Goal: Task Accomplishment & Management: Use online tool/utility

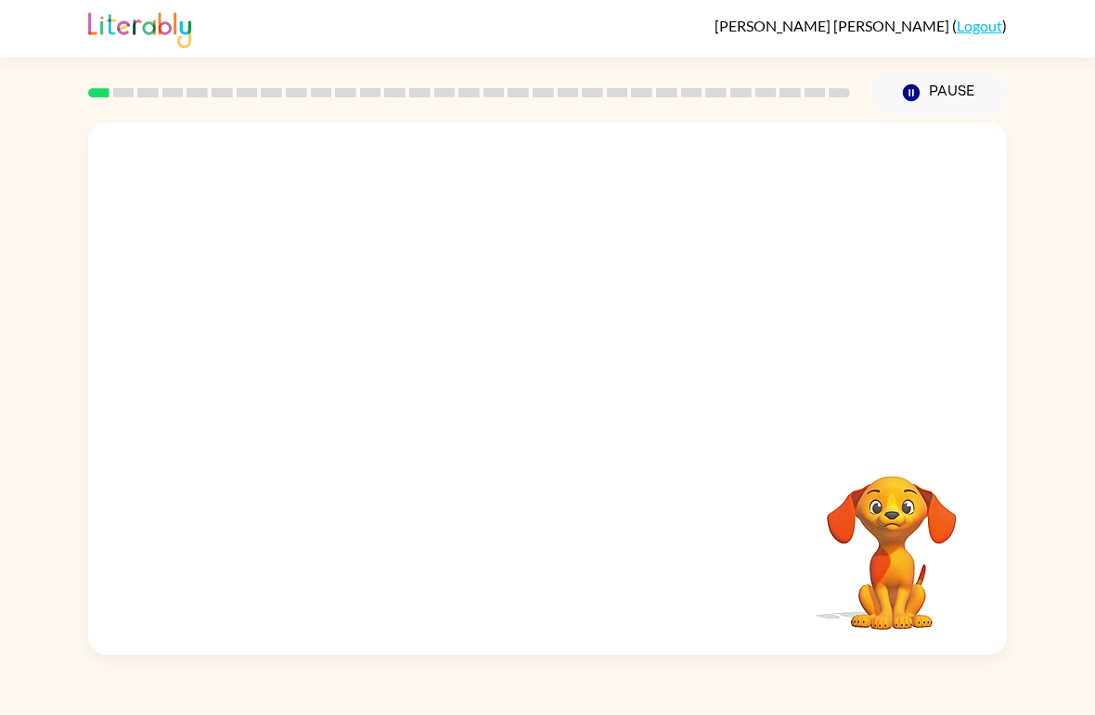
click at [342, 333] on video "Your browser must support playing .mp4 files to use Literably. Please try using…" at bounding box center [547, 279] width 919 height 315
click at [347, 354] on video "Your browser must support playing .mp4 files to use Literably. Please try using…" at bounding box center [547, 279] width 919 height 315
click at [508, 181] on video "Your browser must support playing .mp4 files to use Literably. Please try using…" at bounding box center [547, 279] width 919 height 315
click at [316, 344] on video "Your browser must support playing .mp4 files to use Literably. Please try using…" at bounding box center [547, 279] width 919 height 315
click at [315, 343] on video "Your browser must support playing .mp4 files to use Literably. Please try using…" at bounding box center [547, 279] width 919 height 315
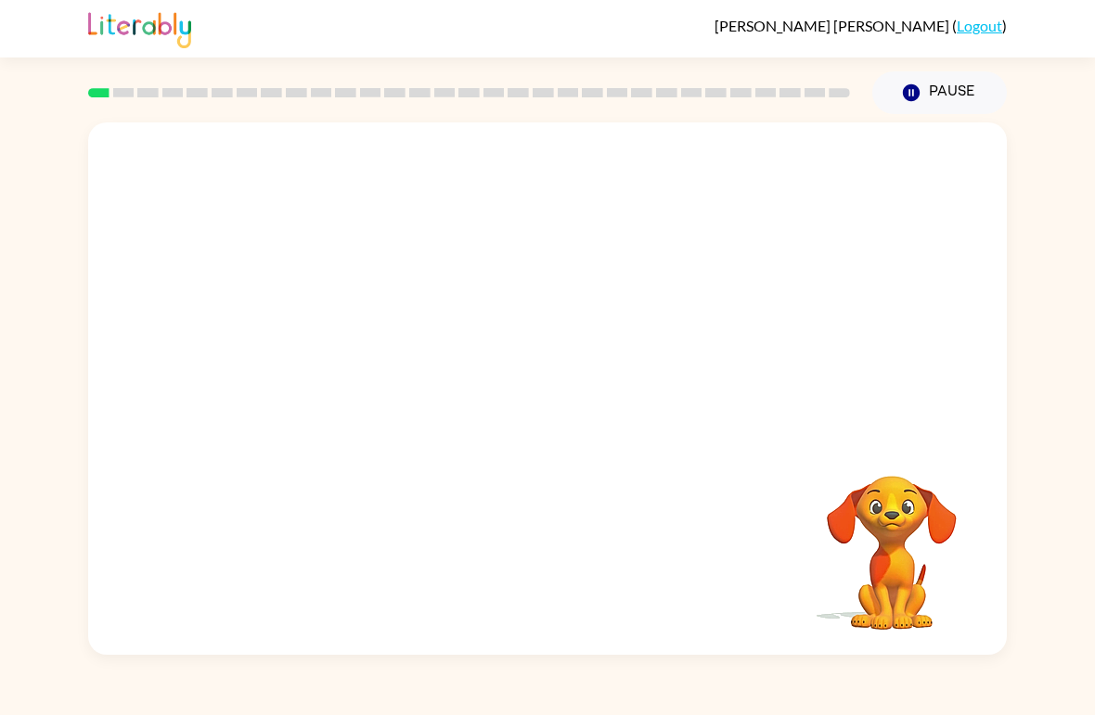
click at [329, 336] on video "Your browser must support playing .mp4 files to use Literably. Please try using…" at bounding box center [547, 279] width 919 height 315
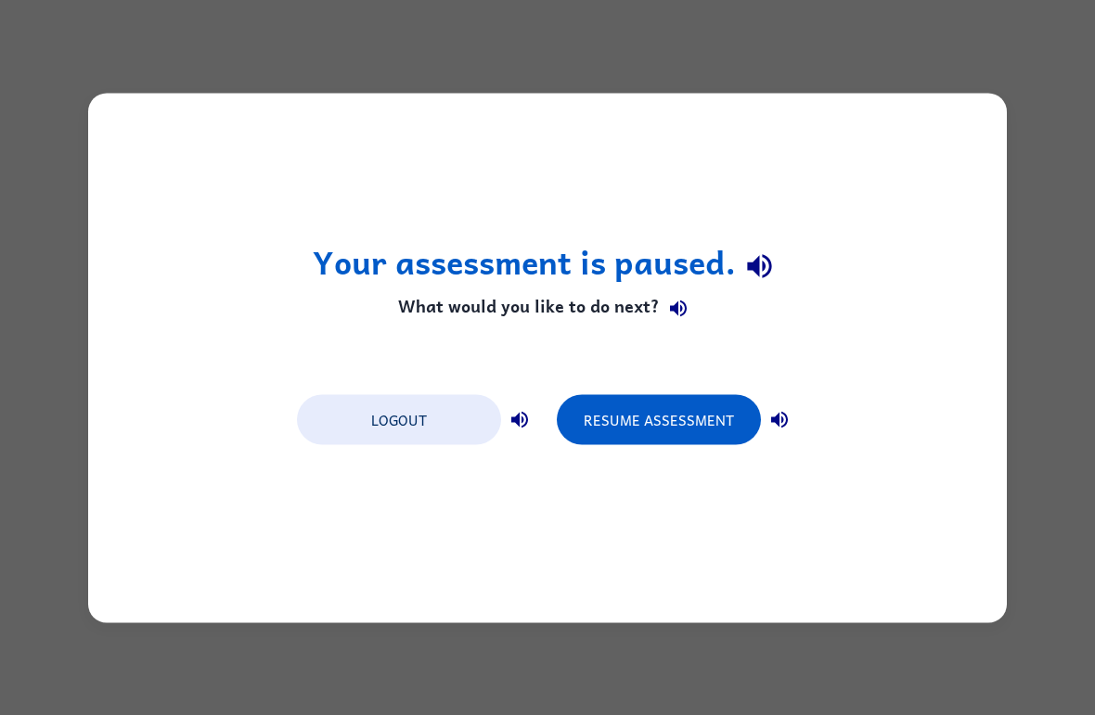
click at [709, 427] on button "Resume Assessment" at bounding box center [659, 419] width 204 height 50
click at [691, 409] on button "Resume Assessment" at bounding box center [659, 419] width 204 height 50
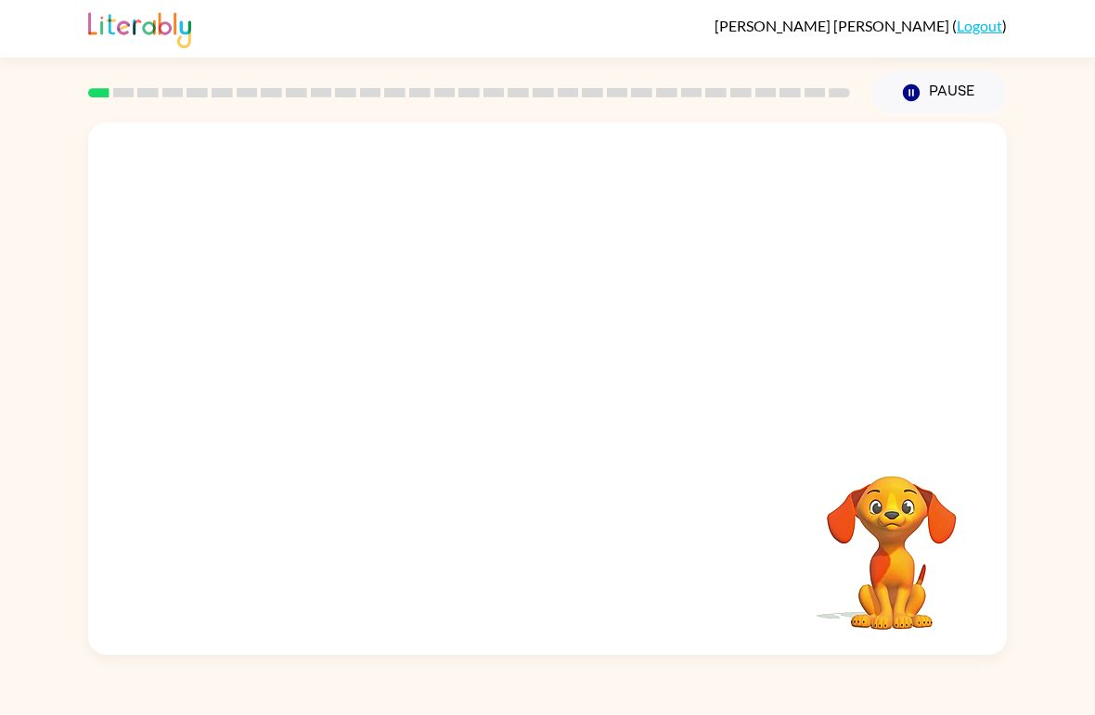
click at [1050, 714] on div "[PERSON_NAME] ( Logout ) Pause Pause Your browser must support playing .mp4 fil…" at bounding box center [547, 357] width 1095 height 715
click at [462, 432] on div at bounding box center [547, 388] width 919 height 533
click at [522, 419] on button "button" at bounding box center [547, 399] width 119 height 68
click at [548, 372] on div at bounding box center [547, 399] width 119 height 68
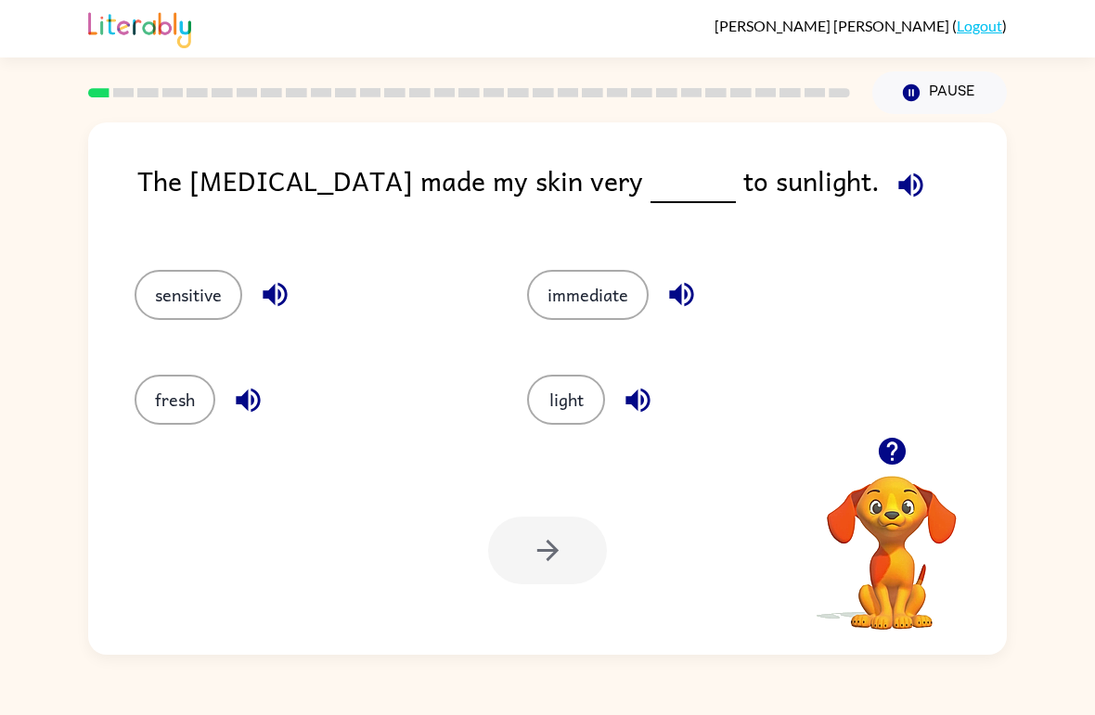
click at [895, 182] on icon "button" at bounding box center [911, 185] width 32 height 32
click at [147, 399] on button "fresh" at bounding box center [175, 400] width 81 height 50
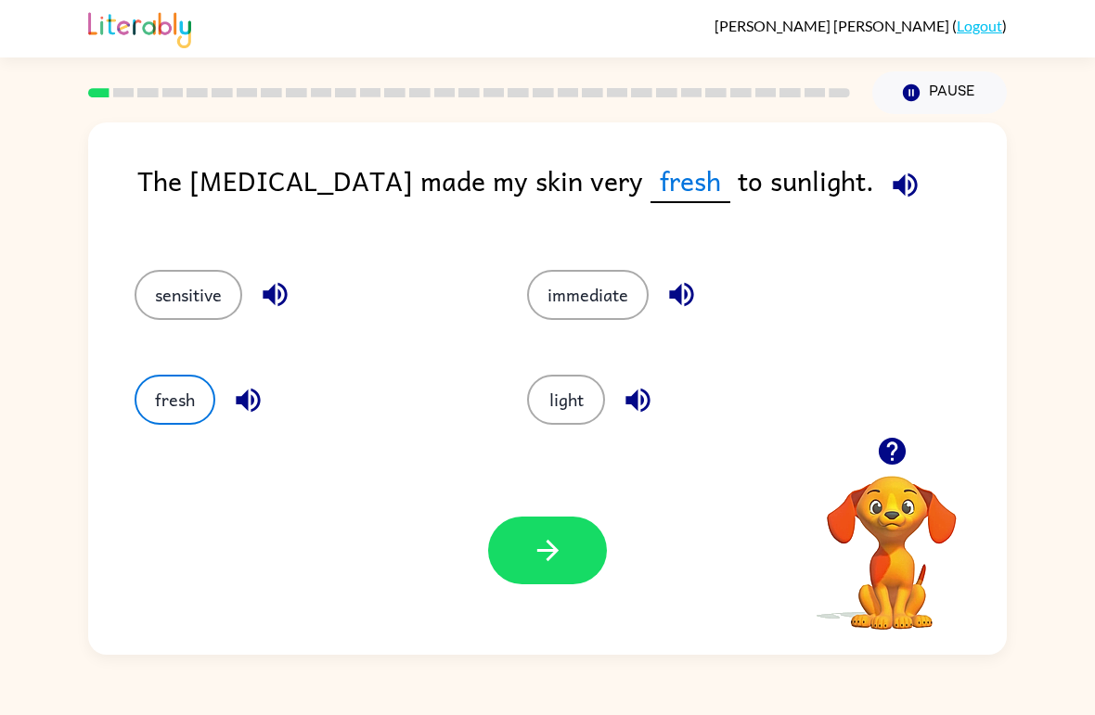
click at [561, 555] on icon "button" at bounding box center [548, 551] width 32 height 32
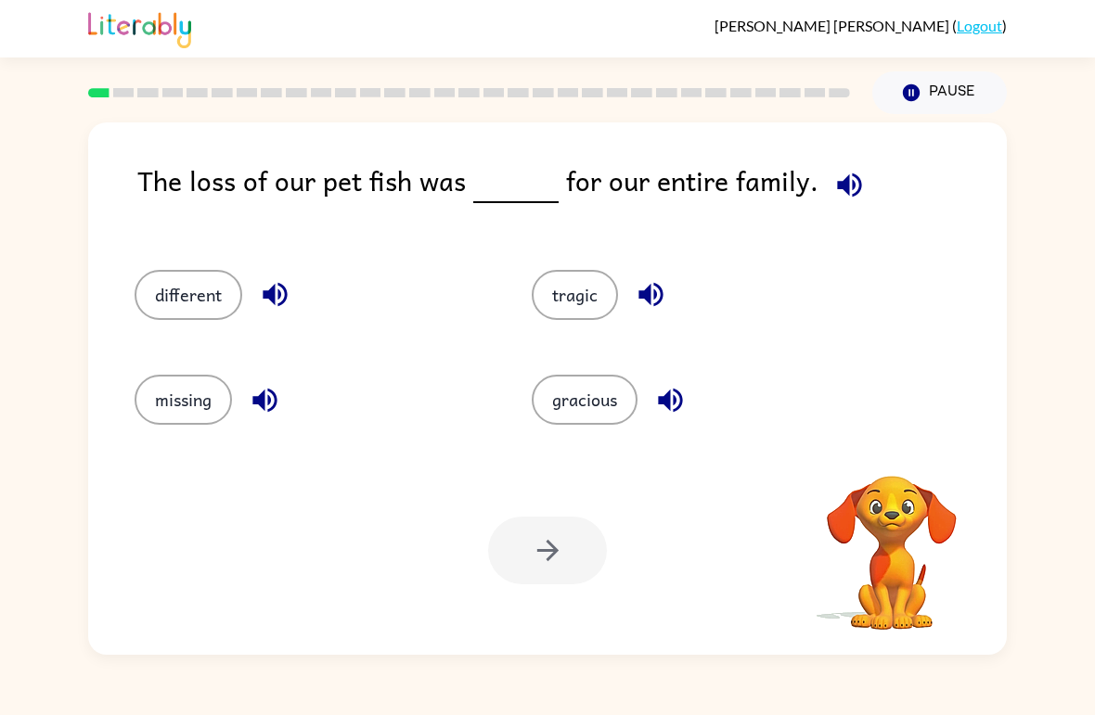
click at [560, 555] on div at bounding box center [547, 551] width 119 height 68
click at [833, 184] on icon "button" at bounding box center [849, 185] width 32 height 32
click at [856, 178] on icon "button" at bounding box center [849, 185] width 32 height 32
click at [855, 177] on icon "button" at bounding box center [849, 185] width 32 height 32
click at [833, 176] on icon "button" at bounding box center [849, 185] width 32 height 32
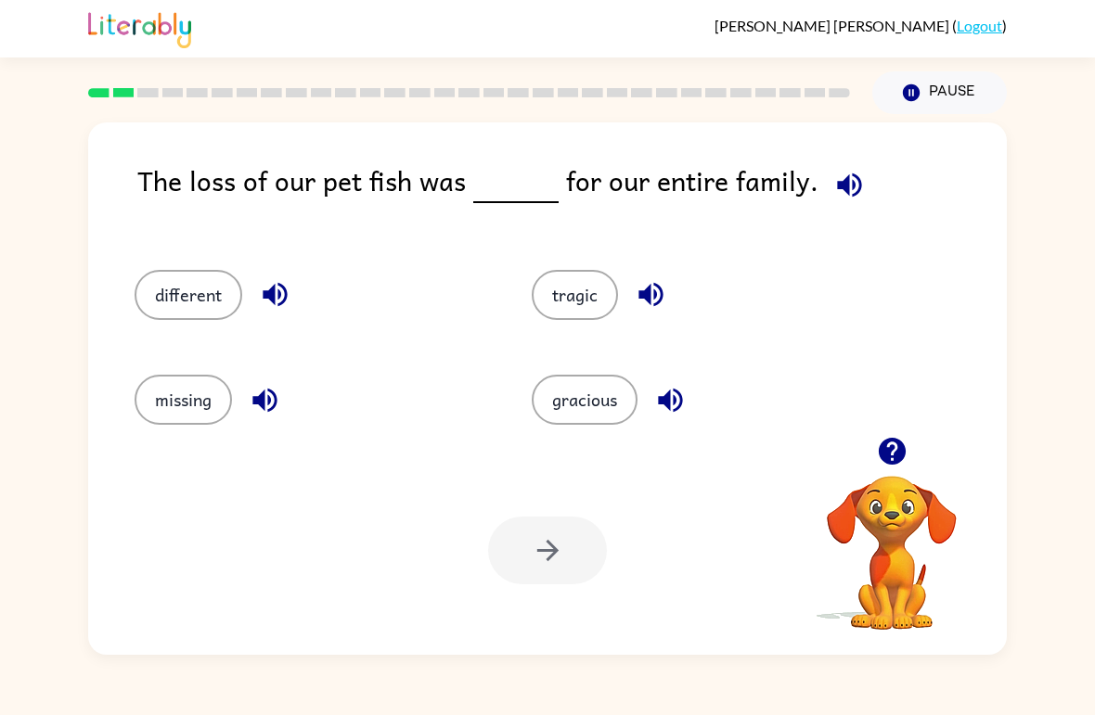
click at [833, 175] on icon "button" at bounding box center [849, 185] width 32 height 32
click at [805, 194] on div "The loss of our pet fish was for our entire family." at bounding box center [572, 196] width 870 height 73
click at [842, 195] on icon "button" at bounding box center [849, 185] width 32 height 32
click at [851, 181] on icon "button" at bounding box center [849, 185] width 32 height 32
click at [855, 174] on icon "button" at bounding box center [849, 185] width 32 height 32
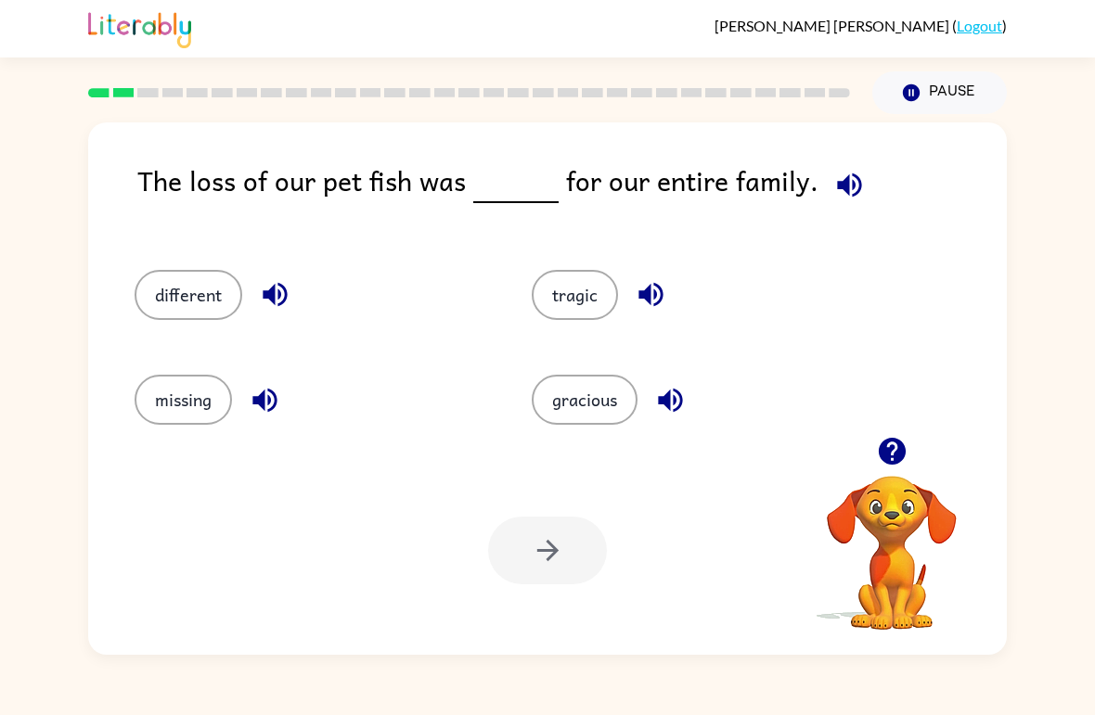
click at [194, 312] on button "different" at bounding box center [189, 295] width 108 height 50
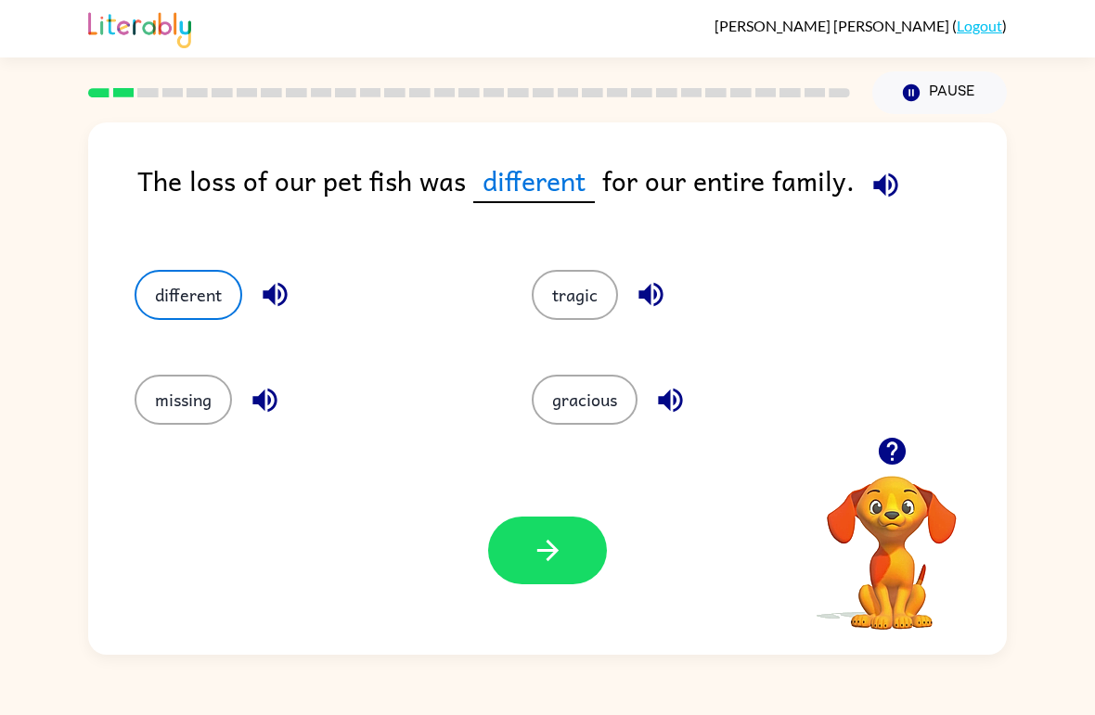
click at [204, 412] on button "missing" at bounding box center [183, 400] width 97 height 50
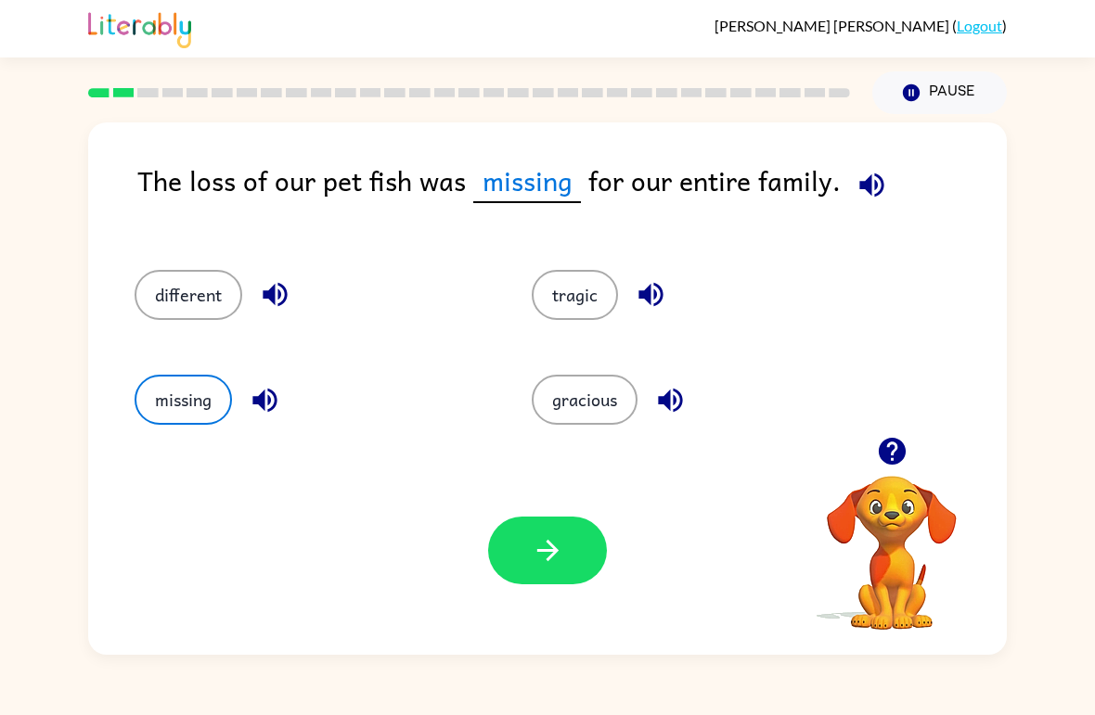
click at [604, 406] on button "gracious" at bounding box center [585, 400] width 106 height 50
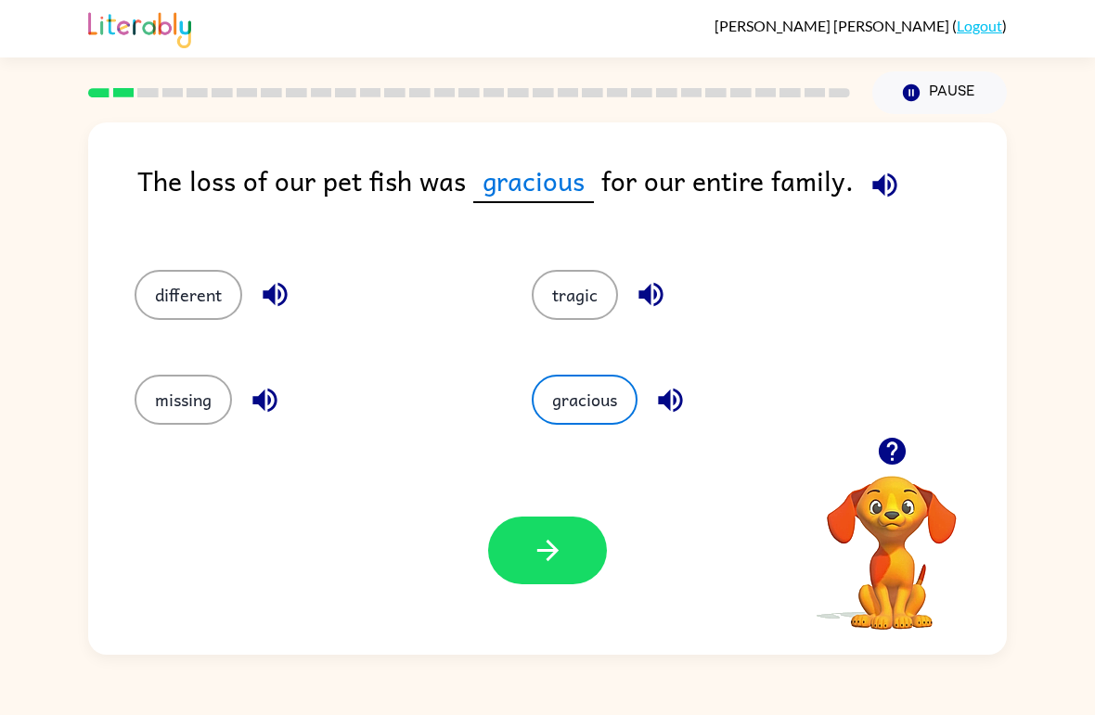
click at [861, 185] on button "button" at bounding box center [884, 184] width 47 height 47
click at [861, 184] on button "button" at bounding box center [884, 184] width 47 height 47
click at [878, 189] on icon "button" at bounding box center [884, 185] width 24 height 24
click at [869, 187] on icon "button" at bounding box center [885, 185] width 32 height 32
click at [872, 189] on icon "button" at bounding box center [884, 185] width 24 height 24
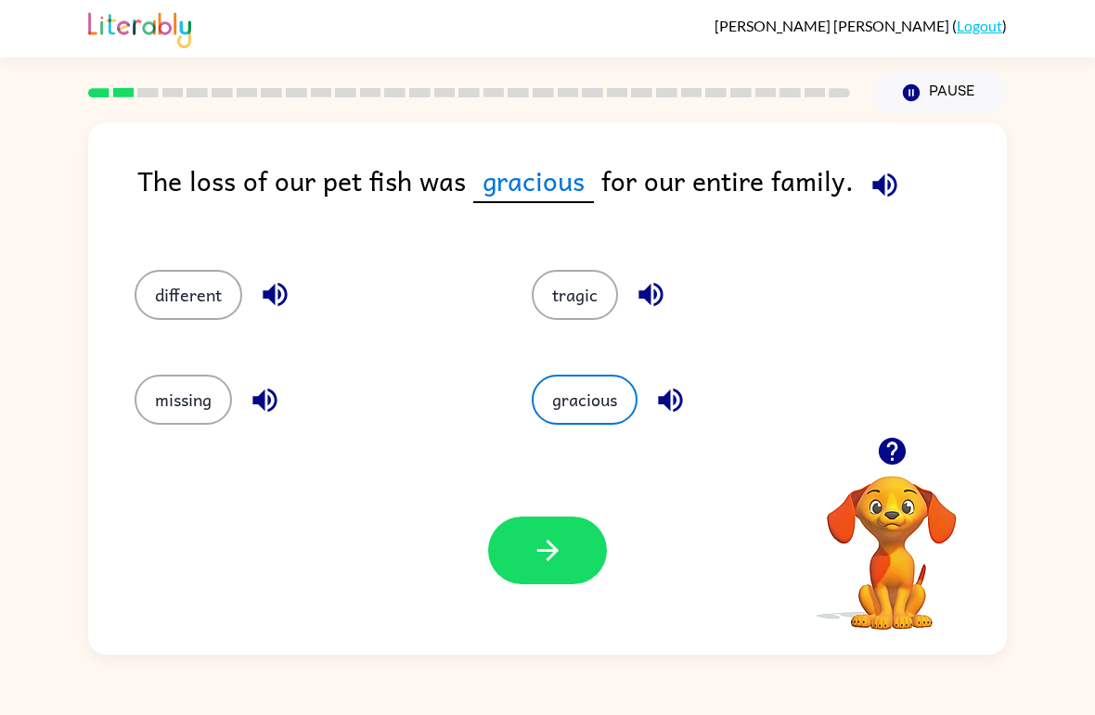
click at [874, 176] on icon "button" at bounding box center [885, 185] width 32 height 32
click at [870, 180] on icon "button" at bounding box center [885, 185] width 32 height 32
click at [878, 187] on icon "button" at bounding box center [884, 185] width 24 height 24
click at [571, 279] on button "tragic" at bounding box center [575, 295] width 86 height 50
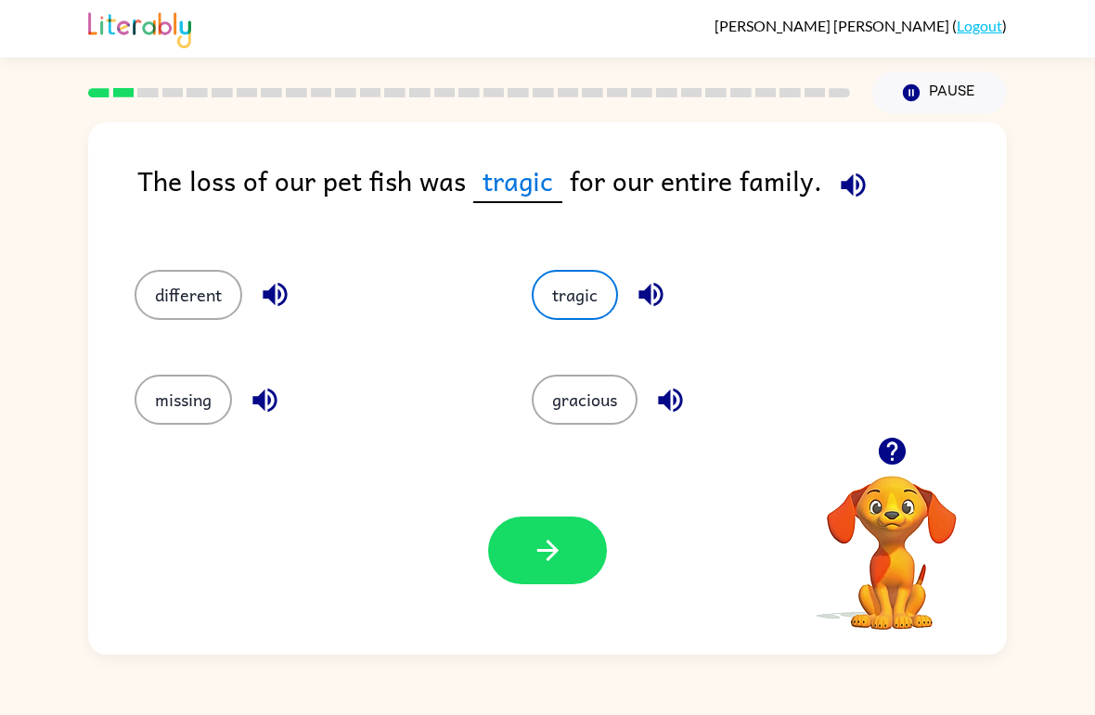
click at [545, 565] on icon "button" at bounding box center [548, 551] width 32 height 32
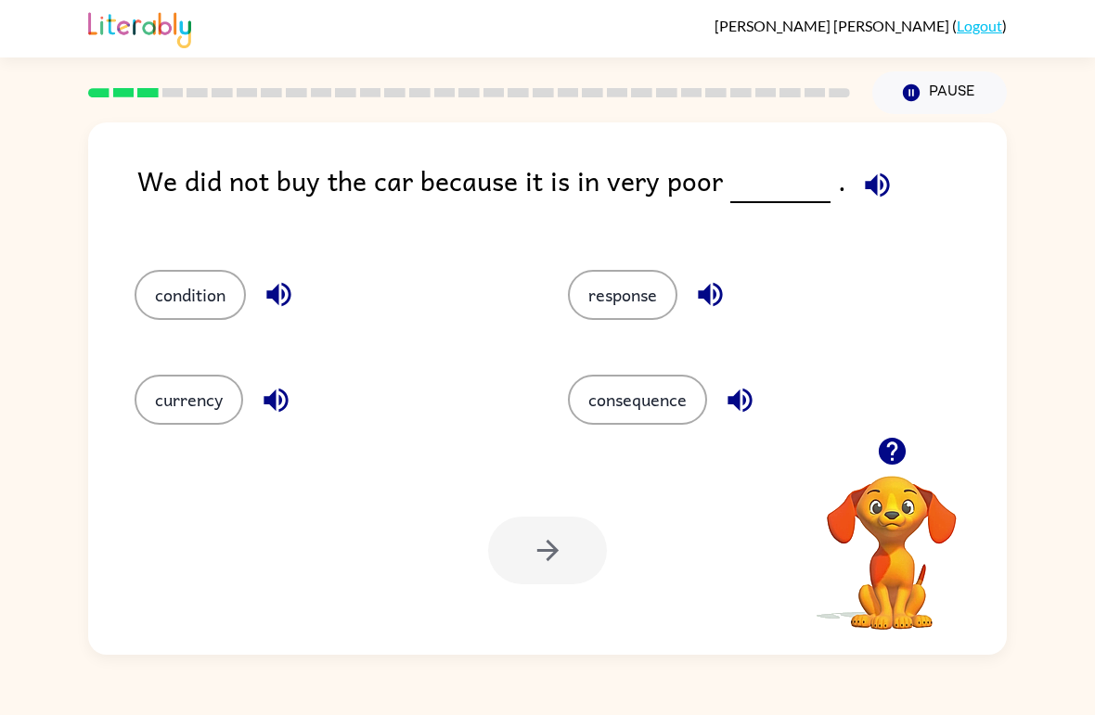
click at [1046, 156] on div "We did not buy the car because it is in very poor . condition response currency…" at bounding box center [547, 384] width 1095 height 541
click at [1030, 188] on div "We did not buy the car because it is in very poor . condition response currency…" at bounding box center [547, 384] width 1095 height 541
click at [865, 183] on icon "button" at bounding box center [877, 185] width 24 height 24
click at [868, 189] on icon "button" at bounding box center [877, 185] width 32 height 32
click at [664, 417] on button "consequence" at bounding box center [637, 400] width 139 height 50
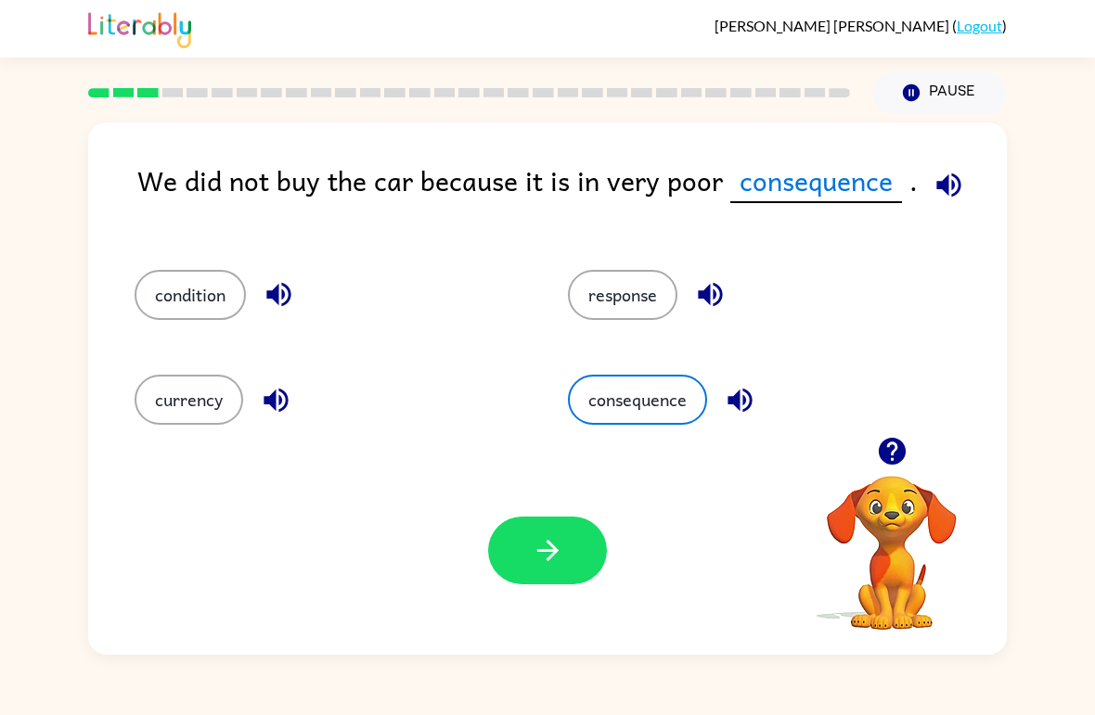
click at [630, 378] on button "consequence" at bounding box center [637, 400] width 139 height 50
click at [533, 560] on icon "button" at bounding box center [548, 551] width 32 height 32
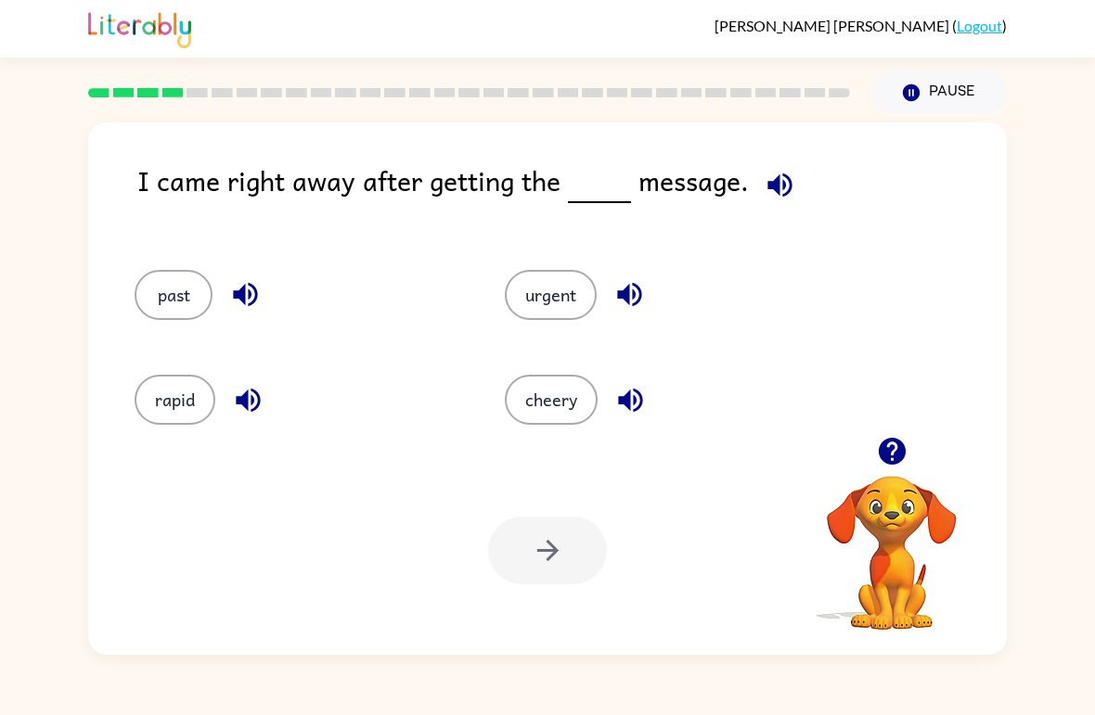
click at [579, 285] on button "urgent" at bounding box center [551, 295] width 92 height 50
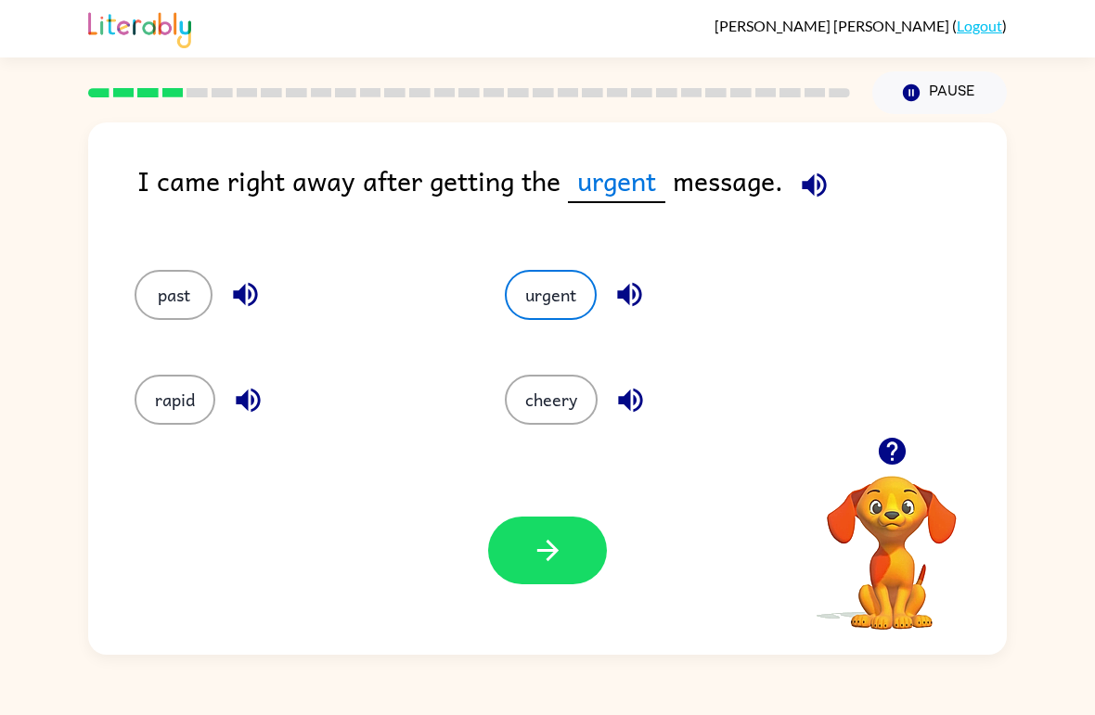
click at [521, 551] on button "button" at bounding box center [547, 551] width 119 height 68
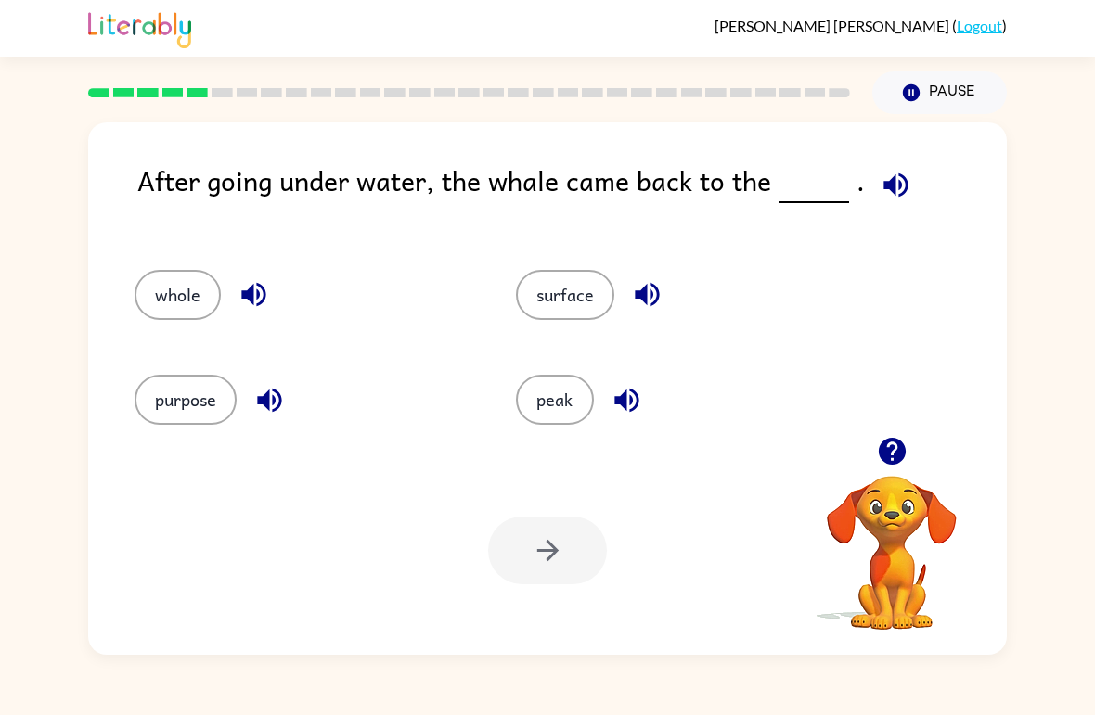
click at [872, 196] on button "button" at bounding box center [895, 184] width 47 height 47
click at [570, 303] on button "surface" at bounding box center [565, 295] width 98 height 50
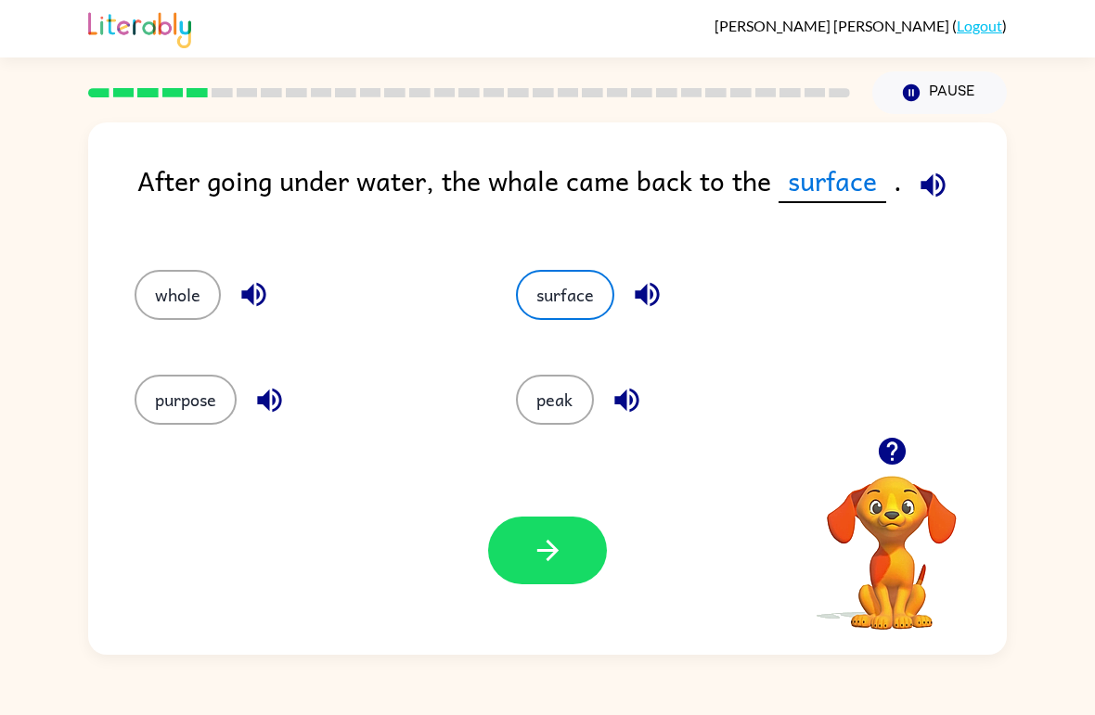
click at [579, 545] on button "button" at bounding box center [547, 551] width 119 height 68
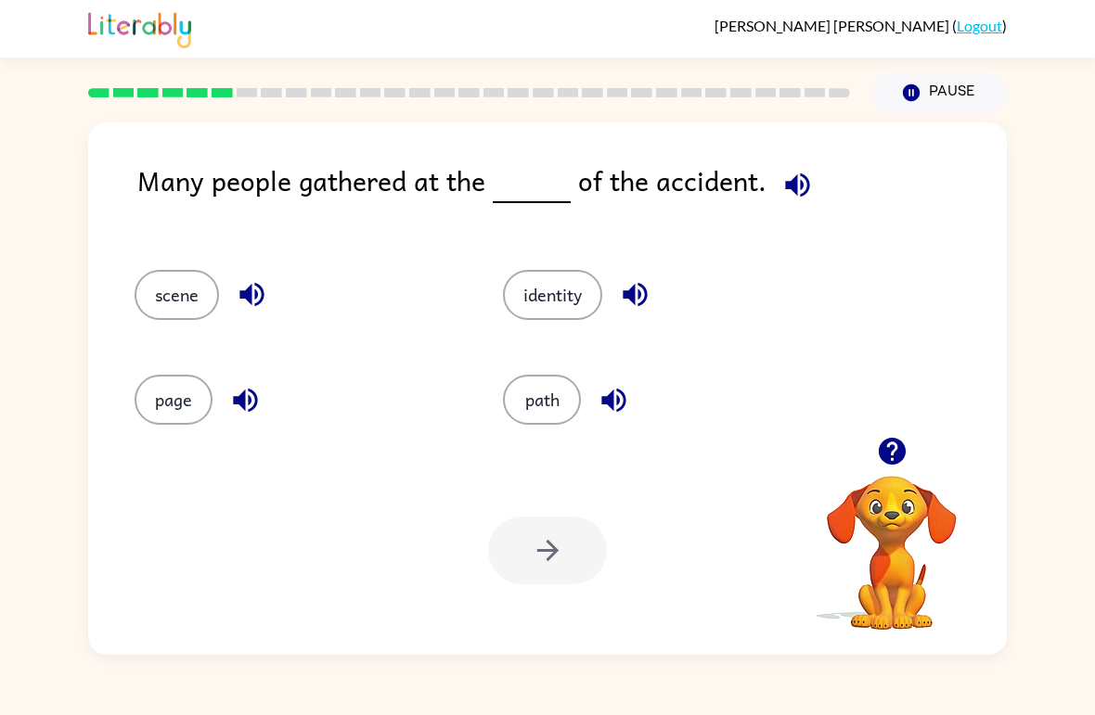
click at [549, 413] on button "path" at bounding box center [542, 400] width 78 height 50
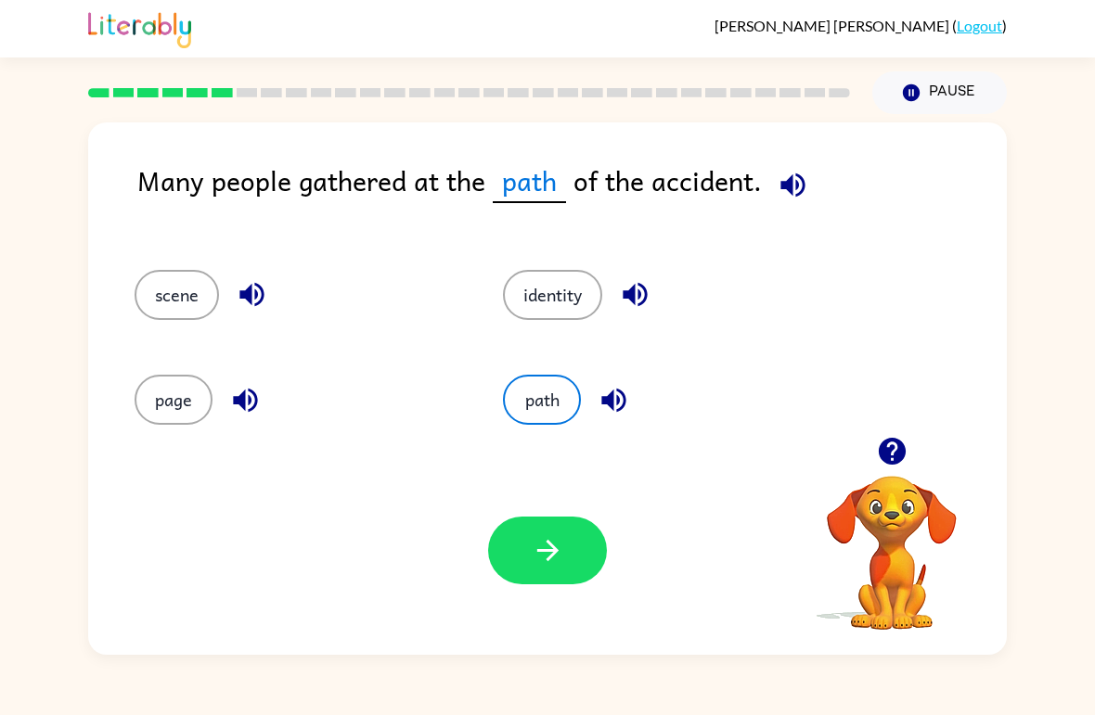
click at [532, 570] on button "button" at bounding box center [547, 551] width 119 height 68
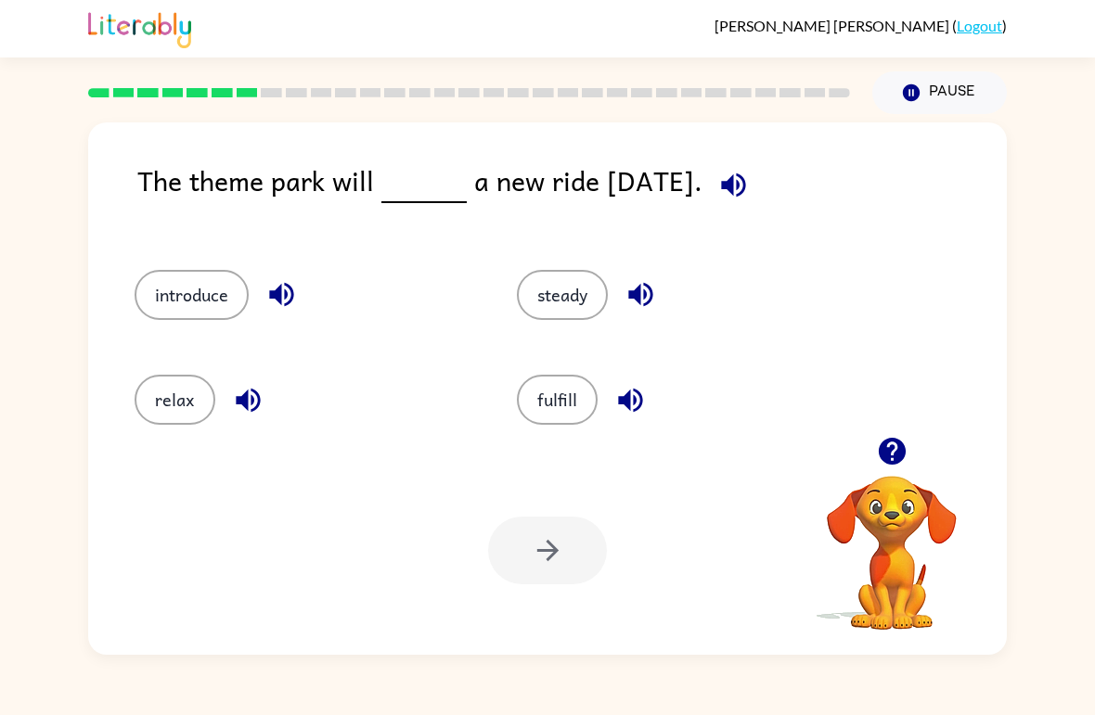
click at [227, 295] on button "introduce" at bounding box center [192, 295] width 114 height 50
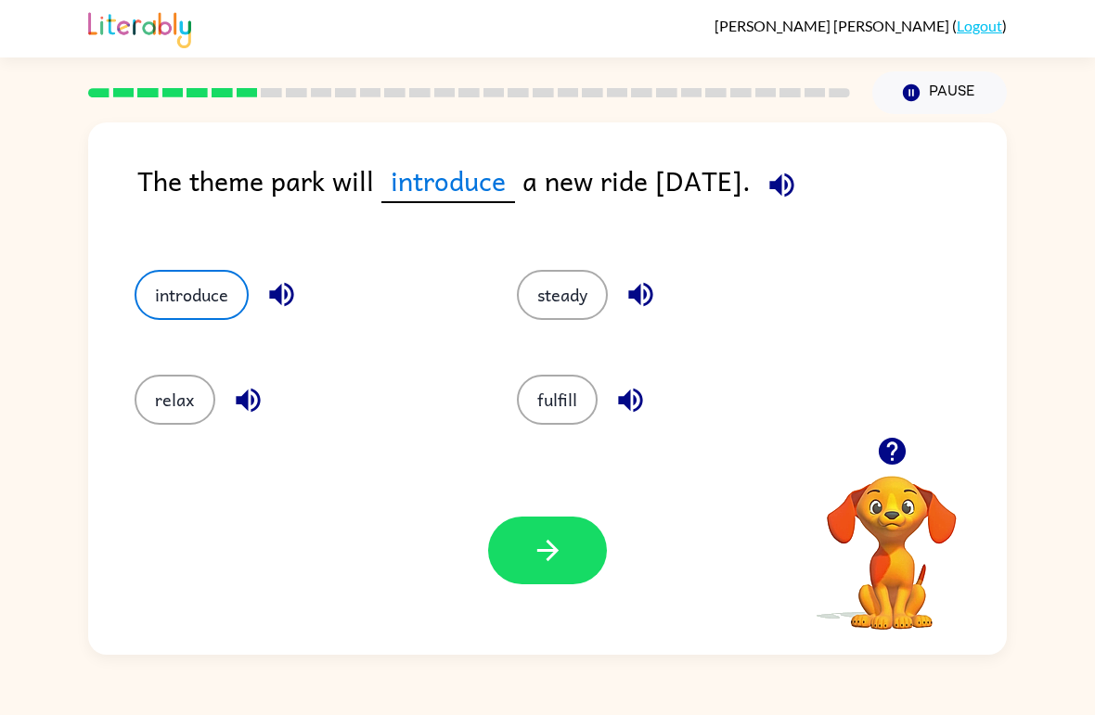
click at [563, 534] on button "button" at bounding box center [547, 551] width 119 height 68
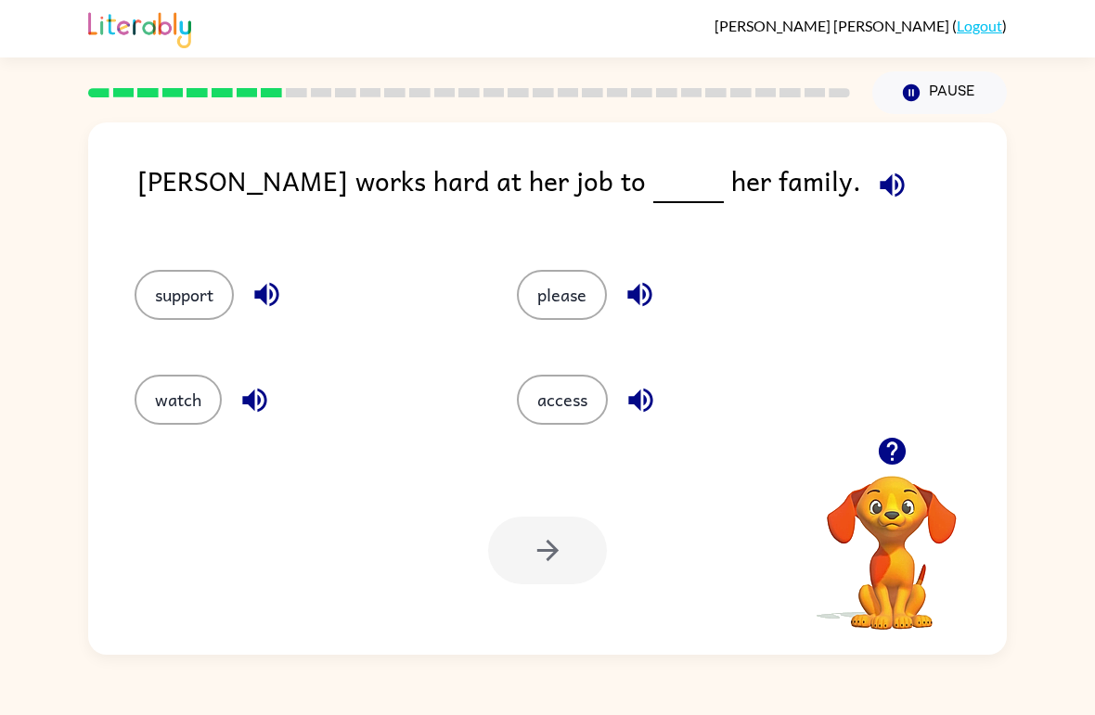
click at [175, 394] on button "watch" at bounding box center [178, 400] width 87 height 50
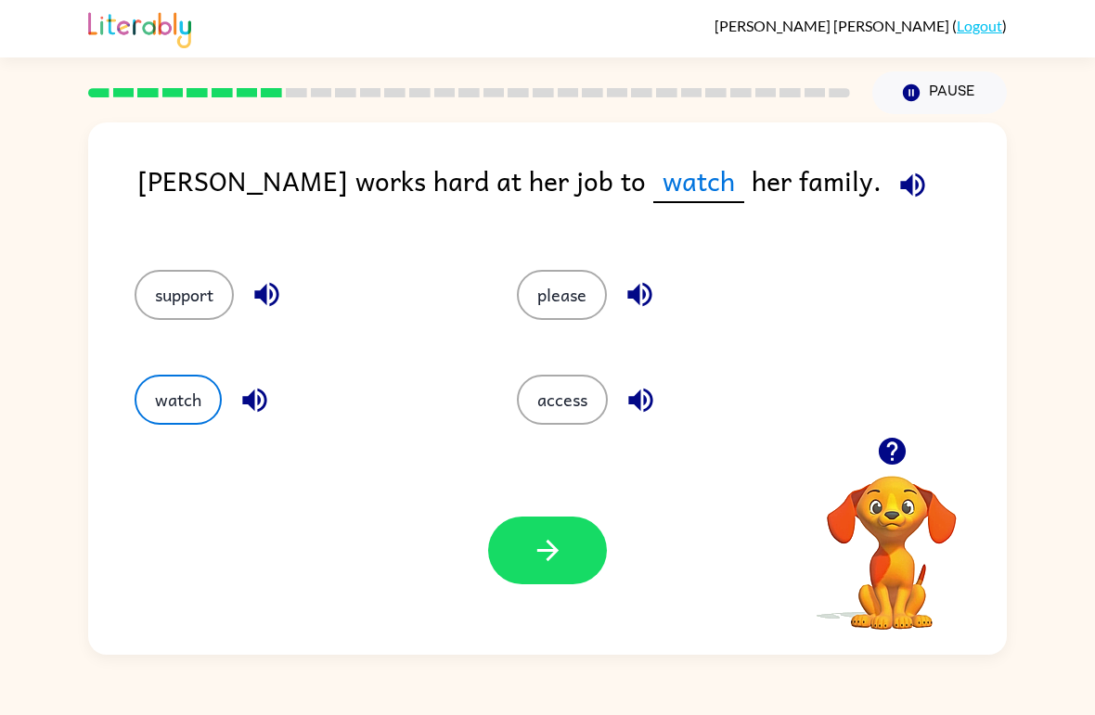
click at [550, 561] on icon "button" at bounding box center [548, 551] width 32 height 32
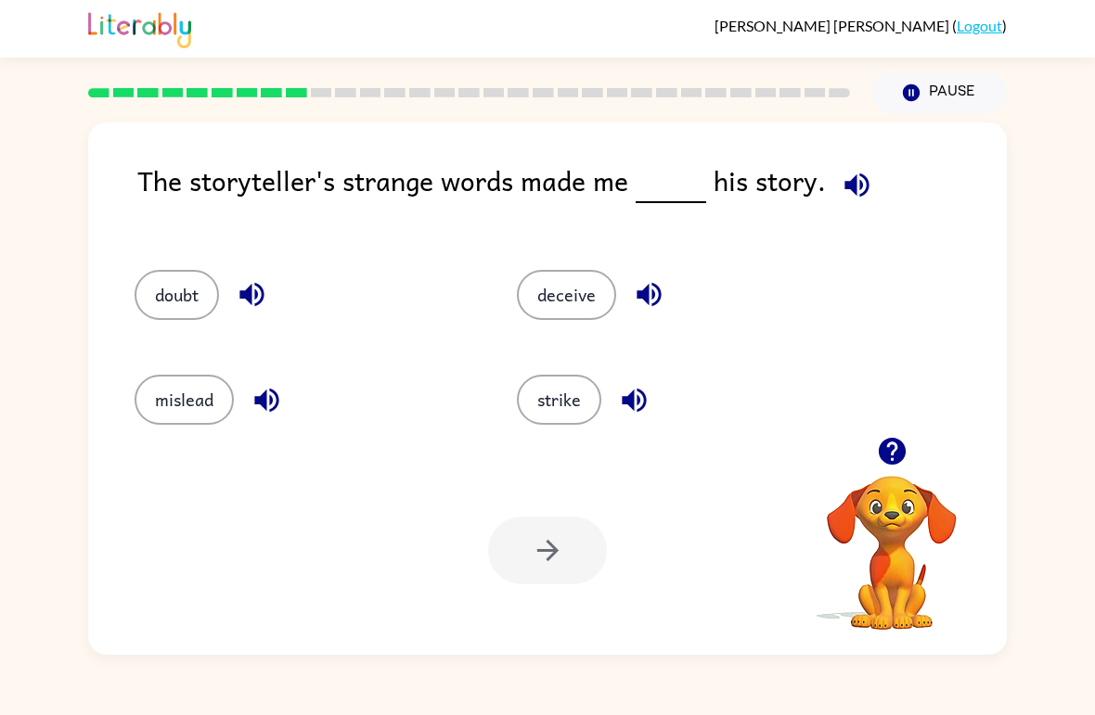
click at [864, 197] on icon "button" at bounding box center [857, 185] width 32 height 32
click at [389, 671] on div "[PERSON_NAME] ( Logout ) Pause Pause The storyteller's strange words made me hi…" at bounding box center [547, 357] width 1095 height 715
click at [207, 690] on div "[PERSON_NAME] ( Logout ) Pause Pause The storyteller's strange words made me hi…" at bounding box center [547, 357] width 1095 height 715
click at [536, 292] on button "deceive" at bounding box center [566, 295] width 99 height 50
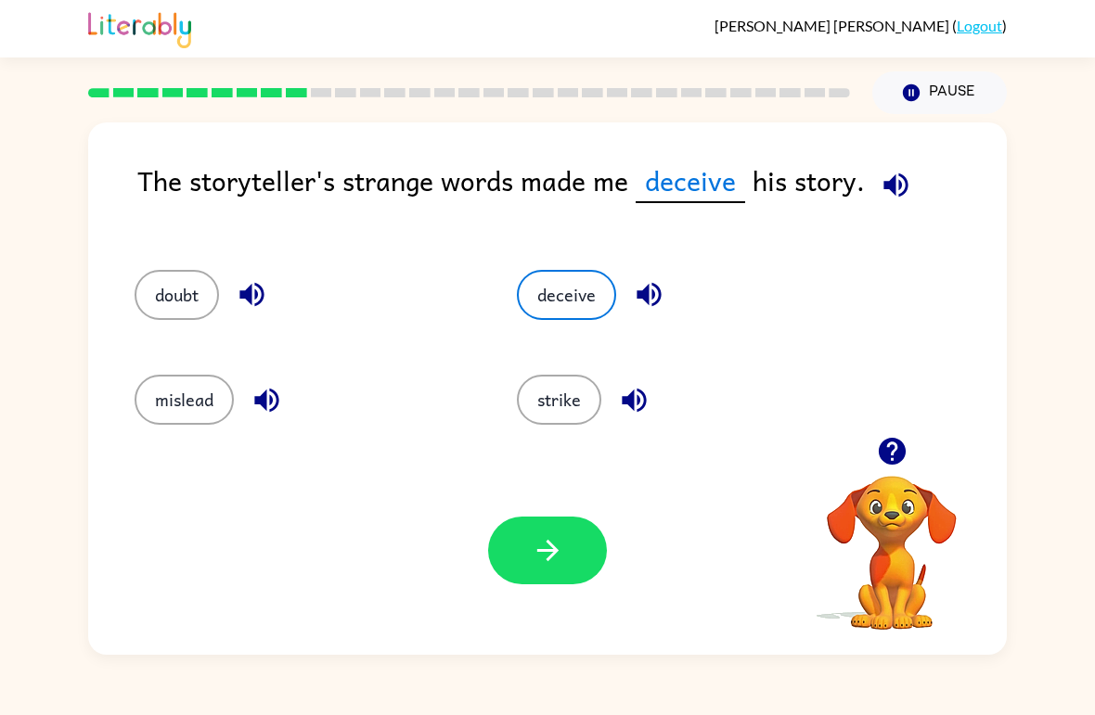
click at [540, 540] on icon "button" at bounding box center [548, 551] width 32 height 32
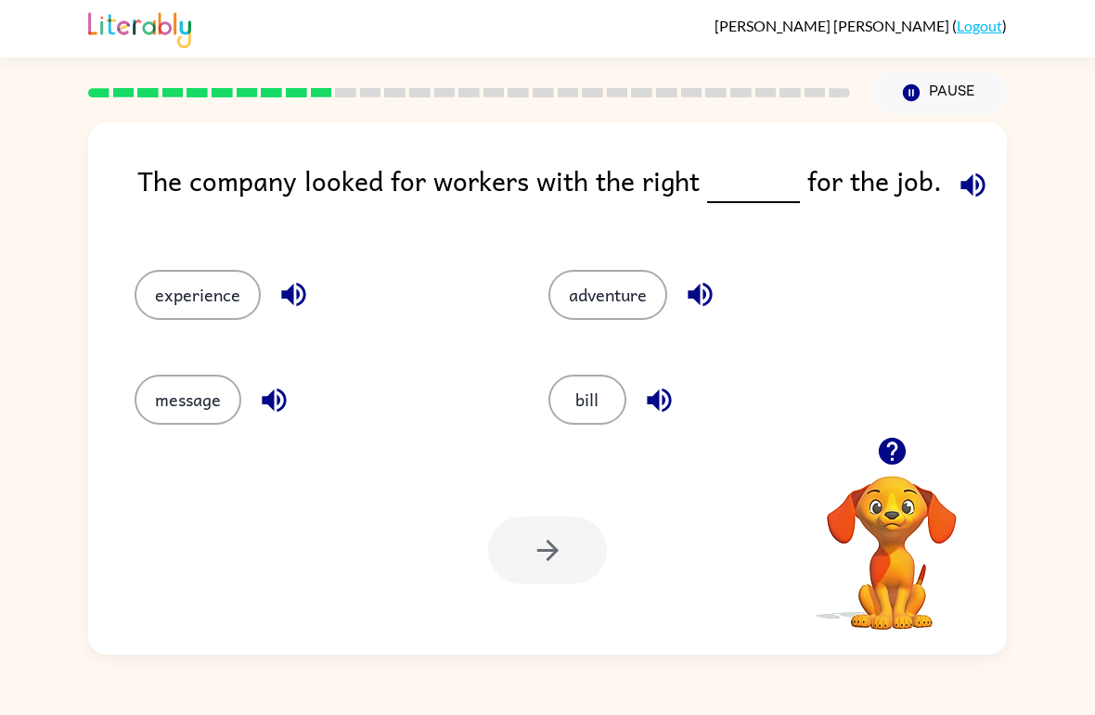
click at [212, 301] on button "experience" at bounding box center [198, 295] width 126 height 50
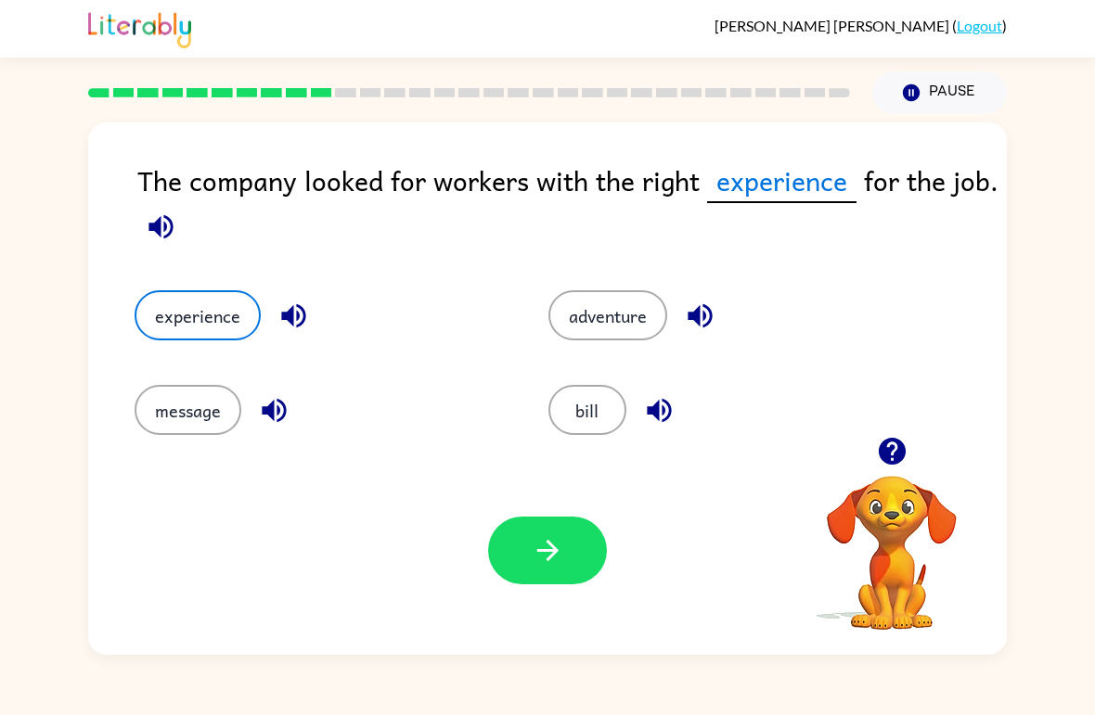
click at [570, 547] on button "button" at bounding box center [547, 551] width 119 height 68
click at [570, 547] on div at bounding box center [547, 551] width 119 height 68
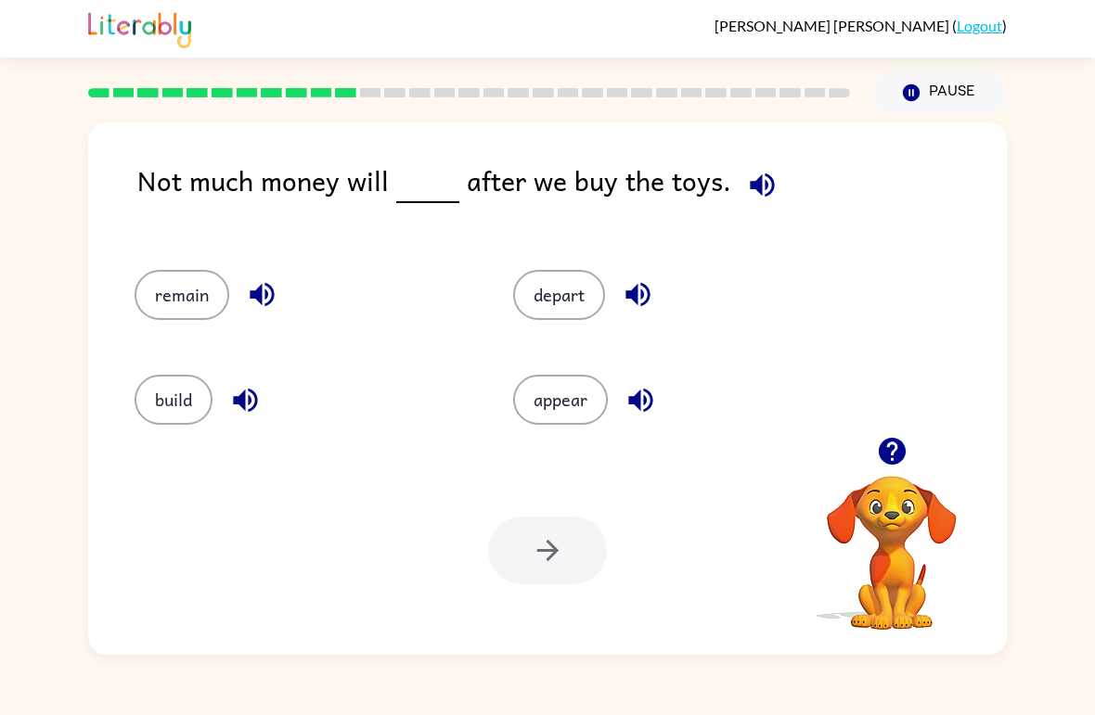
click at [186, 290] on button "remain" at bounding box center [182, 295] width 95 height 50
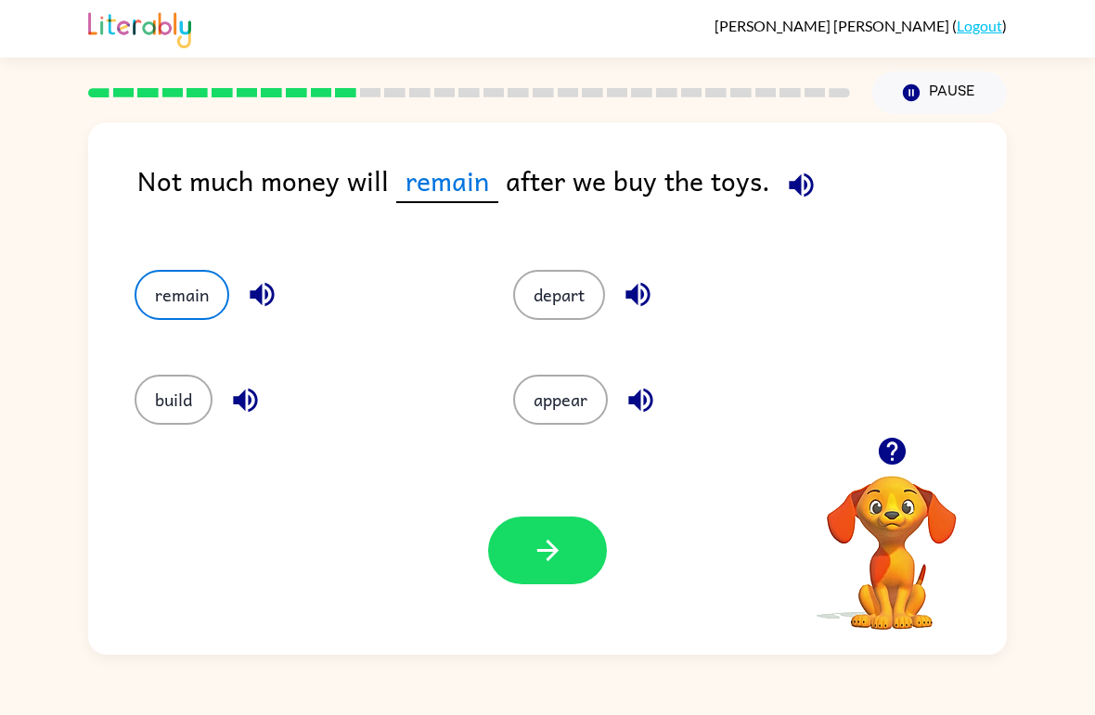
click at [559, 567] on icon "button" at bounding box center [548, 551] width 32 height 32
click at [559, 567] on div at bounding box center [547, 551] width 119 height 68
click at [575, 544] on div at bounding box center [547, 551] width 119 height 68
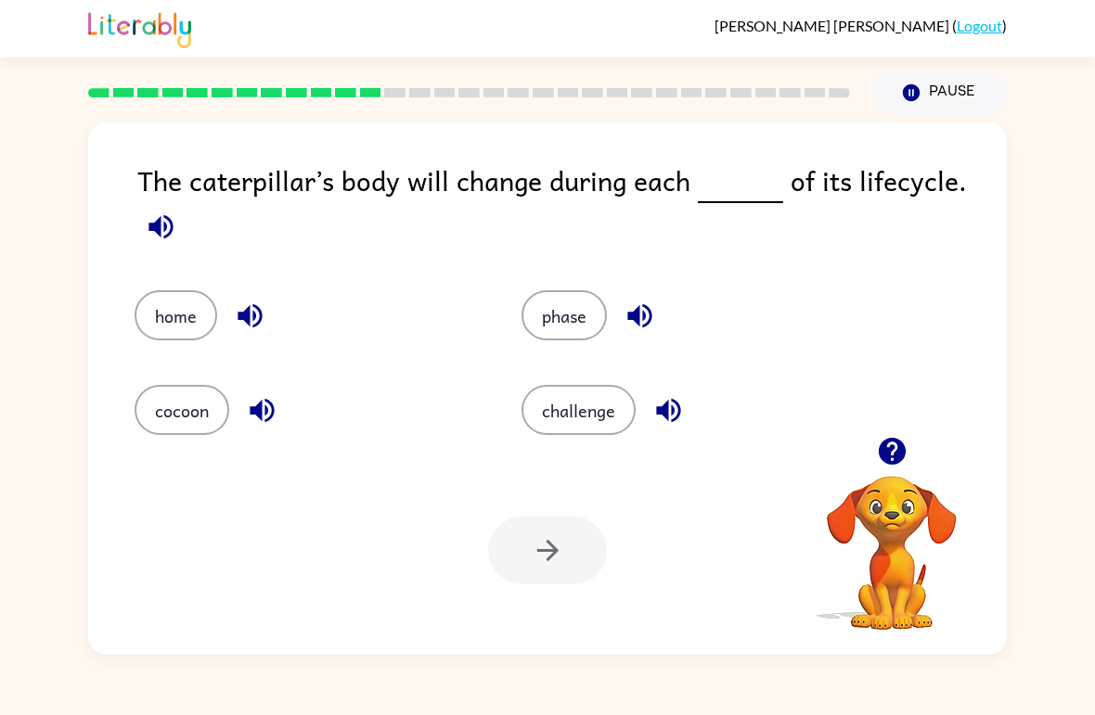
click at [197, 308] on button "home" at bounding box center [176, 315] width 83 height 50
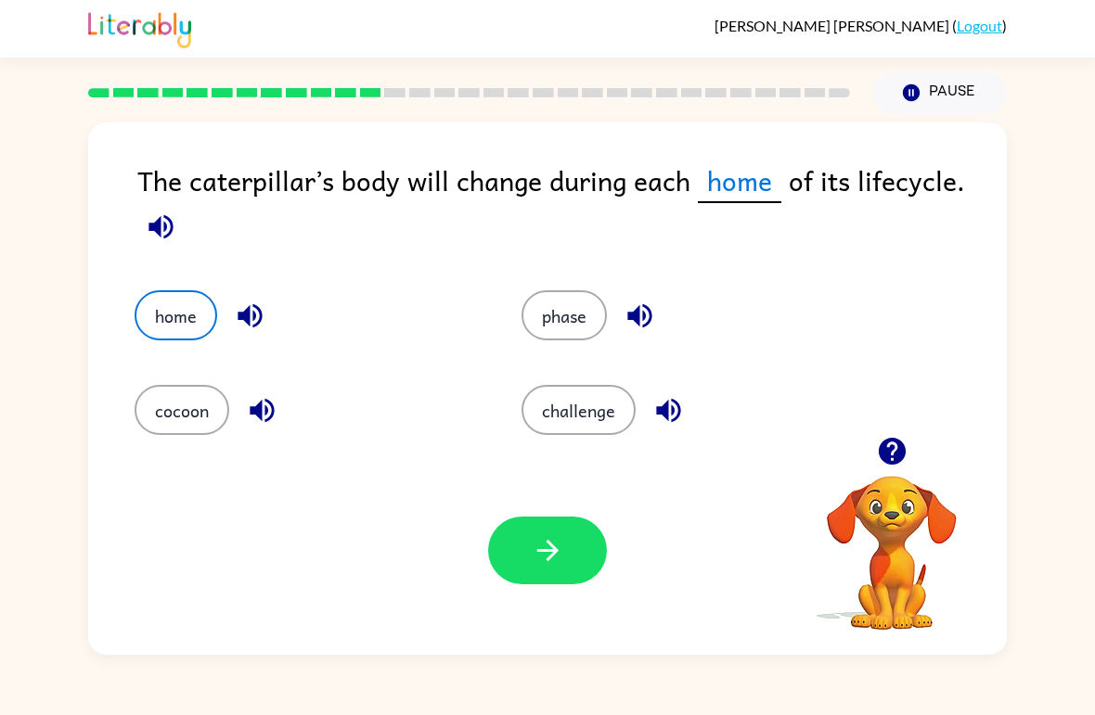
click at [200, 423] on button "cocoon" at bounding box center [182, 410] width 95 height 50
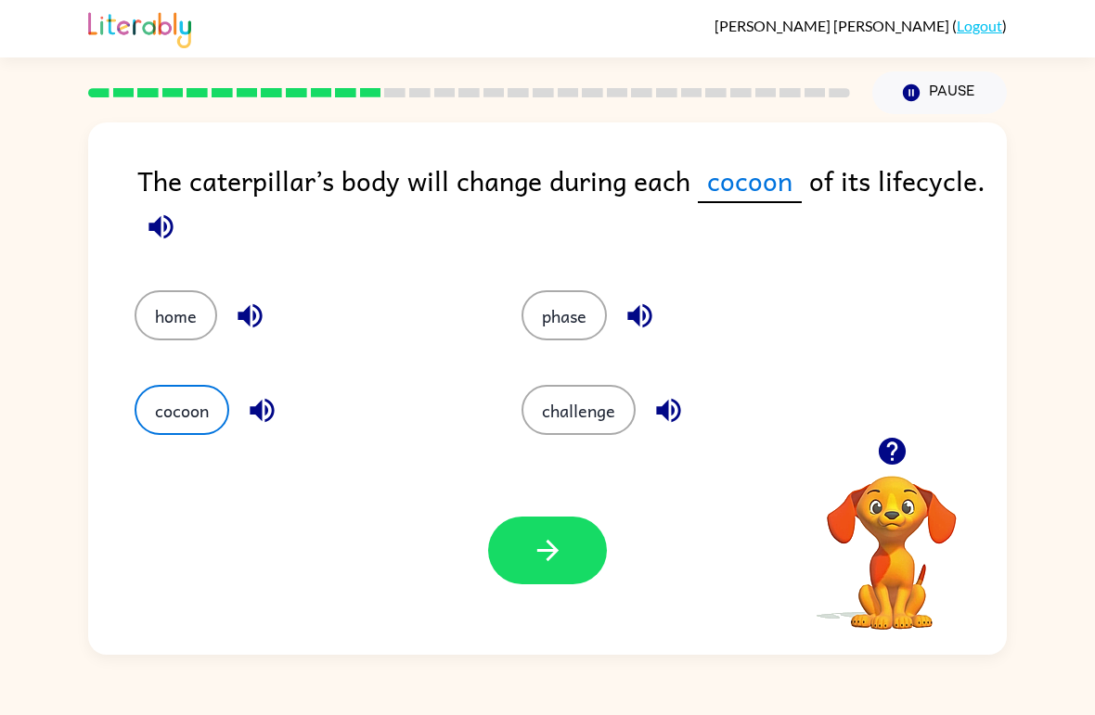
click at [595, 327] on button "phase" at bounding box center [564, 315] width 85 height 50
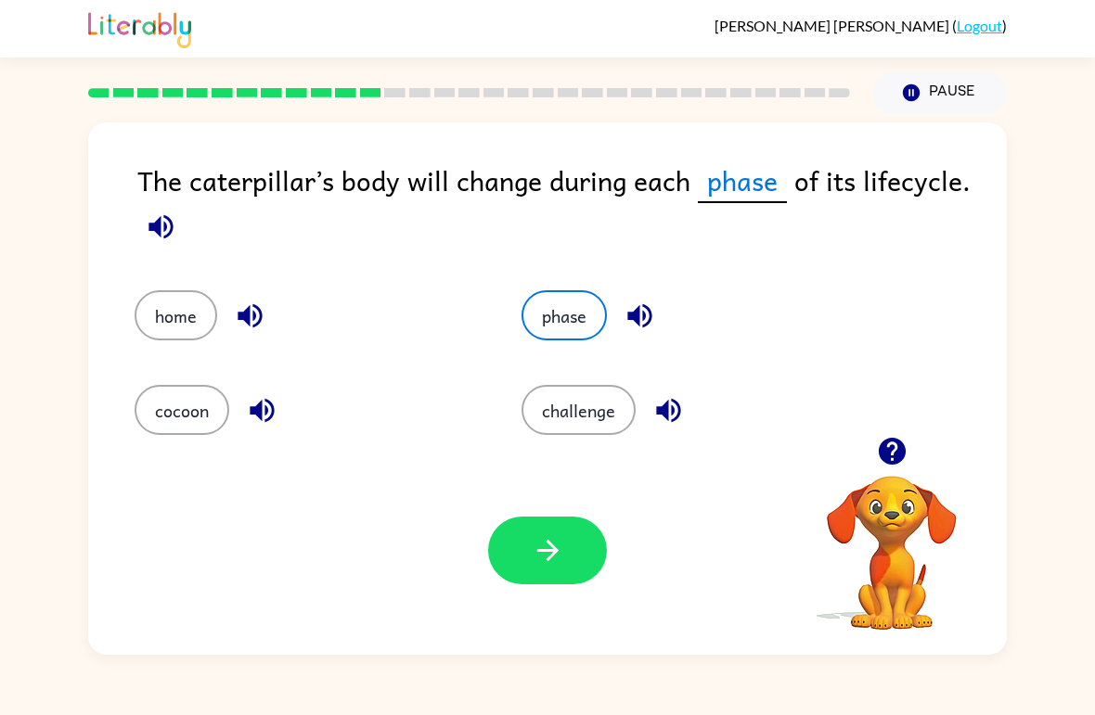
click at [606, 413] on button "challenge" at bounding box center [579, 410] width 114 height 50
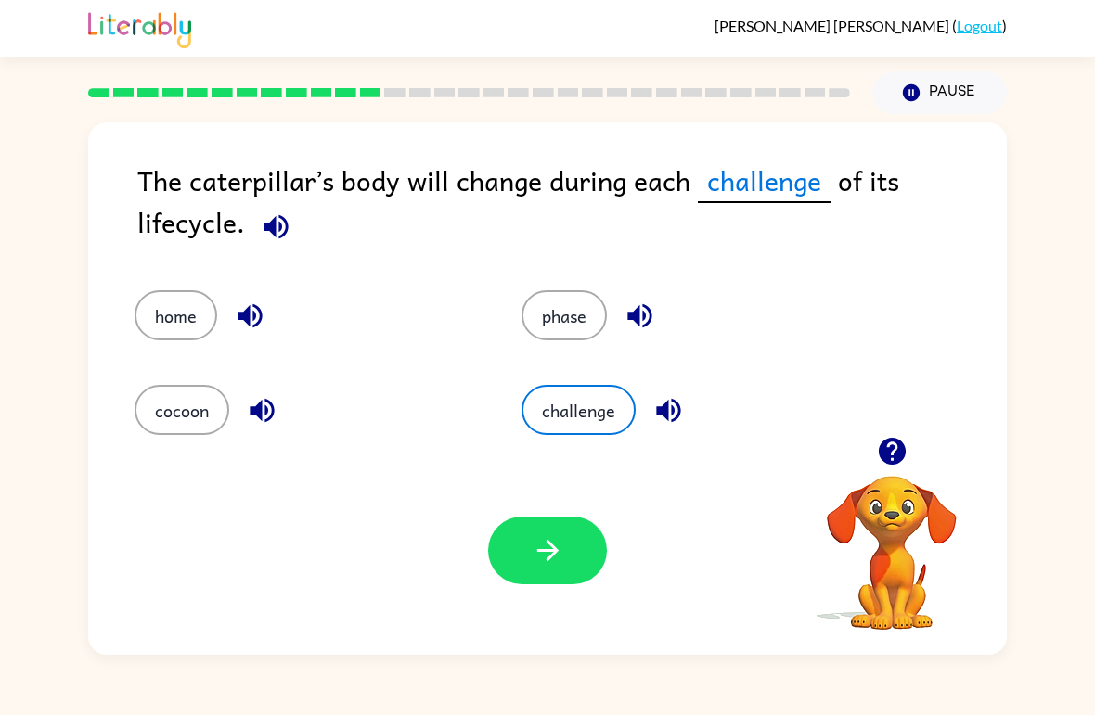
click at [198, 321] on button "home" at bounding box center [176, 315] width 83 height 50
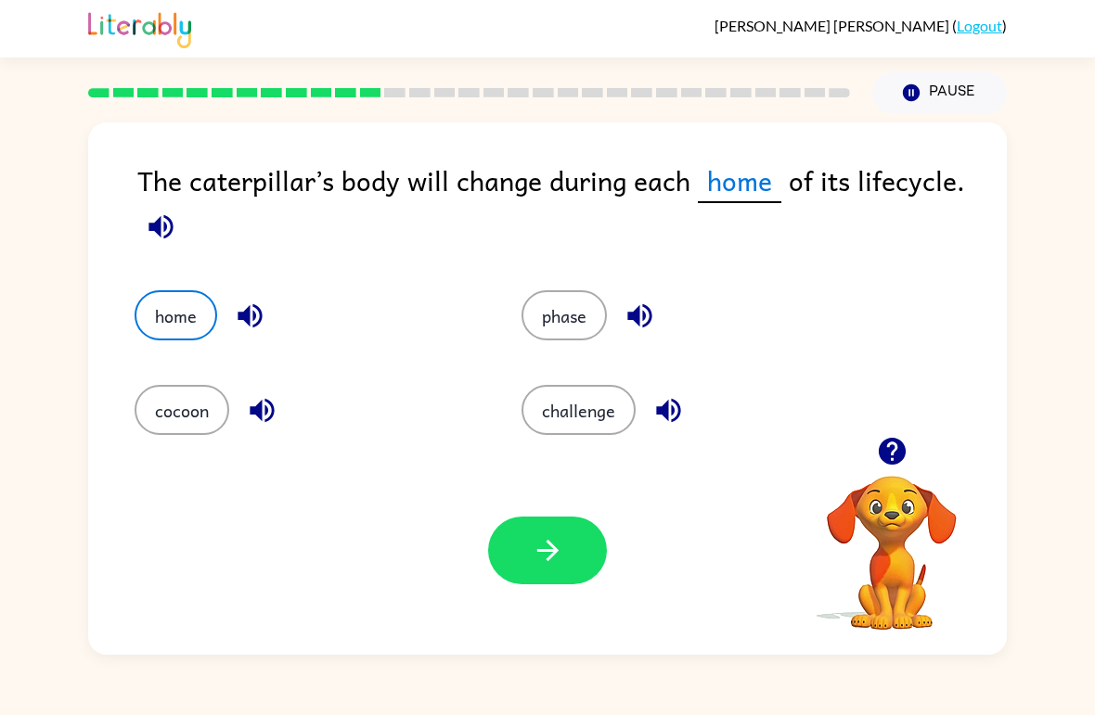
click at [566, 313] on button "phase" at bounding box center [564, 315] width 85 height 50
click at [597, 415] on button "challenge" at bounding box center [579, 410] width 114 height 50
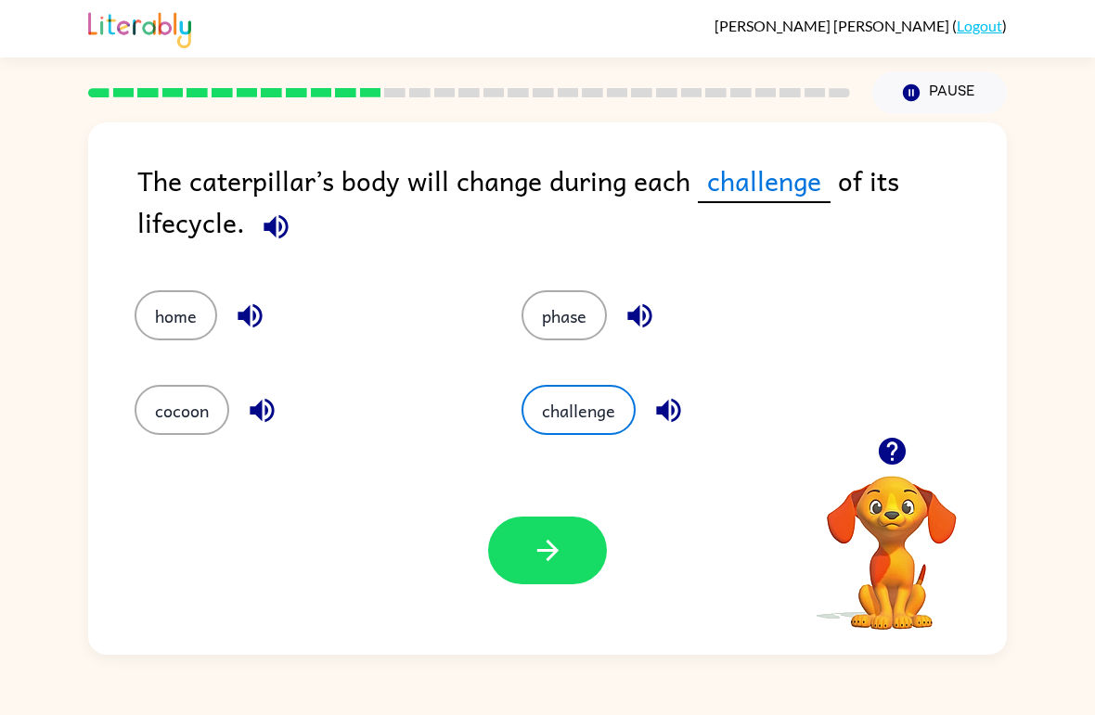
click at [567, 307] on button "phase" at bounding box center [564, 315] width 85 height 50
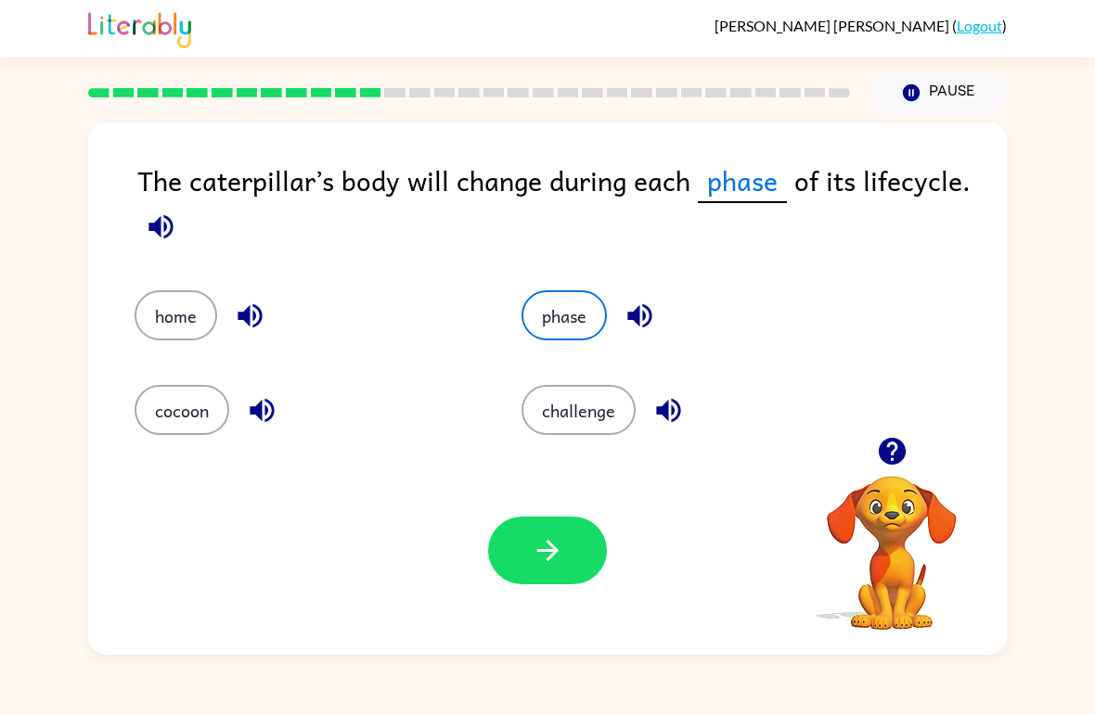
click at [572, 435] on button "challenge" at bounding box center [579, 410] width 114 height 50
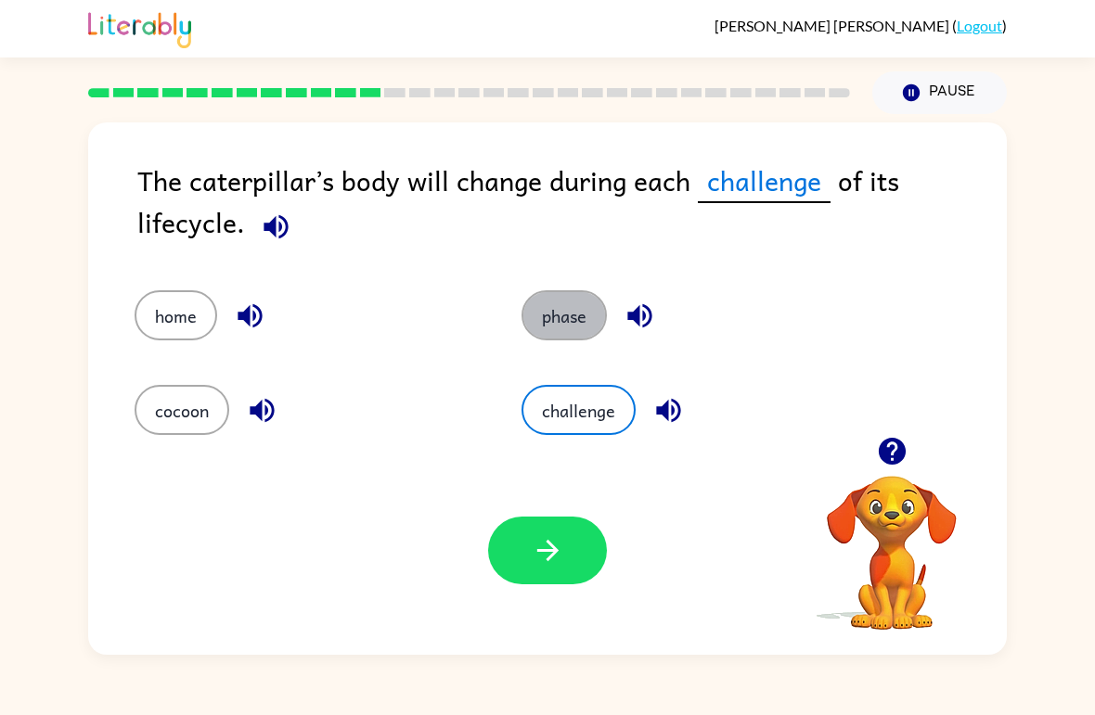
click at [589, 313] on button "phase" at bounding box center [564, 315] width 85 height 50
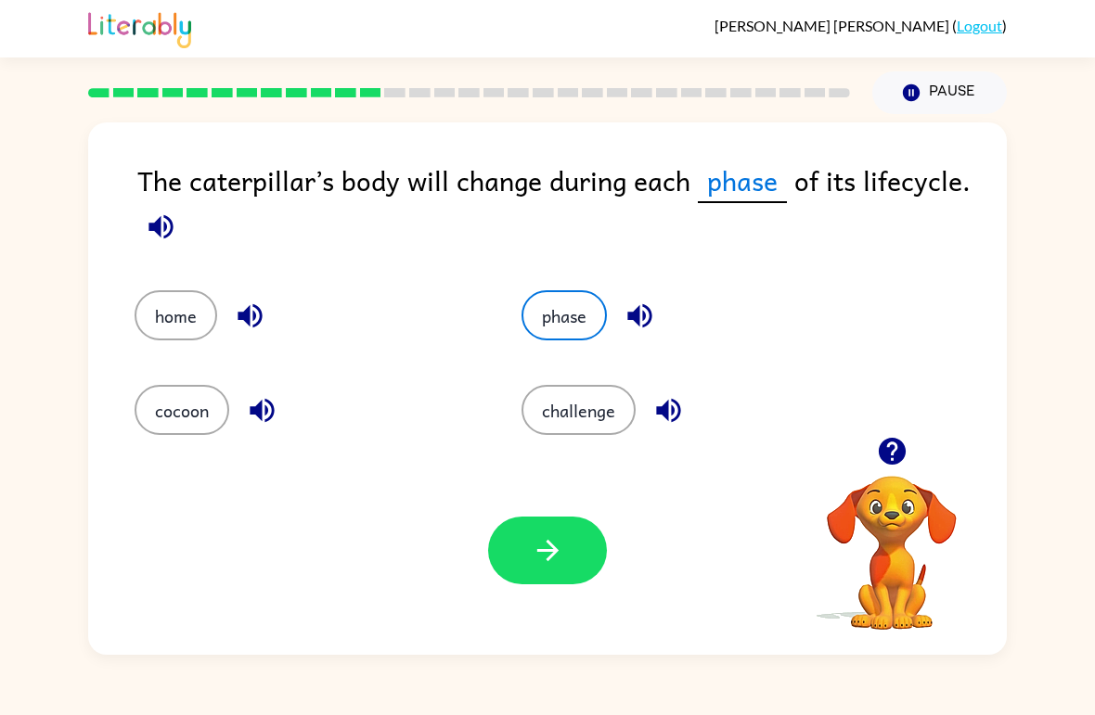
click at [578, 422] on button "challenge" at bounding box center [579, 410] width 114 height 50
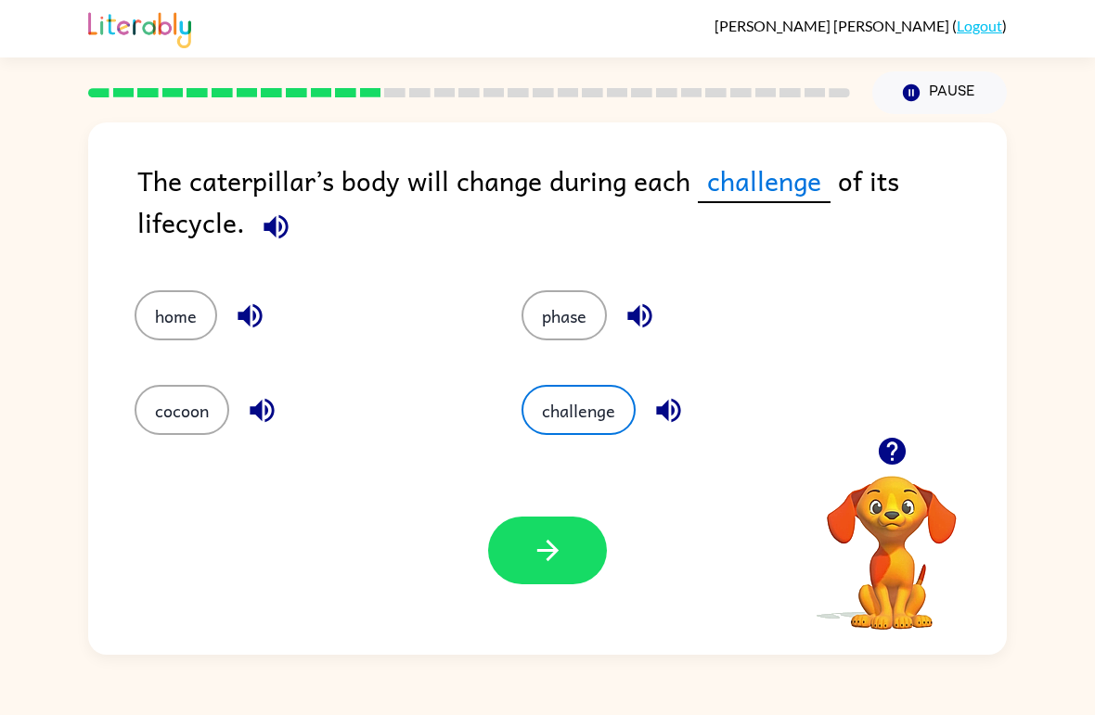
click at [579, 298] on button "phase" at bounding box center [564, 315] width 85 height 50
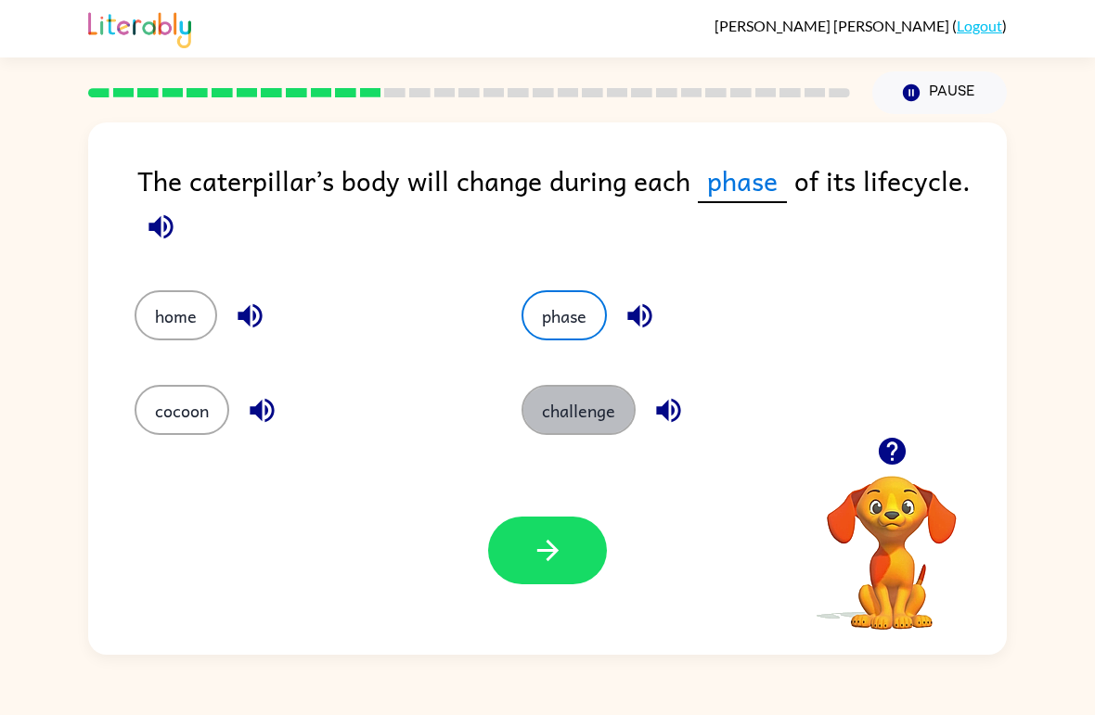
click at [576, 430] on button "challenge" at bounding box center [579, 410] width 114 height 50
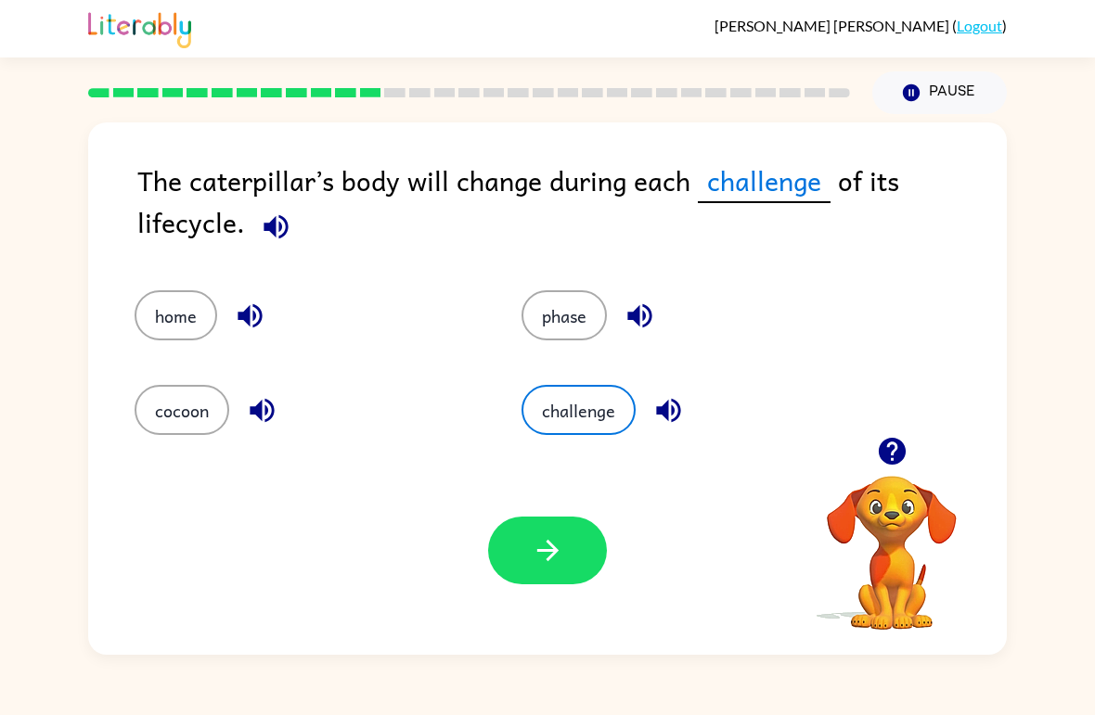
click at [587, 339] on button "phase" at bounding box center [564, 315] width 85 height 50
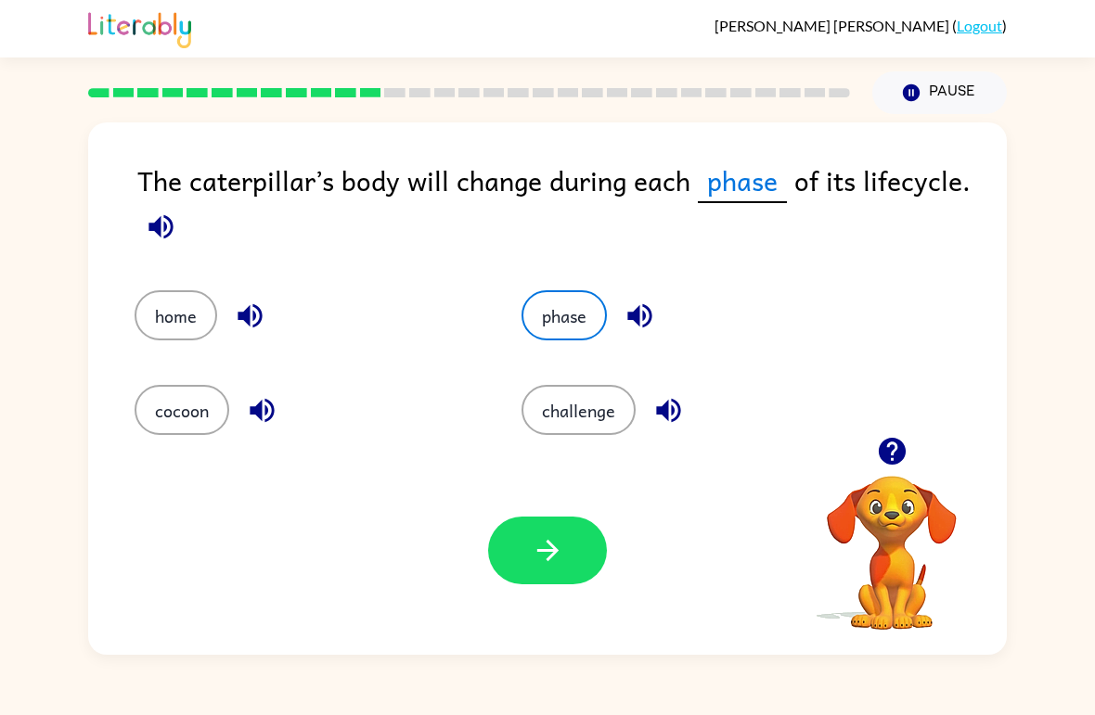
click at [613, 432] on button "challenge" at bounding box center [579, 410] width 114 height 50
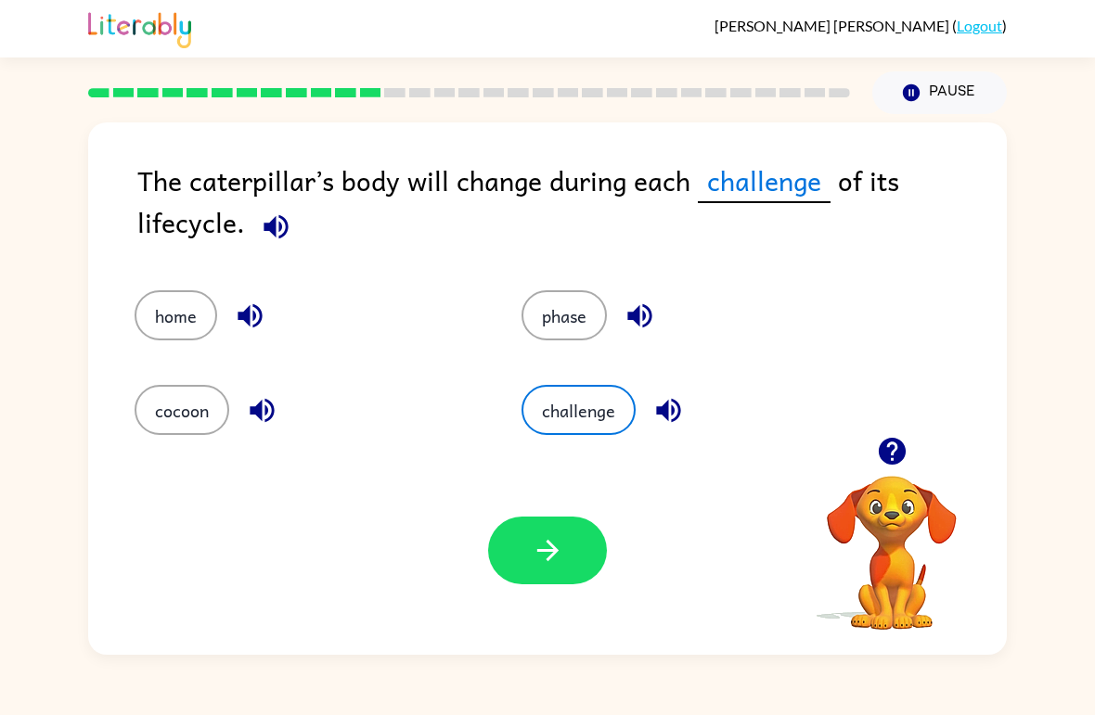
click at [612, 432] on button "challenge" at bounding box center [579, 410] width 114 height 50
click at [601, 418] on button "challenge" at bounding box center [579, 410] width 114 height 50
click at [581, 416] on button "challenge" at bounding box center [579, 410] width 114 height 50
click at [201, 395] on button "cocoon" at bounding box center [182, 410] width 95 height 50
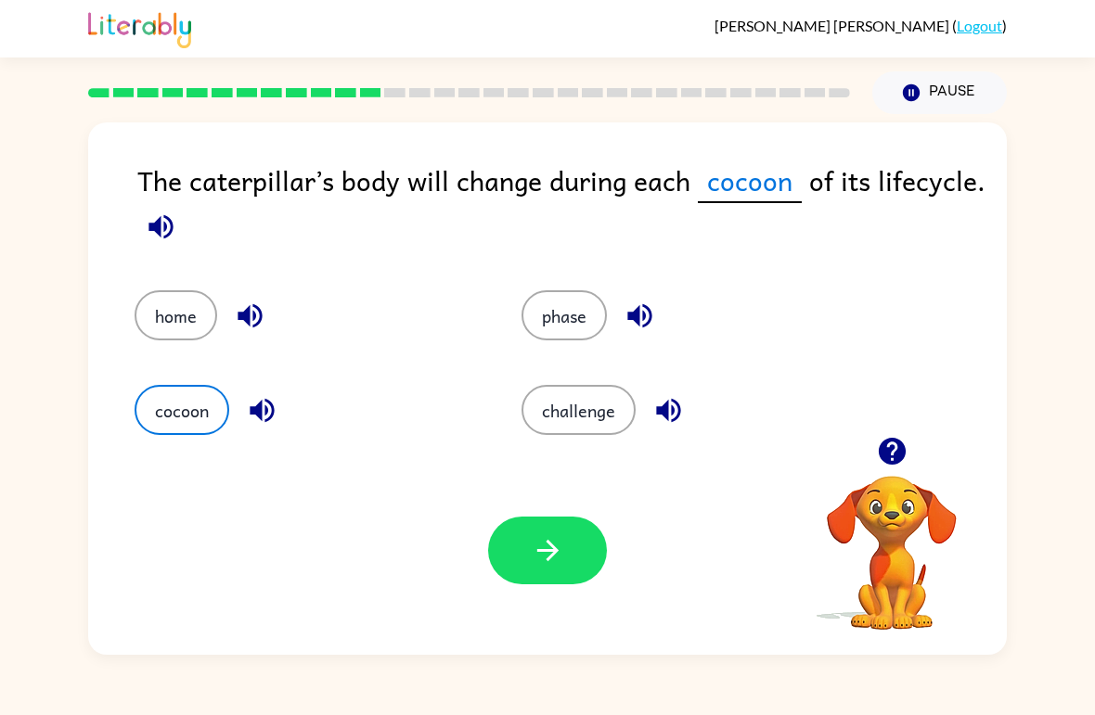
click at [591, 552] on button "button" at bounding box center [547, 551] width 119 height 68
click at [591, 551] on div at bounding box center [547, 551] width 119 height 68
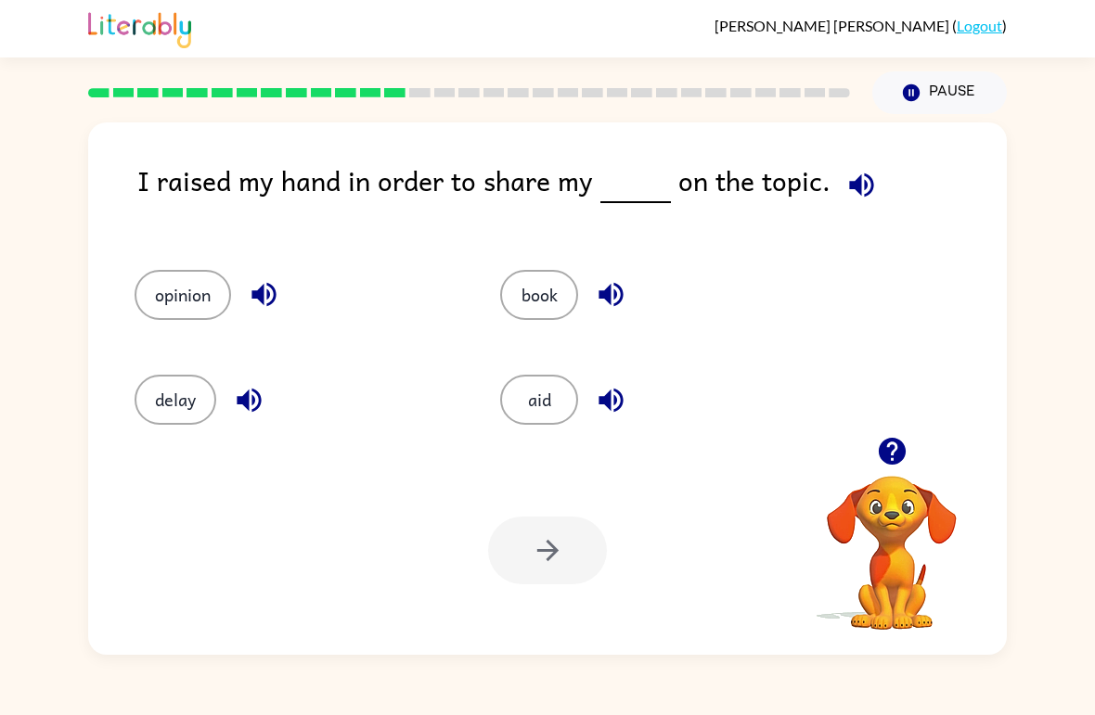
click at [213, 287] on button "opinion" at bounding box center [183, 295] width 97 height 50
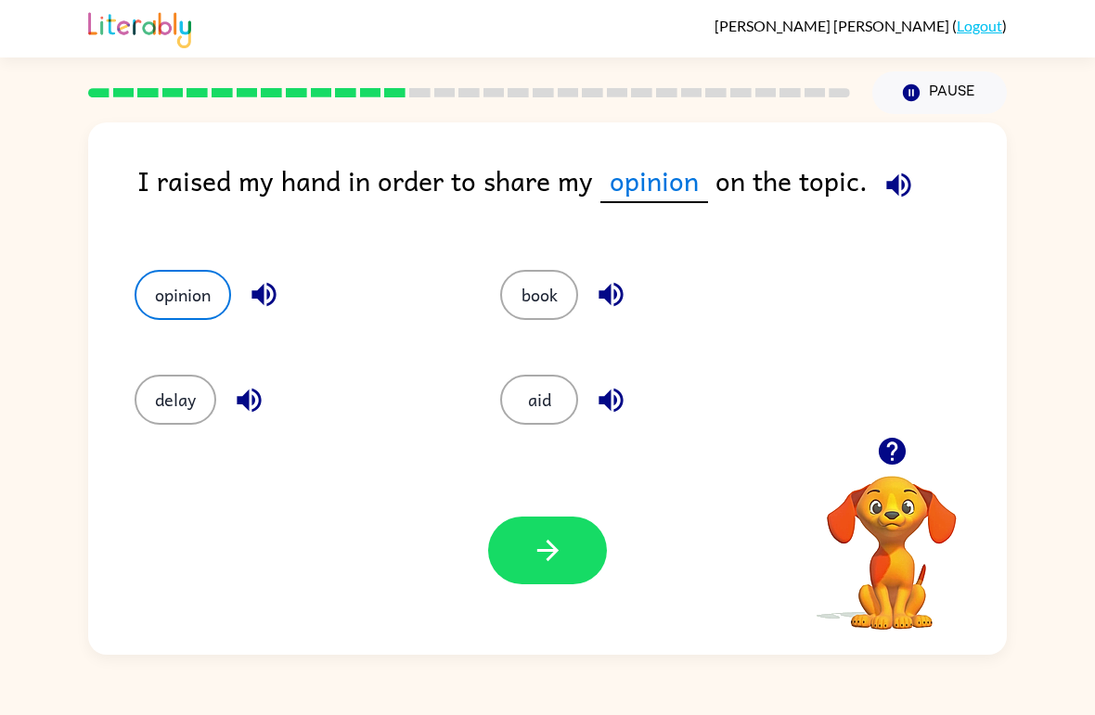
click at [573, 572] on button "button" at bounding box center [547, 551] width 119 height 68
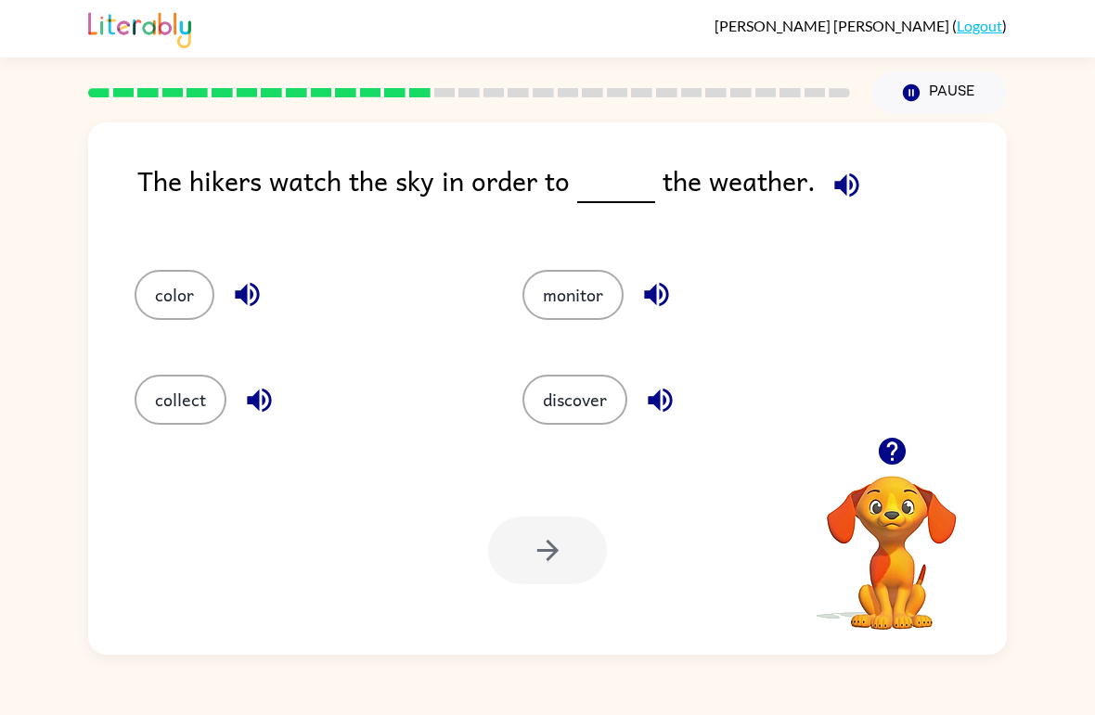
click at [831, 190] on icon "button" at bounding box center [847, 185] width 32 height 32
click at [850, 189] on icon "button" at bounding box center [846, 185] width 24 height 24
click at [844, 181] on icon "button" at bounding box center [847, 185] width 32 height 32
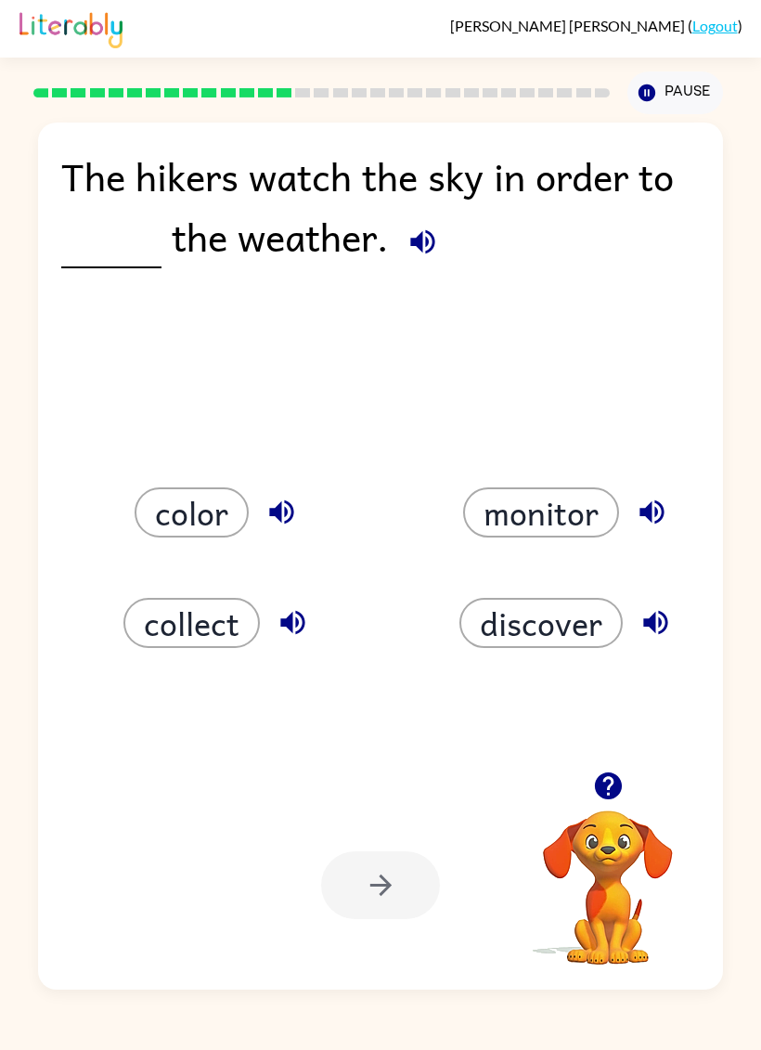
click at [10, 9] on div "[PERSON_NAME] ( Logout )" at bounding box center [380, 29] width 761 height 58
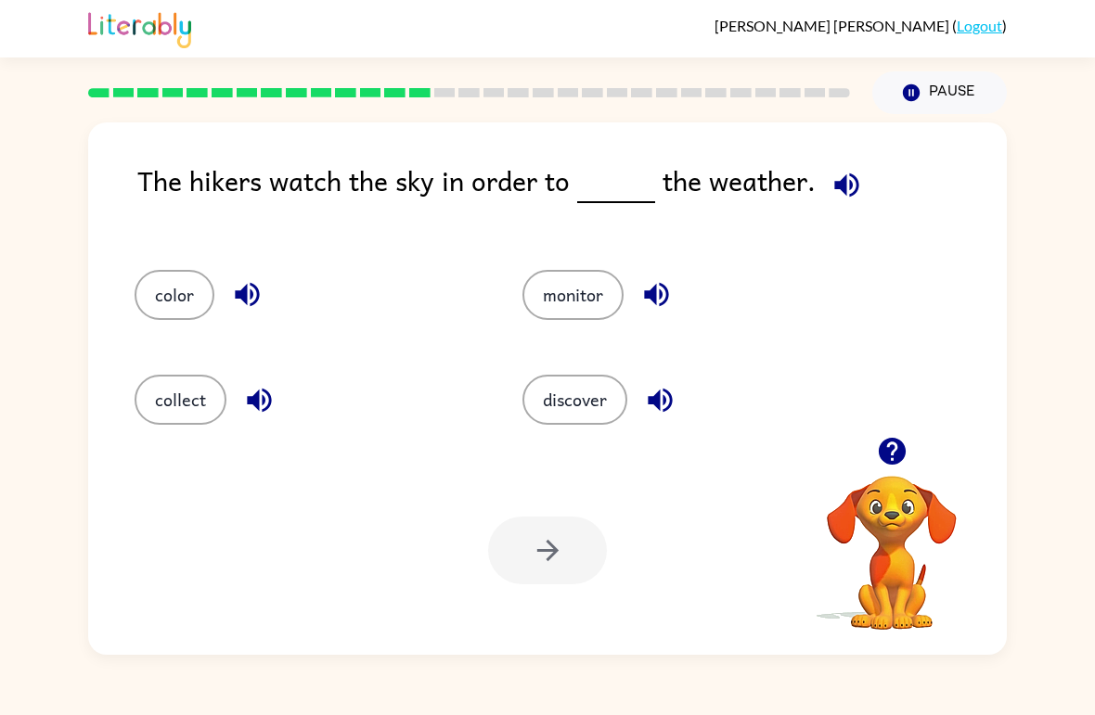
click at [582, 396] on button "discover" at bounding box center [574, 400] width 105 height 50
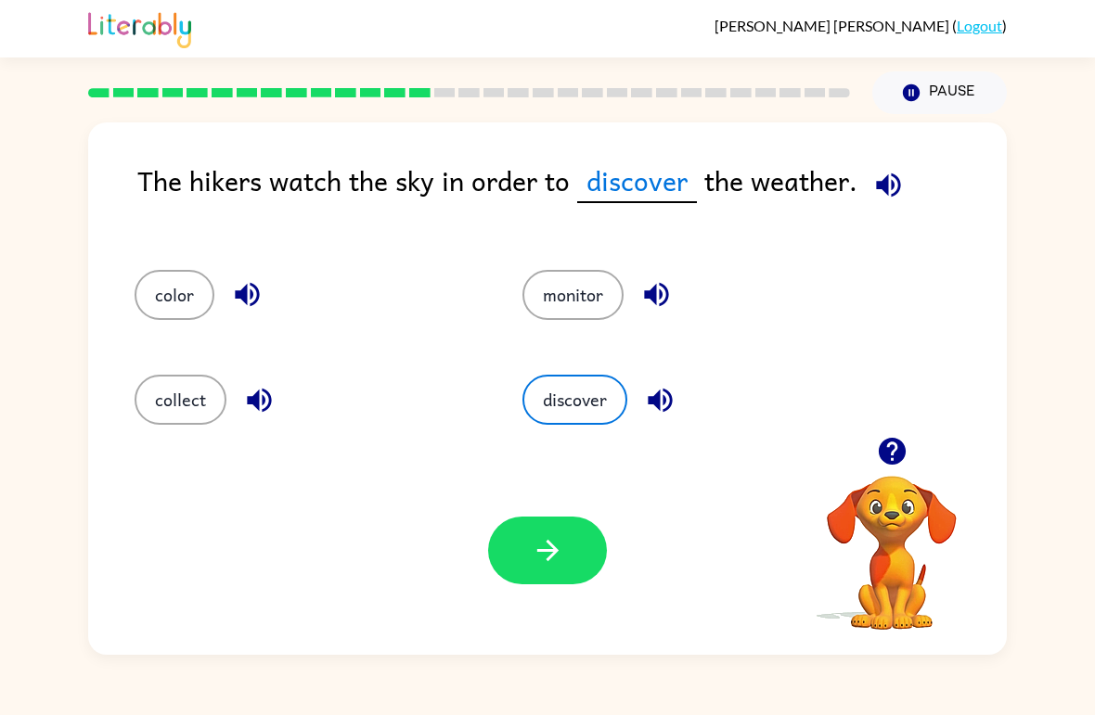
click at [568, 566] on button "button" at bounding box center [547, 551] width 119 height 68
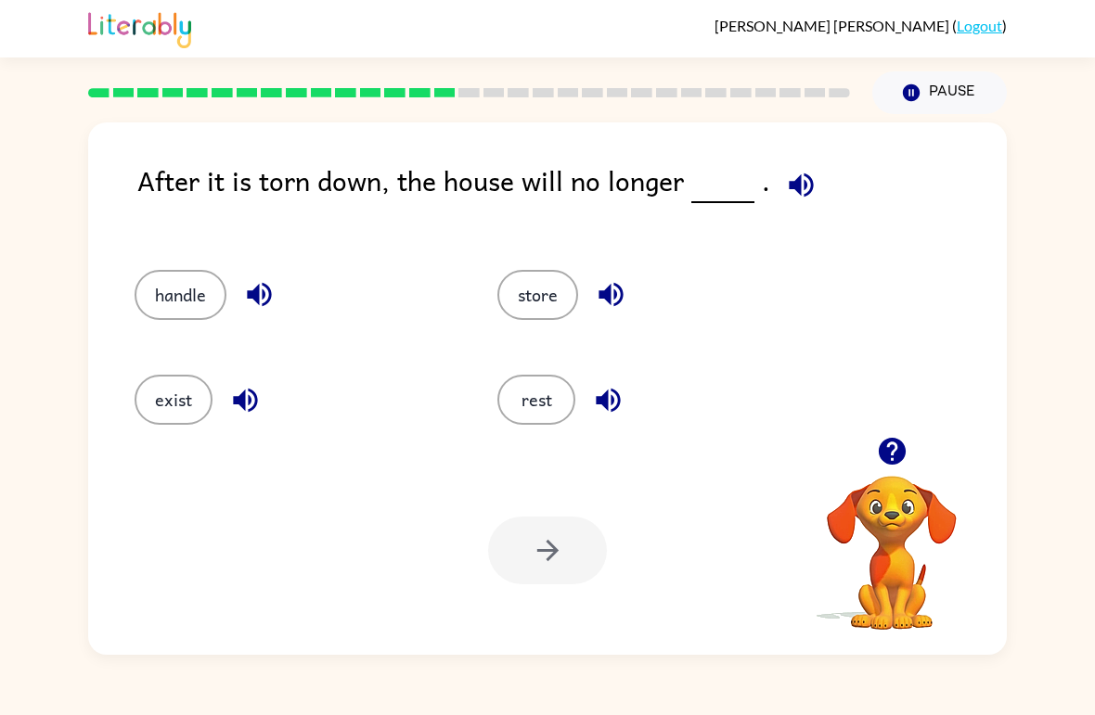
click at [1088, 125] on div "After it is torn down, the house will no longer . handle store exist rest Your …" at bounding box center [547, 384] width 1095 height 541
click at [9, 549] on div "After it is torn down, the house will no longer . handle store exist rest Your …" at bounding box center [547, 384] width 1095 height 541
click at [161, 401] on button "exist" at bounding box center [174, 400] width 78 height 50
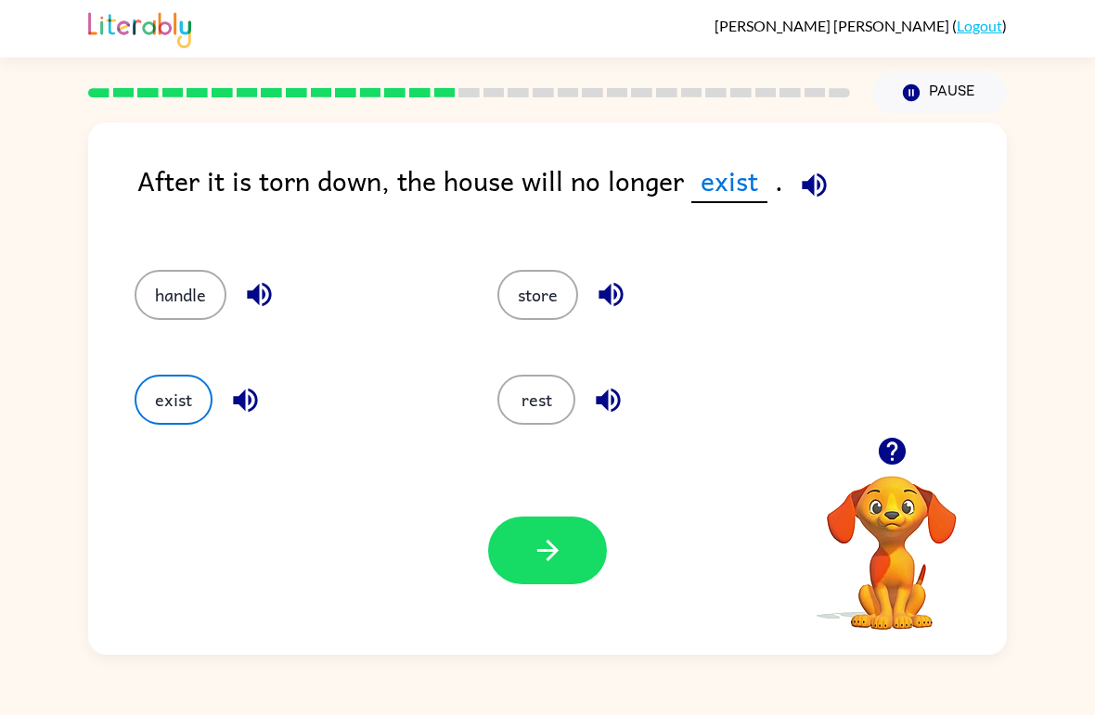
click at [550, 564] on icon "button" at bounding box center [548, 551] width 32 height 32
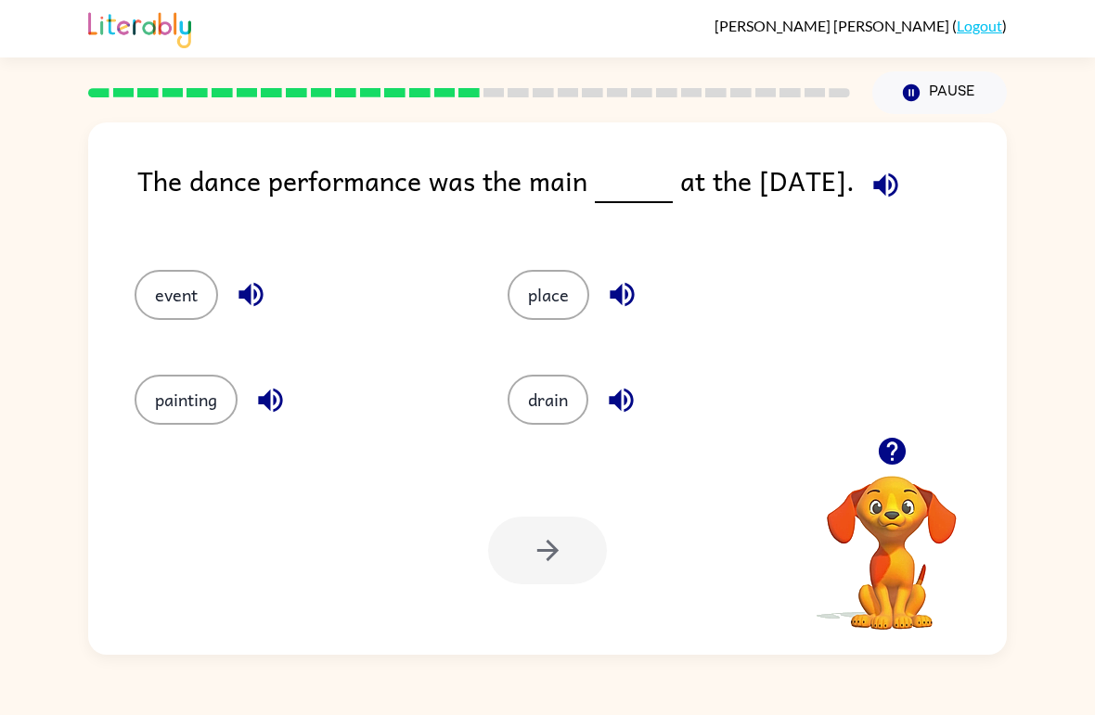
click at [160, 291] on button "event" at bounding box center [177, 295] width 84 height 50
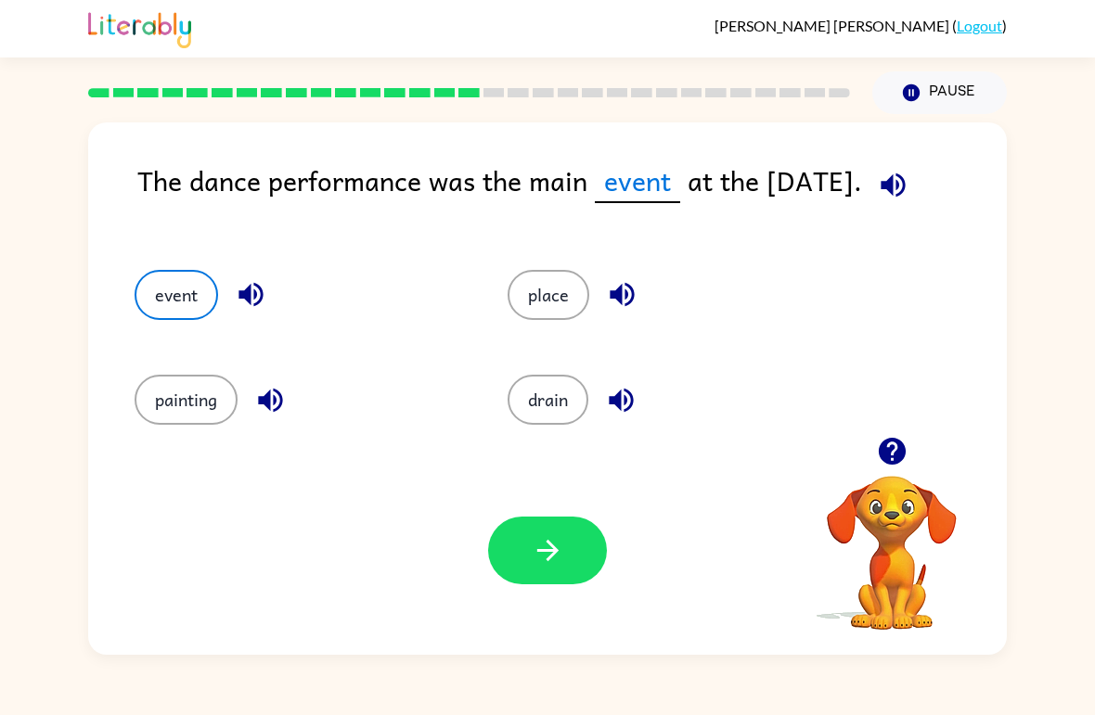
click at [571, 577] on button "button" at bounding box center [547, 551] width 119 height 68
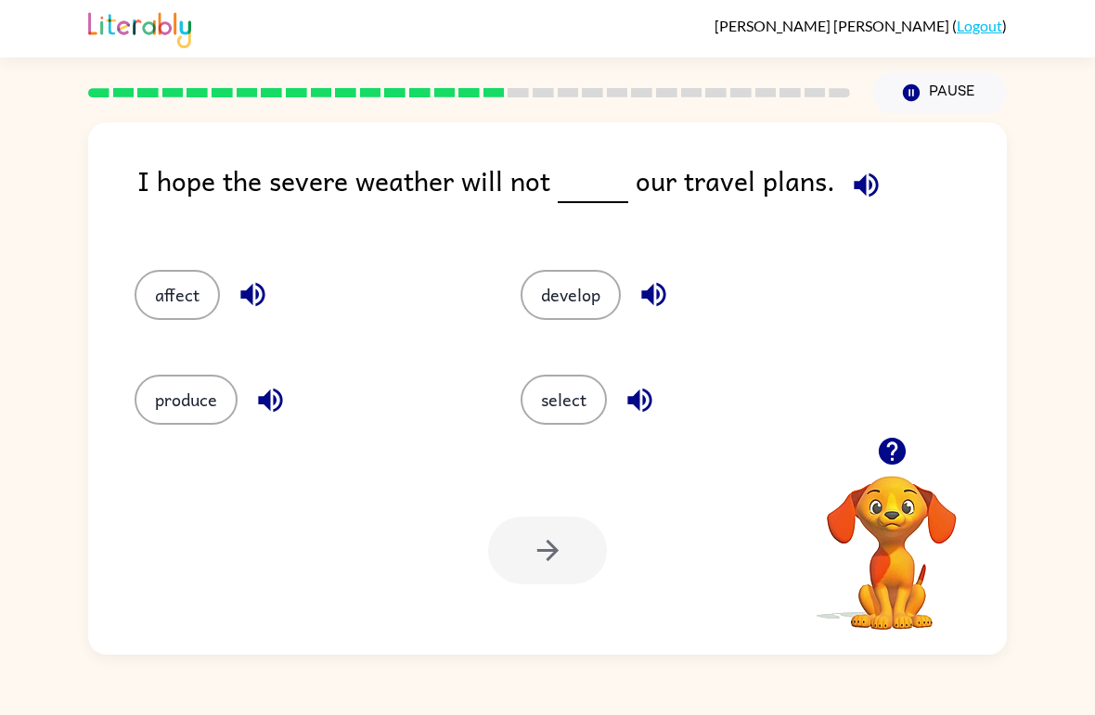
click at [159, 271] on button "affect" at bounding box center [177, 295] width 85 height 50
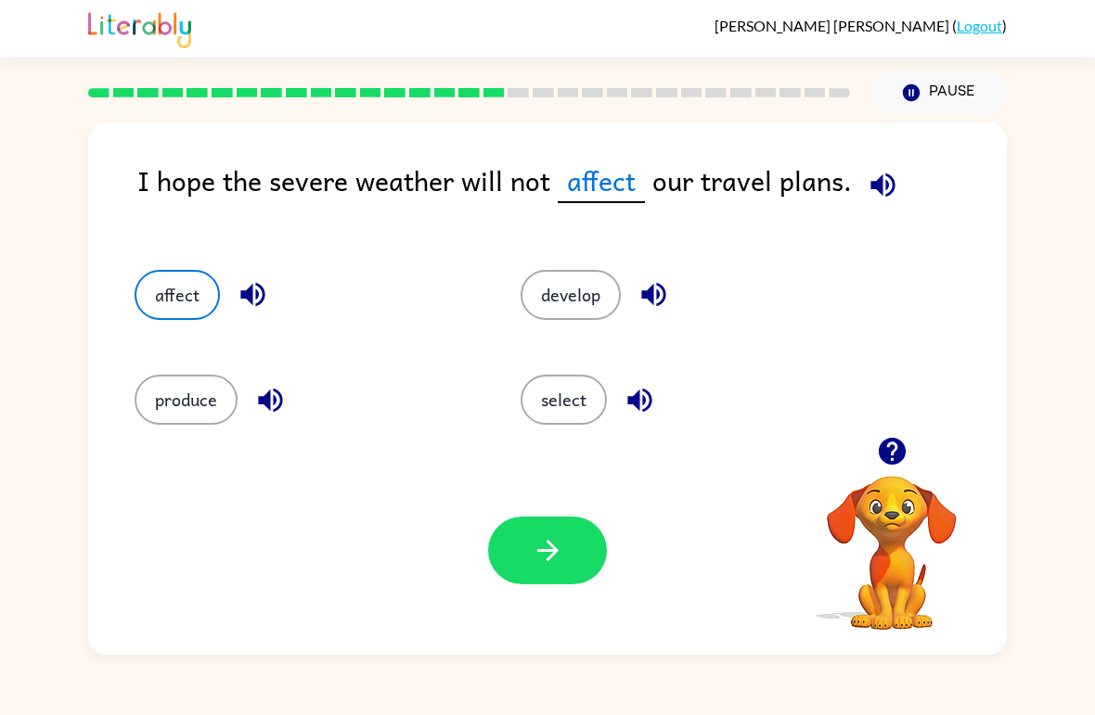
click at [539, 559] on icon "button" at bounding box center [548, 551] width 32 height 32
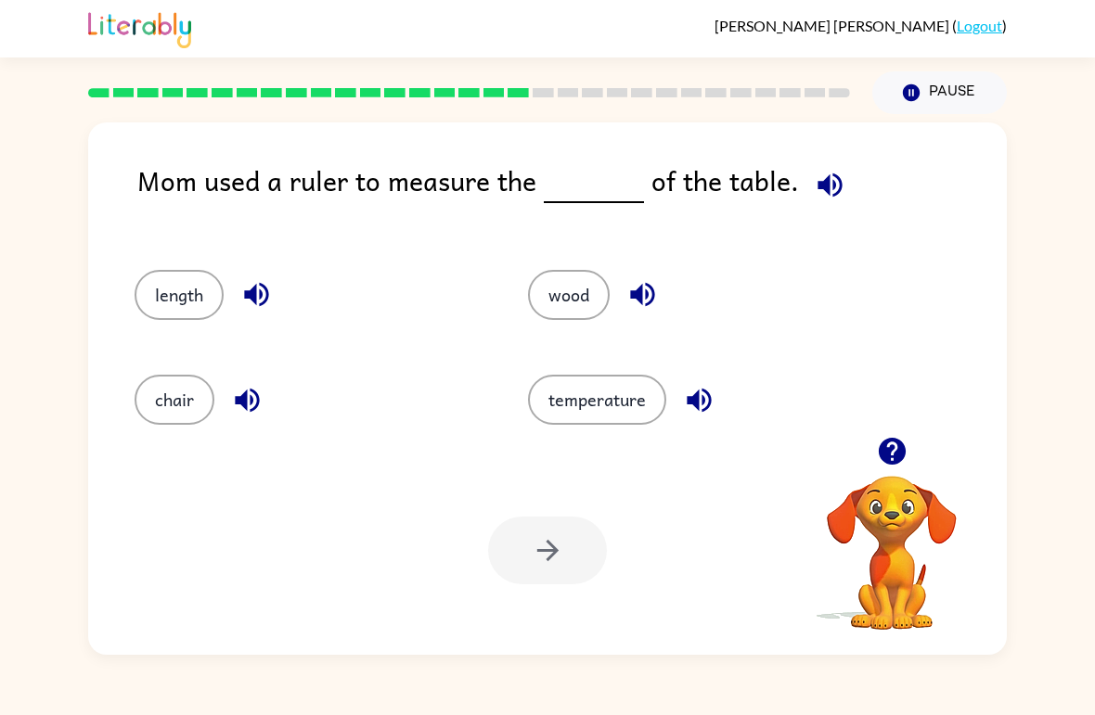
click at [168, 292] on button "length" at bounding box center [179, 295] width 89 height 50
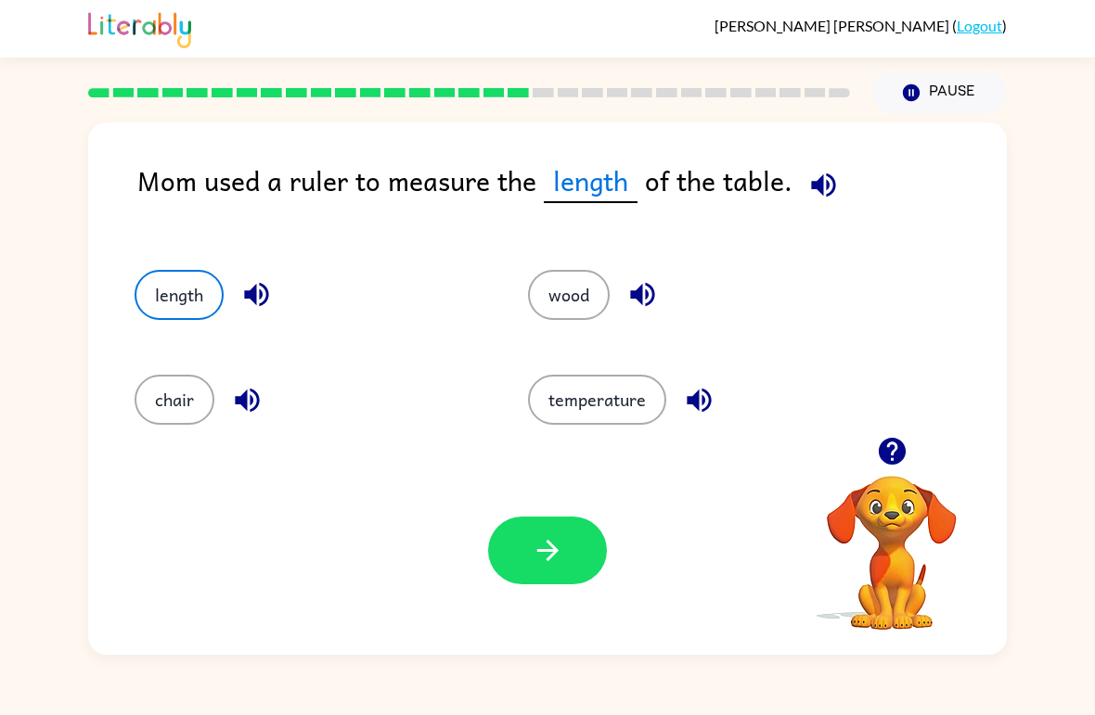
click at [586, 531] on button "button" at bounding box center [547, 551] width 119 height 68
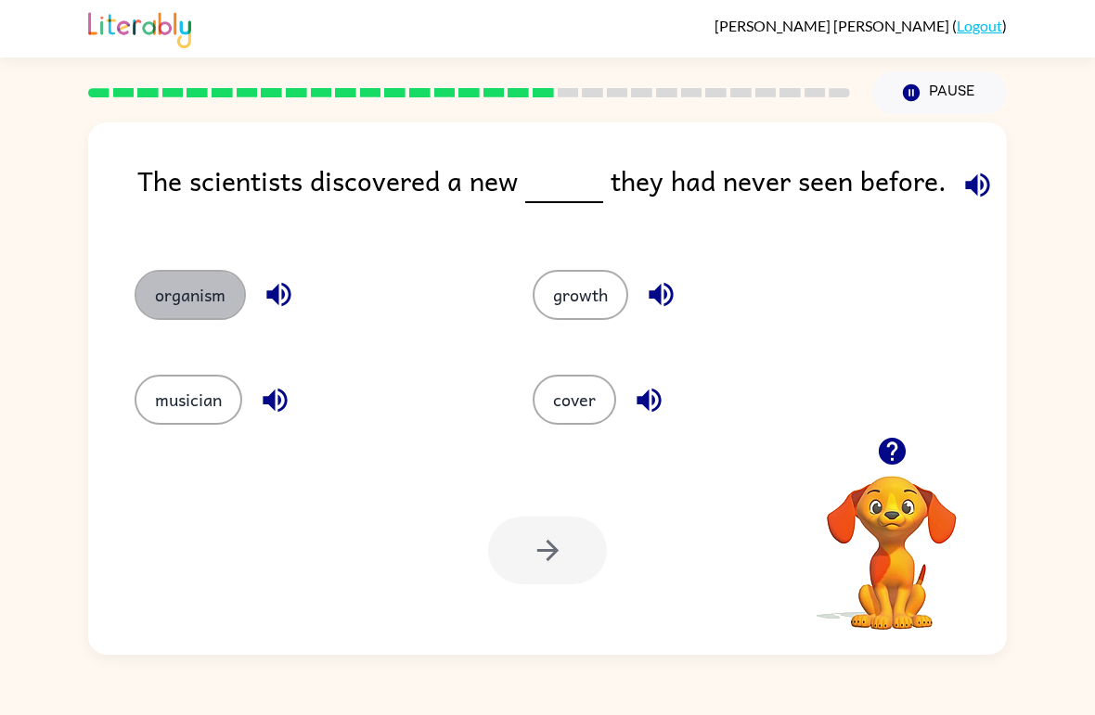
click at [177, 296] on button "organism" at bounding box center [190, 295] width 111 height 50
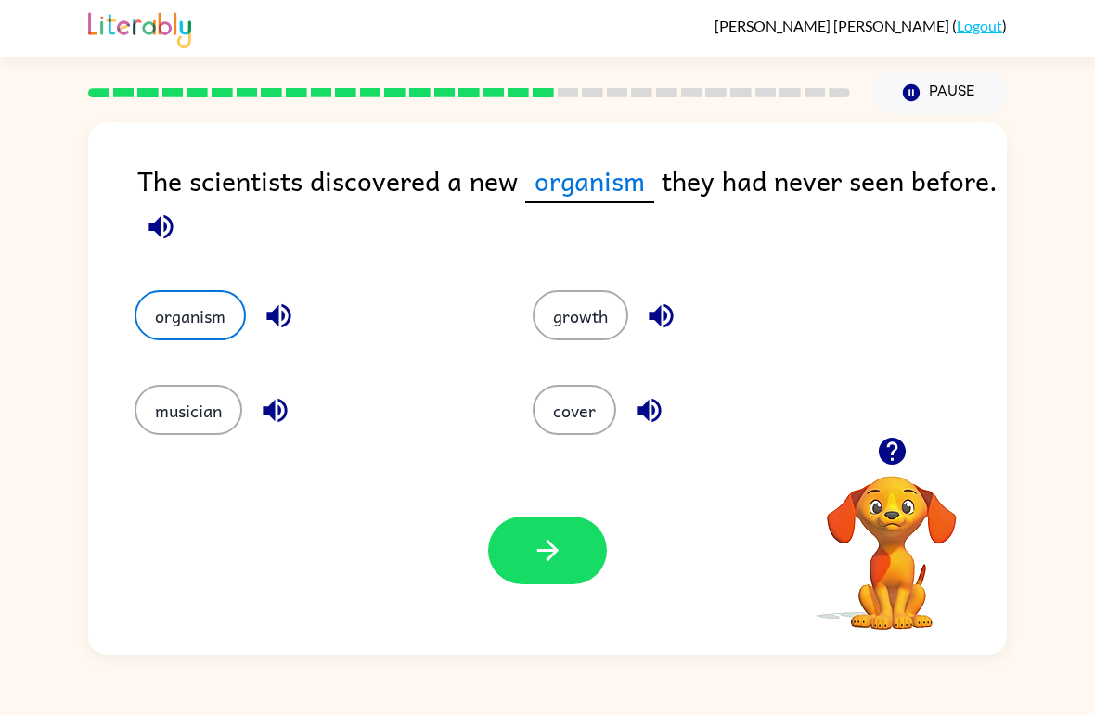
click at [558, 511] on div "Your browser must support playing .mp4 files to use Literably. Please try using…" at bounding box center [547, 550] width 919 height 209
click at [671, 639] on div "Your browser must support playing .mp4 files to use Literably. Please try using…" at bounding box center [547, 550] width 919 height 209
click at [527, 560] on button "button" at bounding box center [547, 551] width 119 height 68
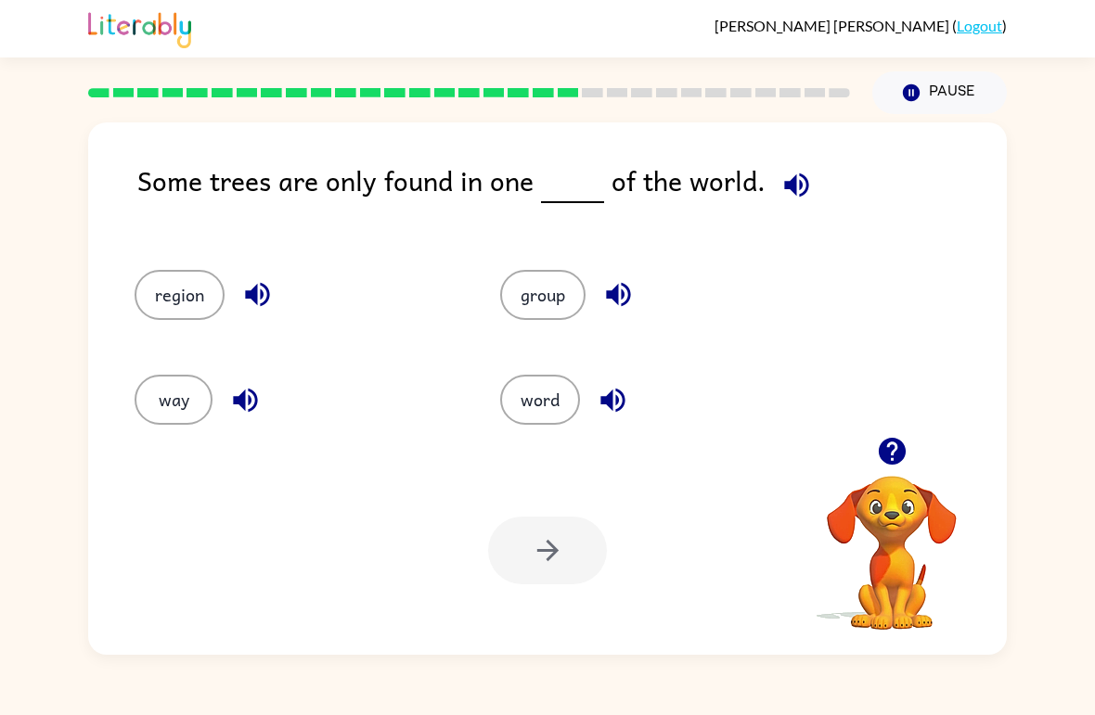
click at [149, 268] on div "region" at bounding box center [282, 287] width 366 height 105
click at [160, 294] on button "region" at bounding box center [180, 295] width 90 height 50
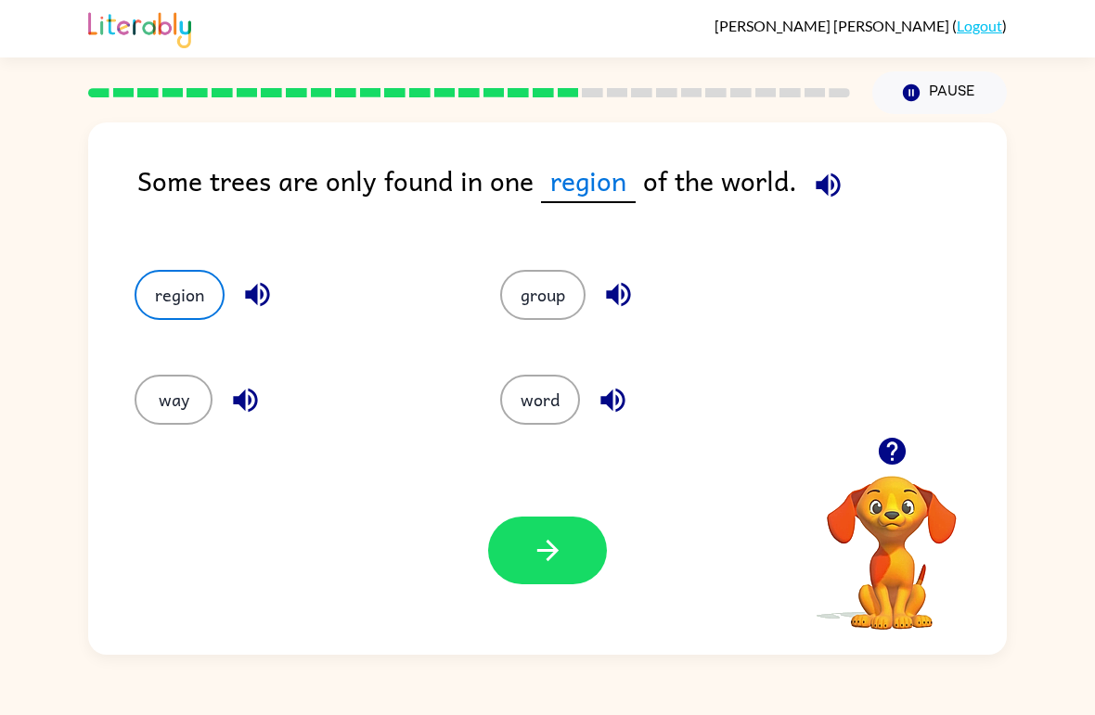
click at [521, 553] on button "button" at bounding box center [547, 551] width 119 height 68
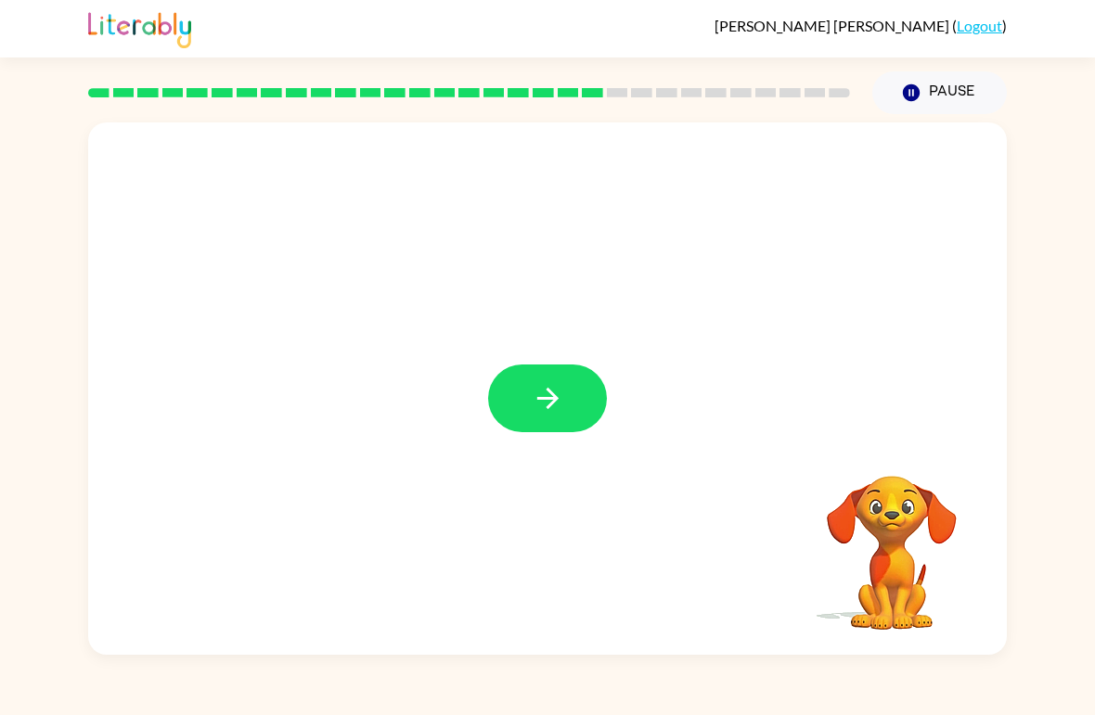
click at [553, 401] on icon "button" at bounding box center [548, 398] width 32 height 32
click at [553, 401] on div at bounding box center [547, 399] width 119 height 68
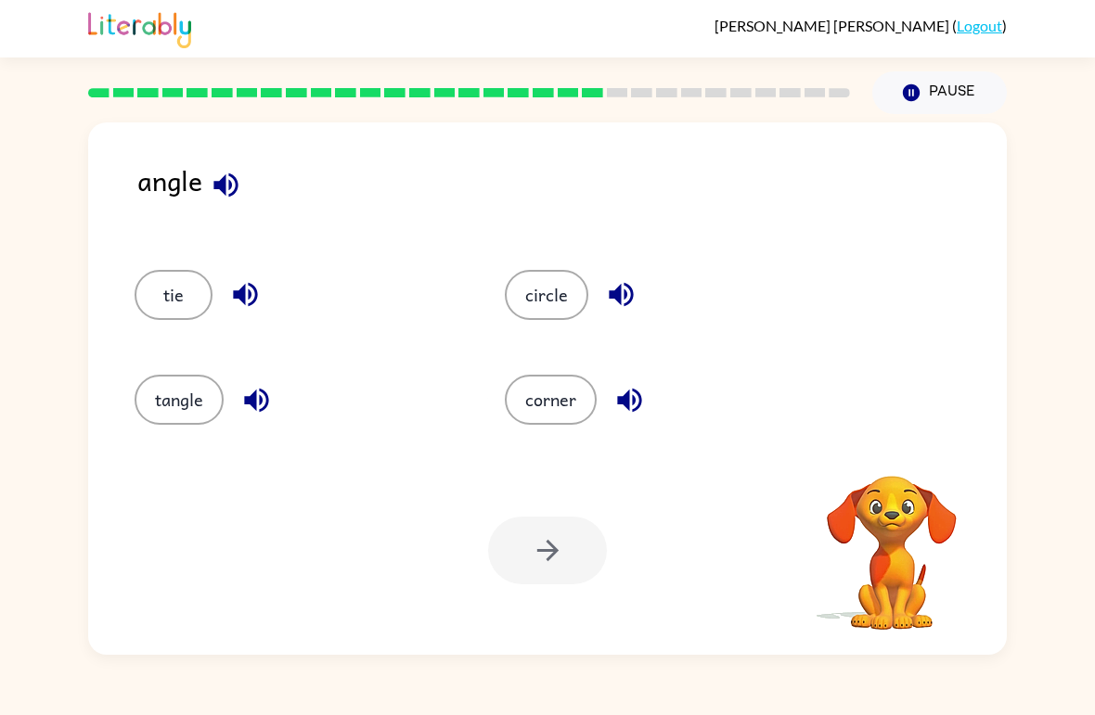
click at [562, 393] on button "corner" at bounding box center [551, 400] width 92 height 50
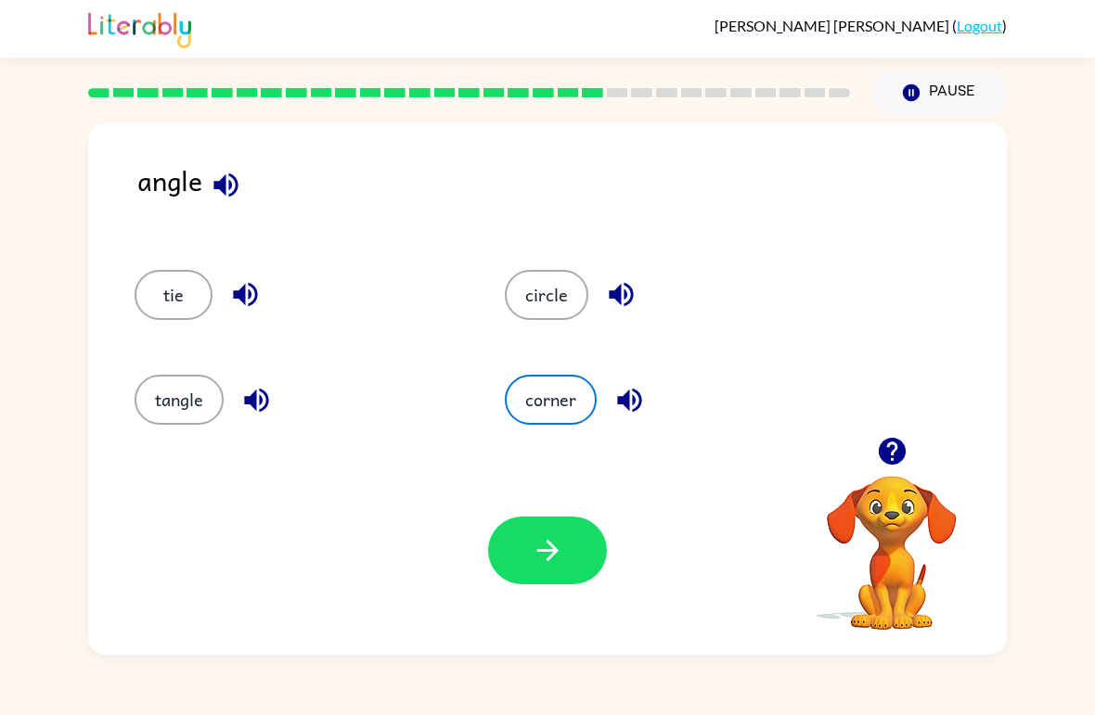
click at [560, 419] on button "corner" at bounding box center [551, 400] width 92 height 50
click at [548, 549] on icon "button" at bounding box center [548, 551] width 32 height 32
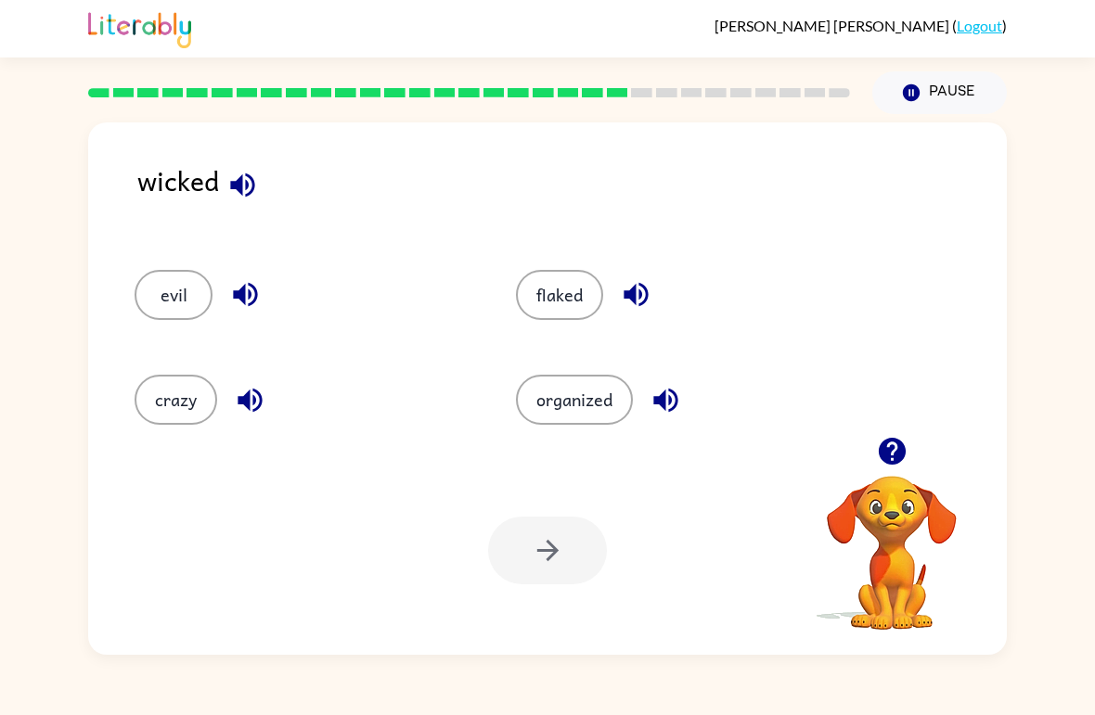
click at [180, 303] on button "evil" at bounding box center [174, 295] width 78 height 50
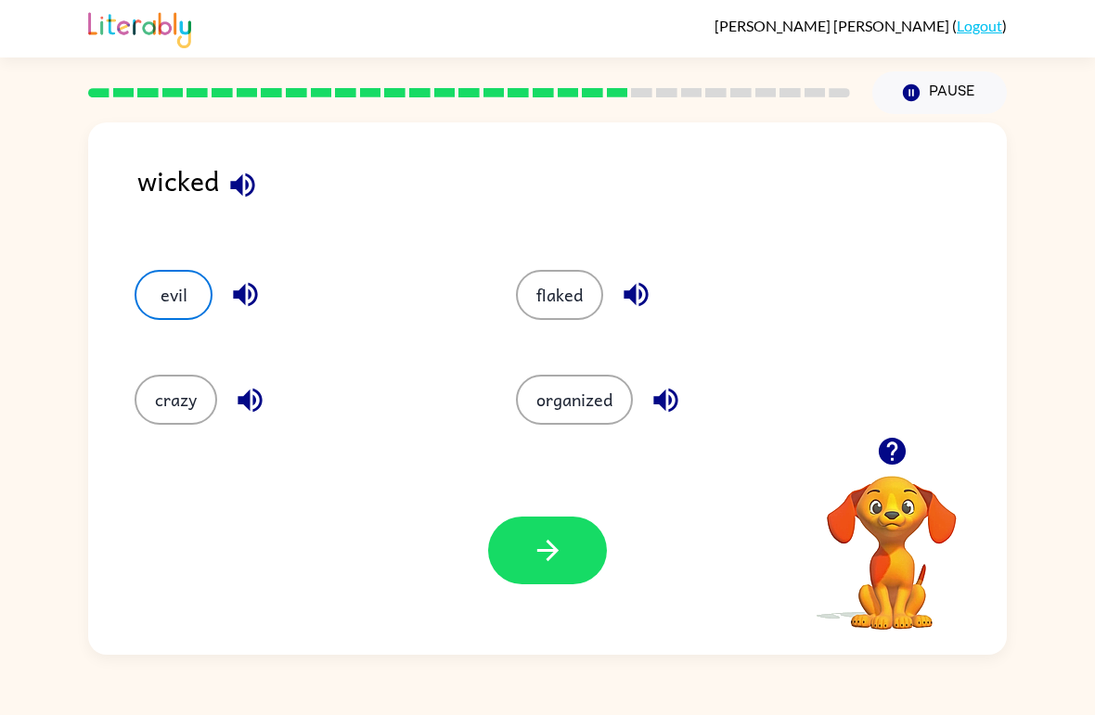
click at [548, 556] on icon "button" at bounding box center [548, 551] width 32 height 32
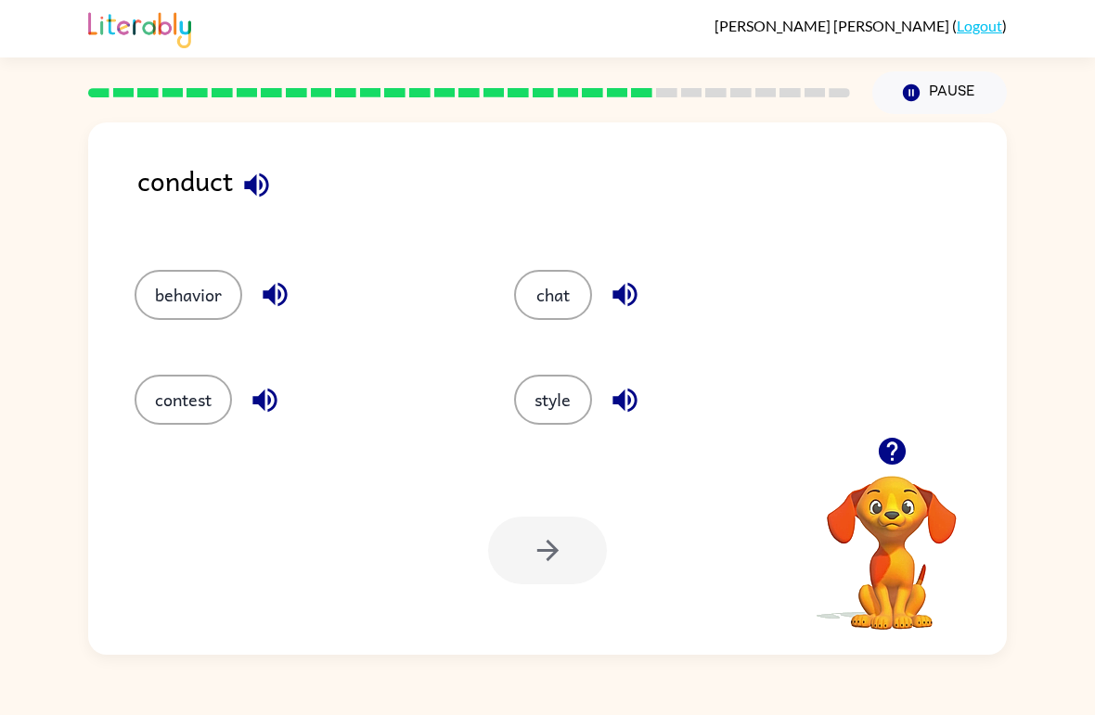
click at [195, 399] on button "contest" at bounding box center [183, 400] width 97 height 50
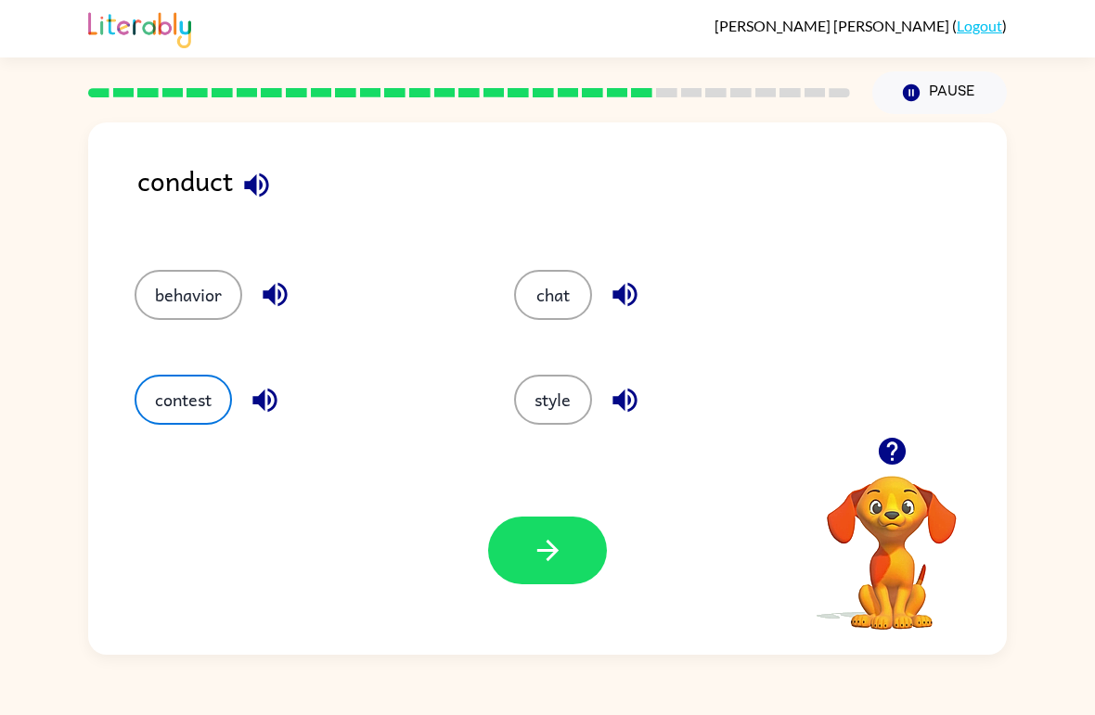
click at [517, 563] on button "button" at bounding box center [547, 551] width 119 height 68
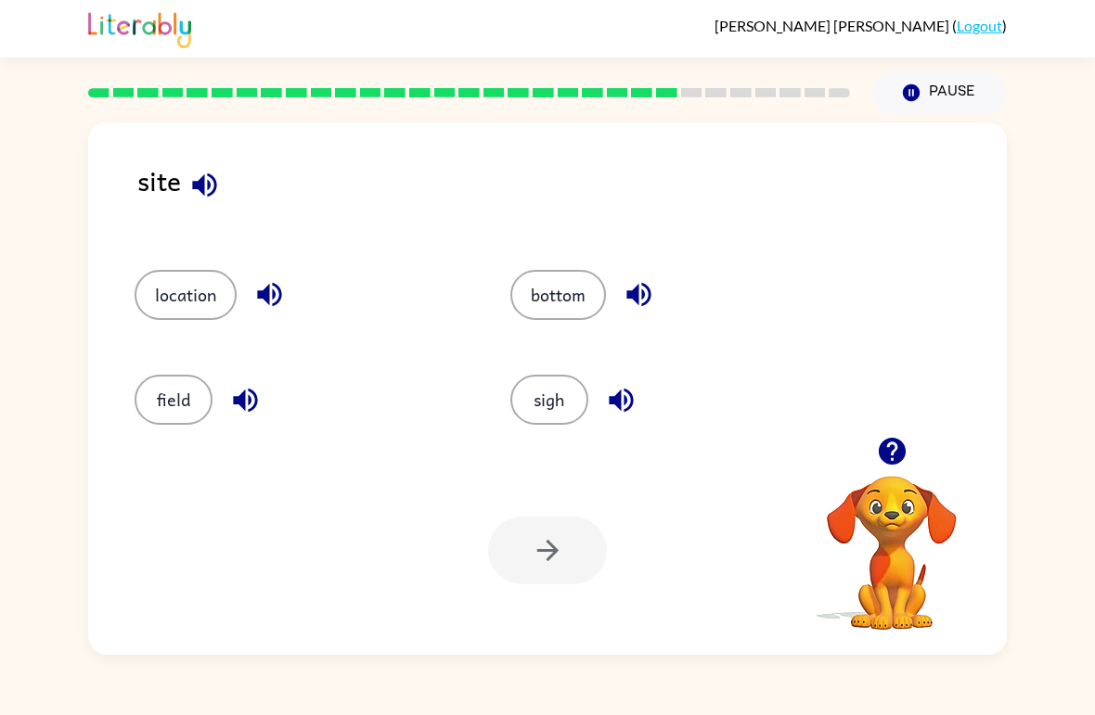
click at [225, 282] on button "location" at bounding box center [186, 295] width 102 height 50
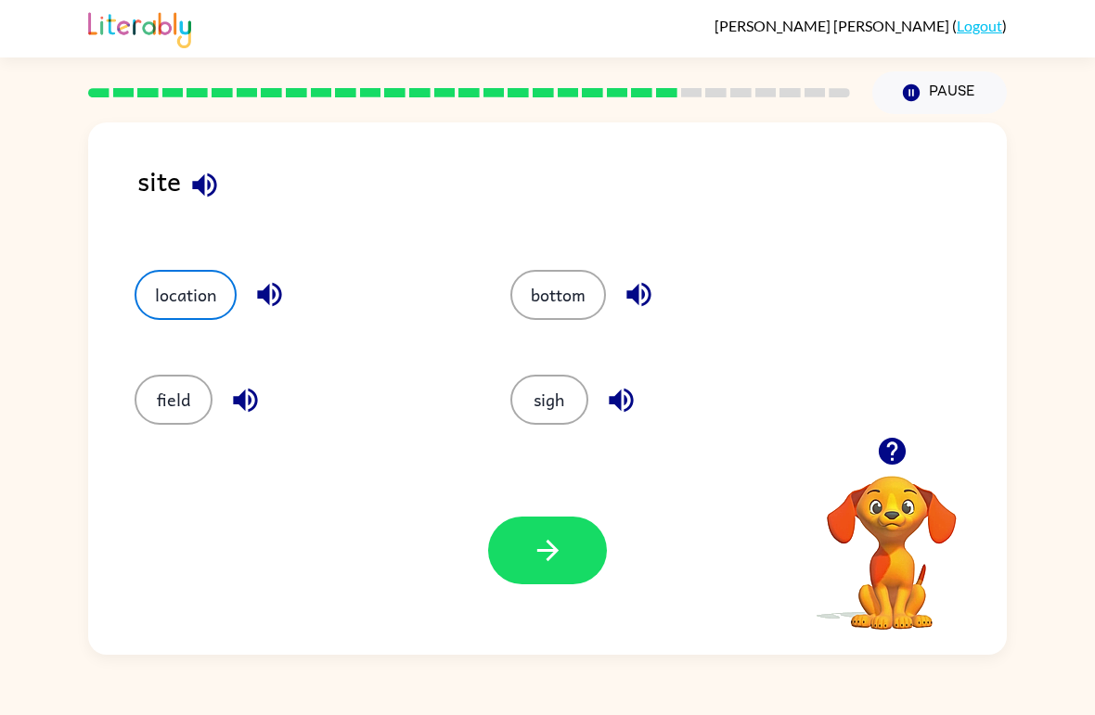
click at [573, 545] on button "button" at bounding box center [547, 551] width 119 height 68
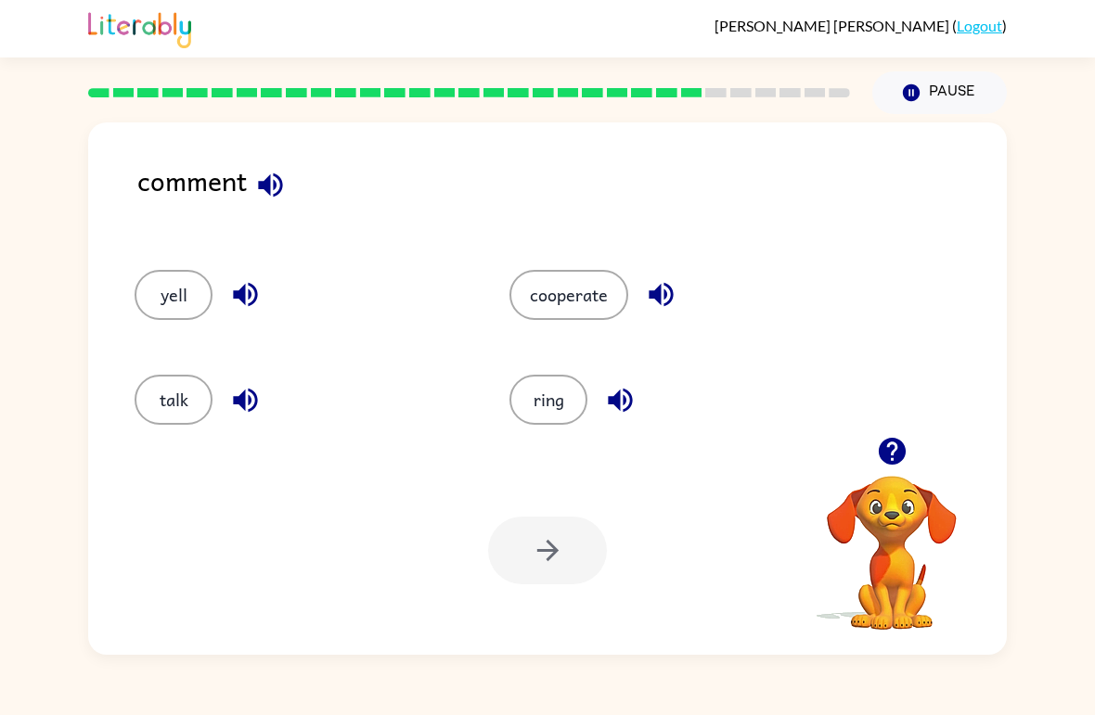
click at [173, 379] on button "talk" at bounding box center [174, 400] width 78 height 50
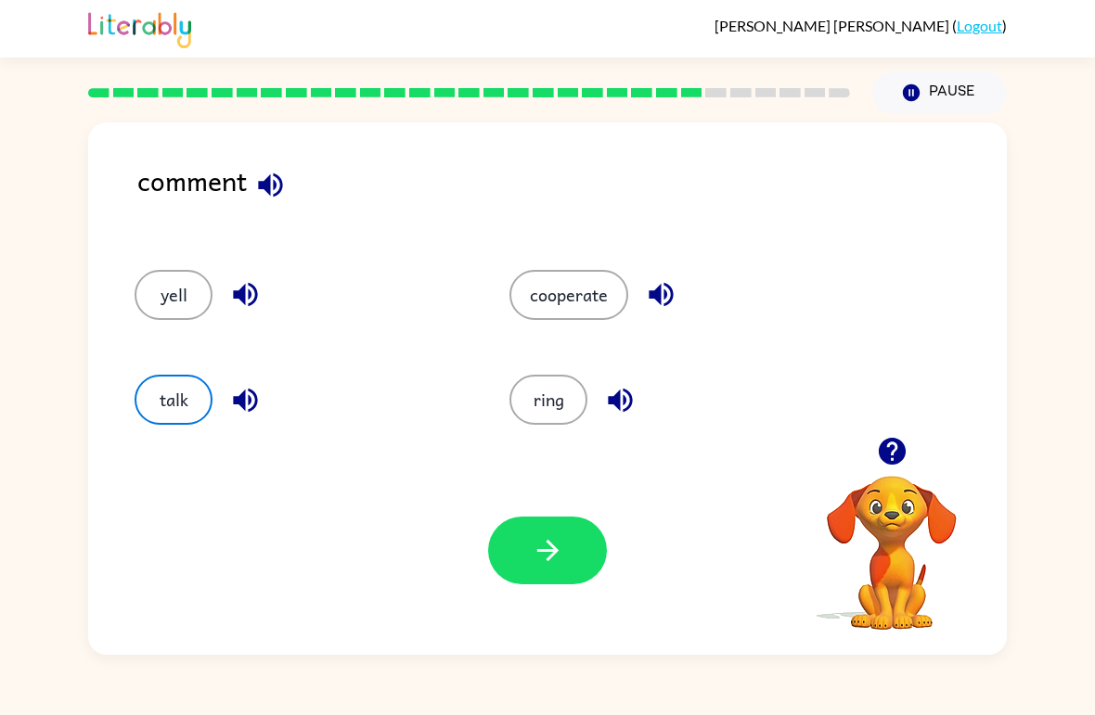
click at [588, 561] on button "button" at bounding box center [547, 551] width 119 height 68
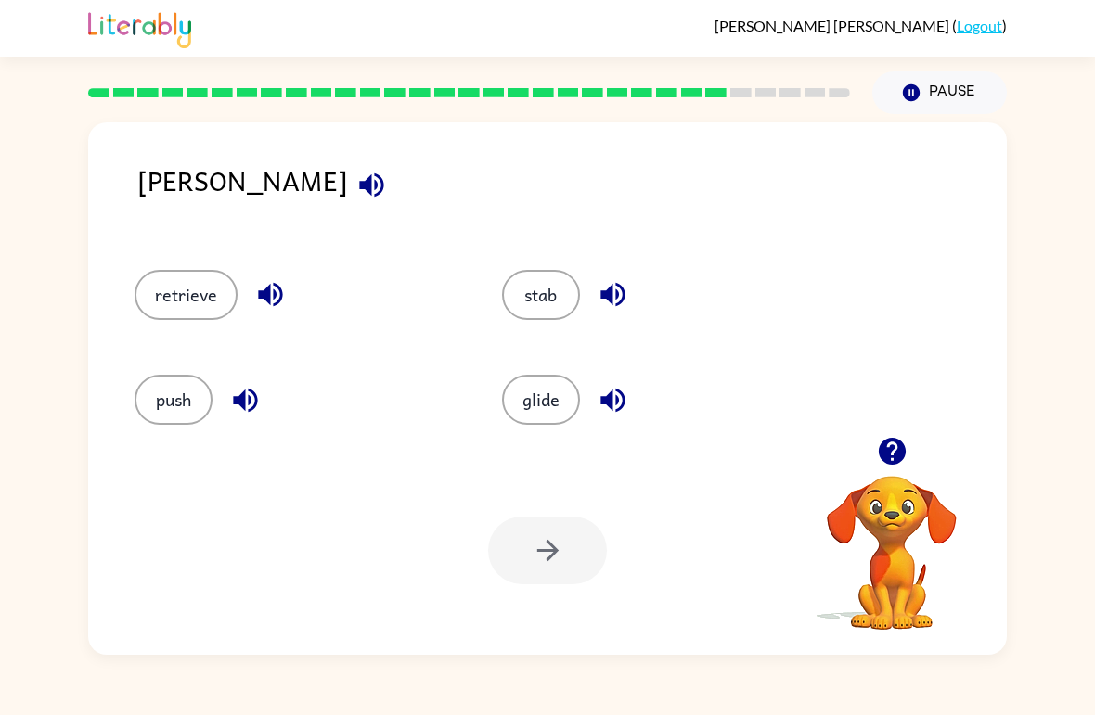
click at [161, 310] on button "retrieve" at bounding box center [186, 295] width 103 height 50
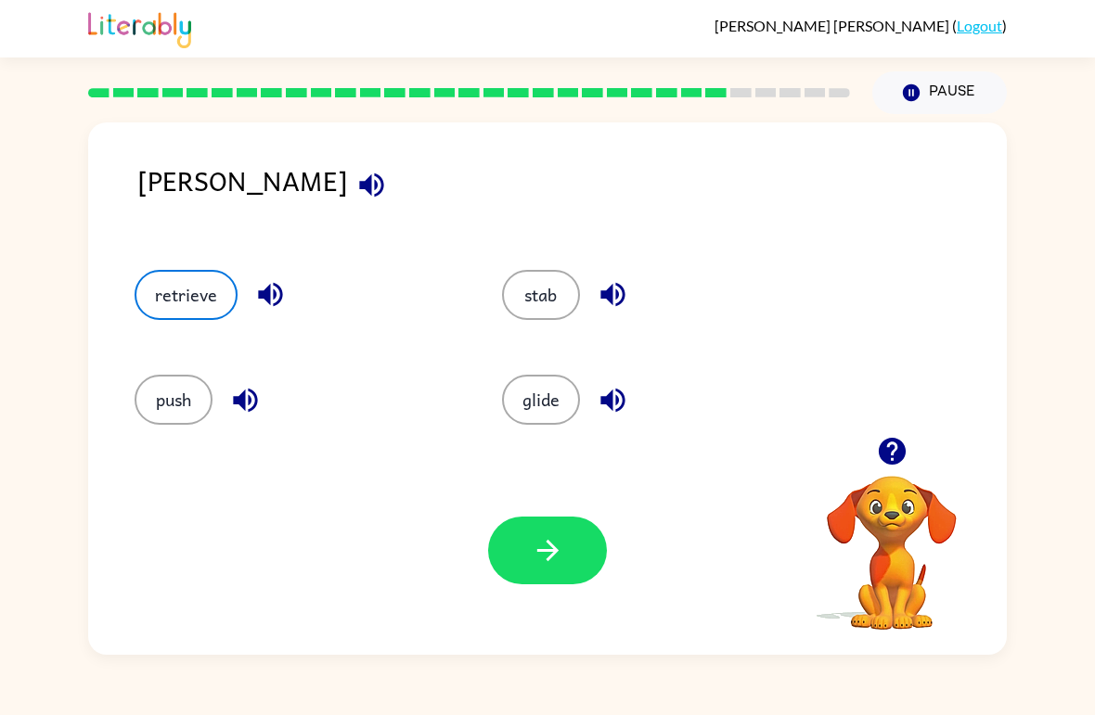
click at [535, 549] on icon "button" at bounding box center [548, 551] width 32 height 32
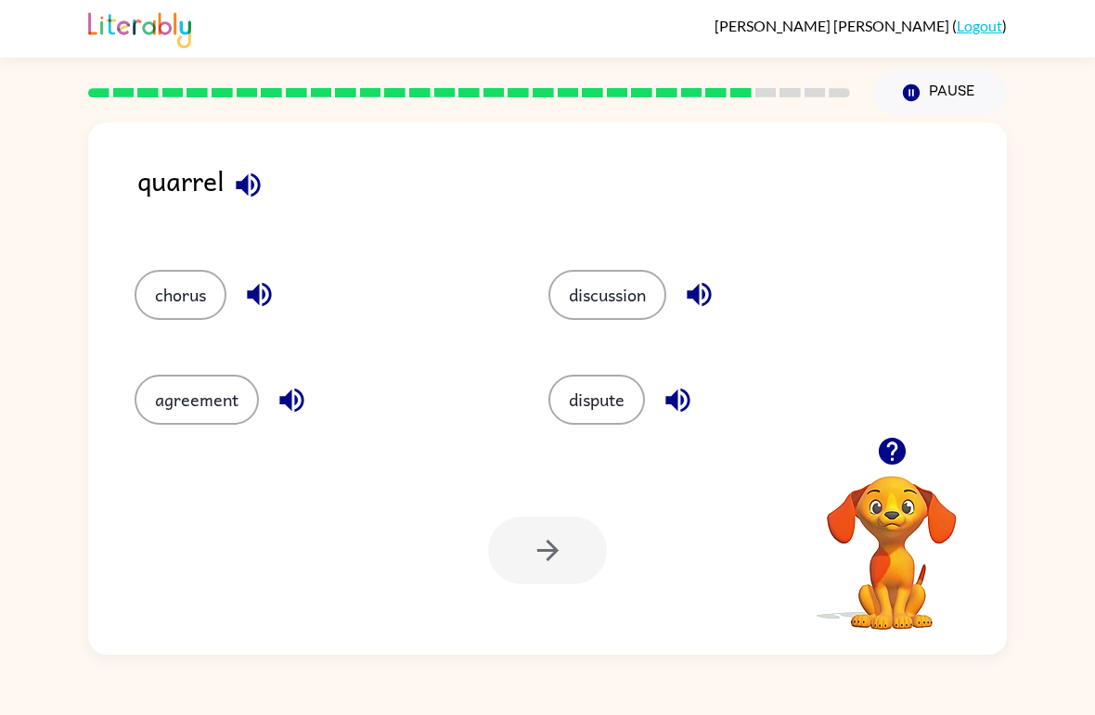
click at [594, 310] on button "discussion" at bounding box center [607, 295] width 118 height 50
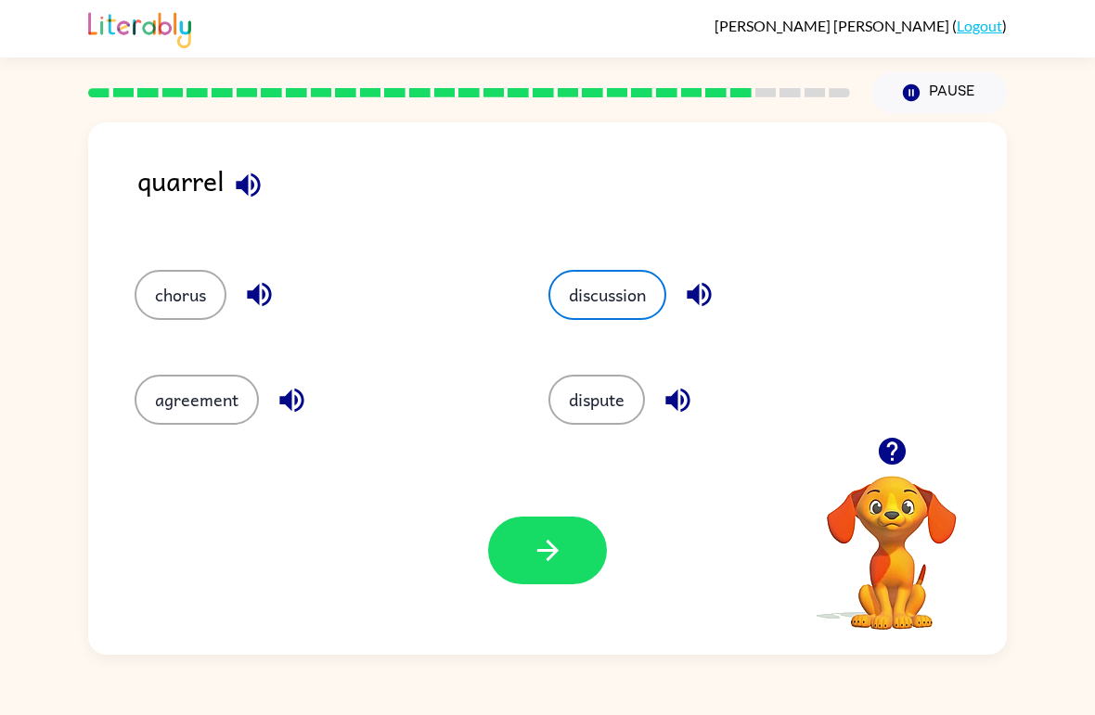
click at [558, 521] on button "button" at bounding box center [547, 551] width 119 height 68
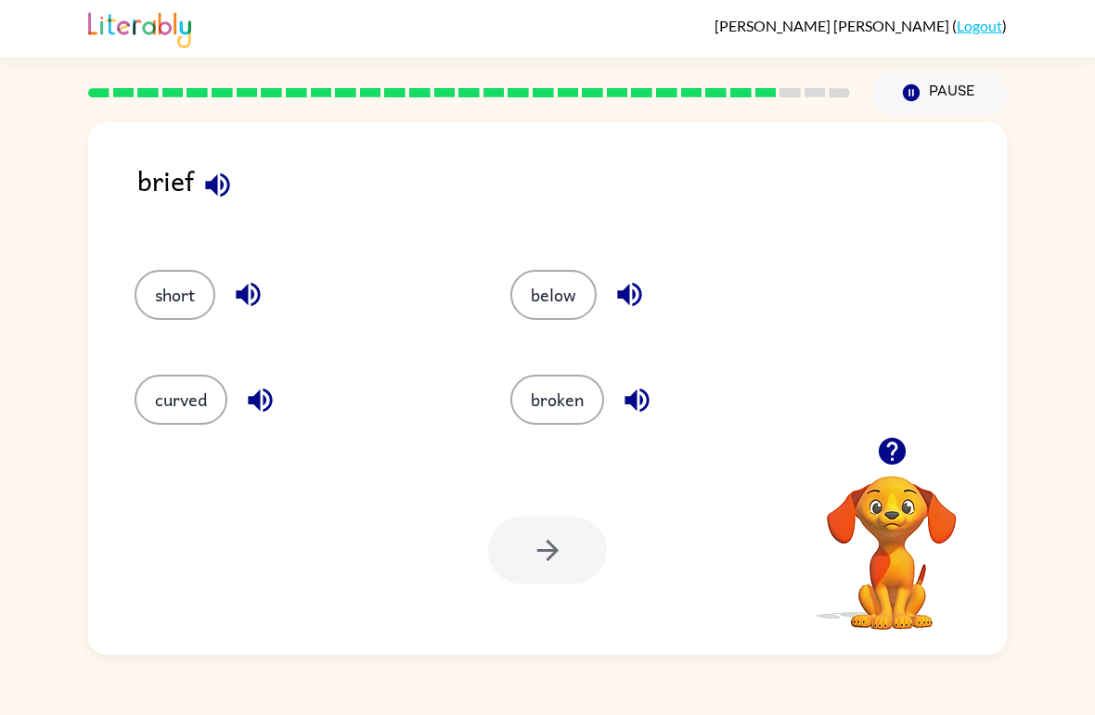
click at [575, 419] on button "broken" at bounding box center [557, 400] width 94 height 50
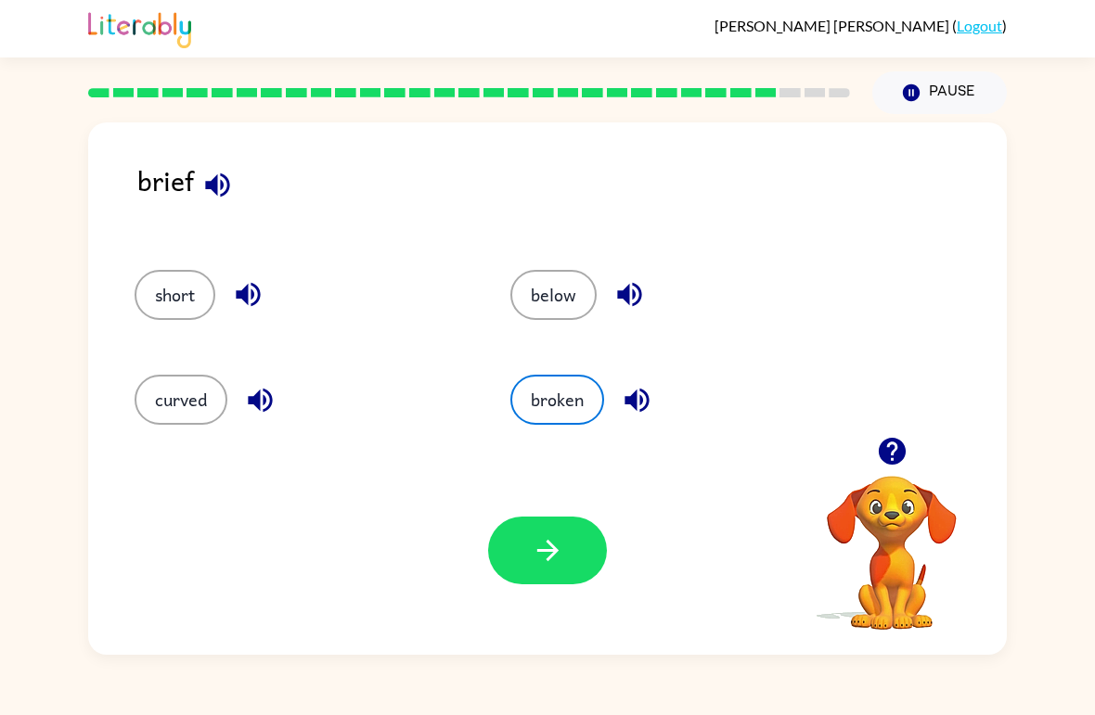
click at [198, 412] on button "curved" at bounding box center [181, 400] width 93 height 50
click at [556, 564] on icon "button" at bounding box center [548, 551] width 32 height 32
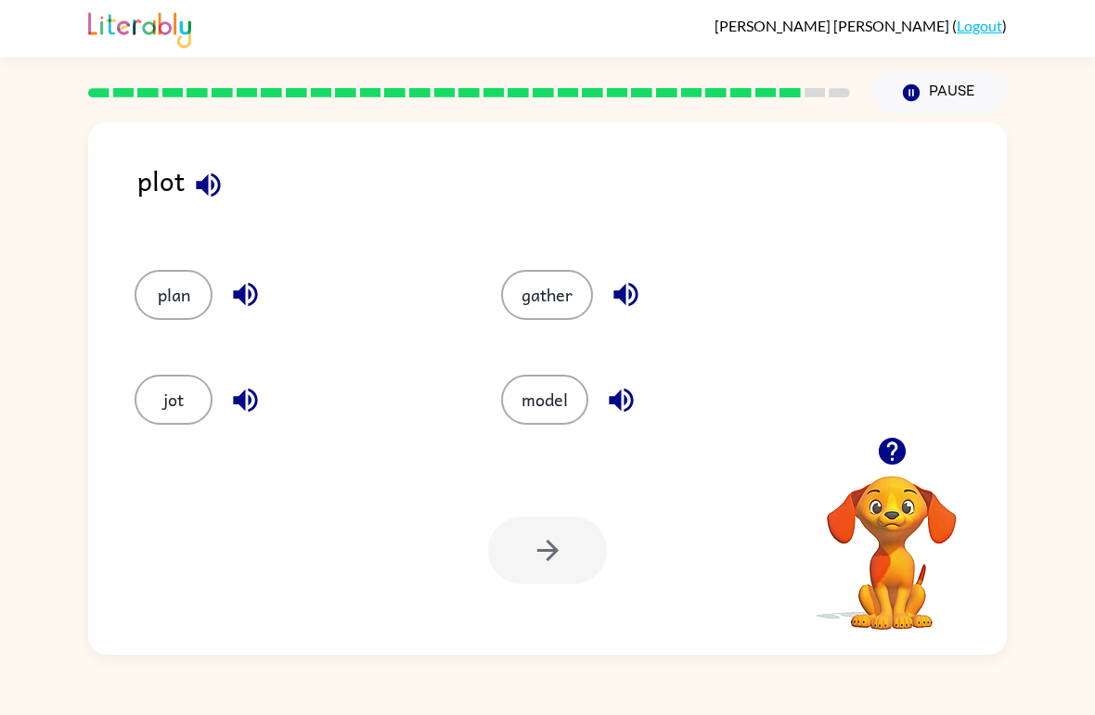
click at [550, 363] on div "model" at bounding box center [649, 392] width 367 height 105
click at [550, 362] on div "model" at bounding box center [649, 392] width 367 height 105
click at [555, 415] on button "model" at bounding box center [544, 400] width 87 height 50
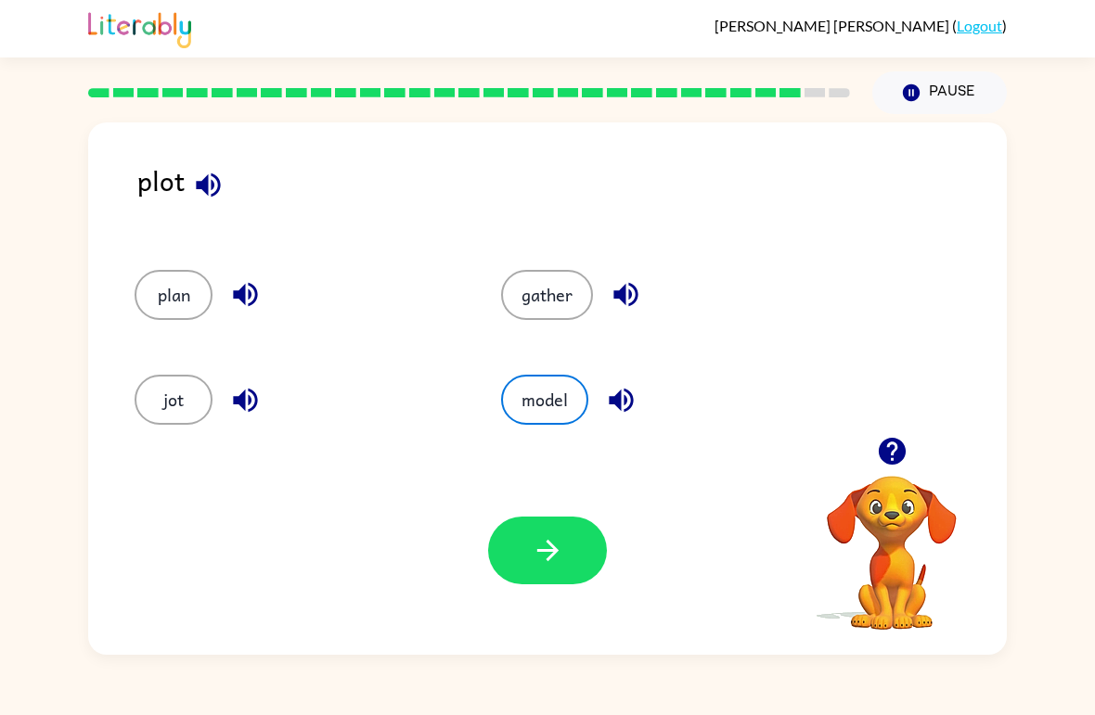
click at [558, 541] on icon "button" at bounding box center [548, 551] width 32 height 32
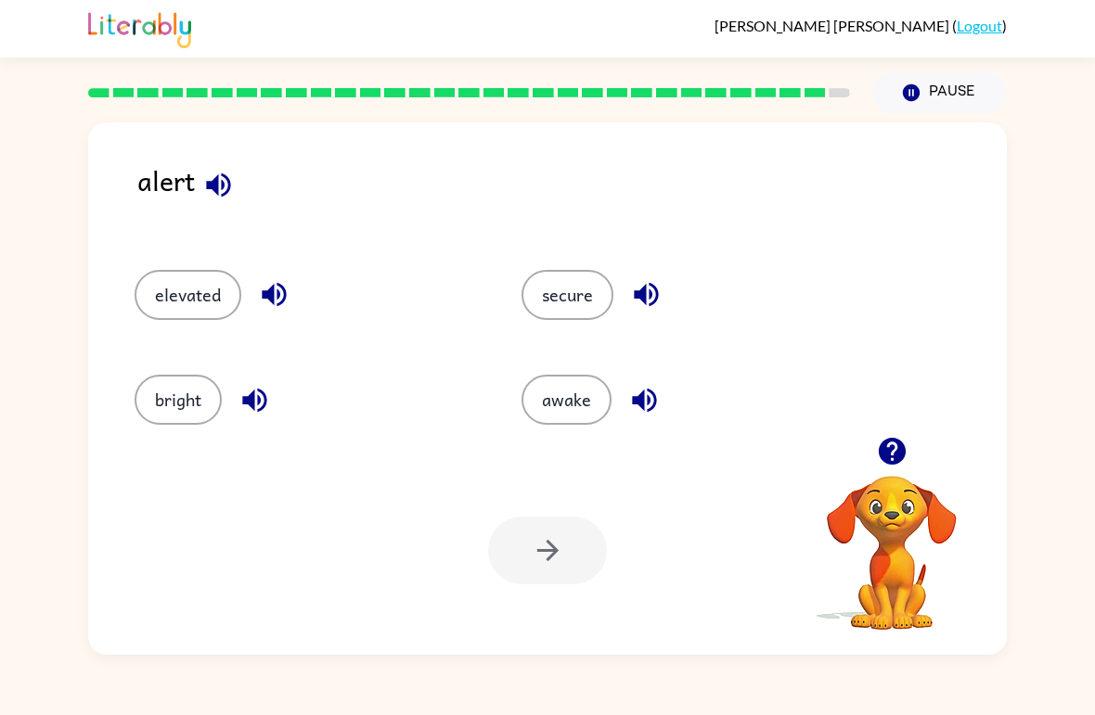
click at [637, 306] on icon "button" at bounding box center [646, 294] width 32 height 32
click at [599, 301] on button "secure" at bounding box center [568, 295] width 92 height 50
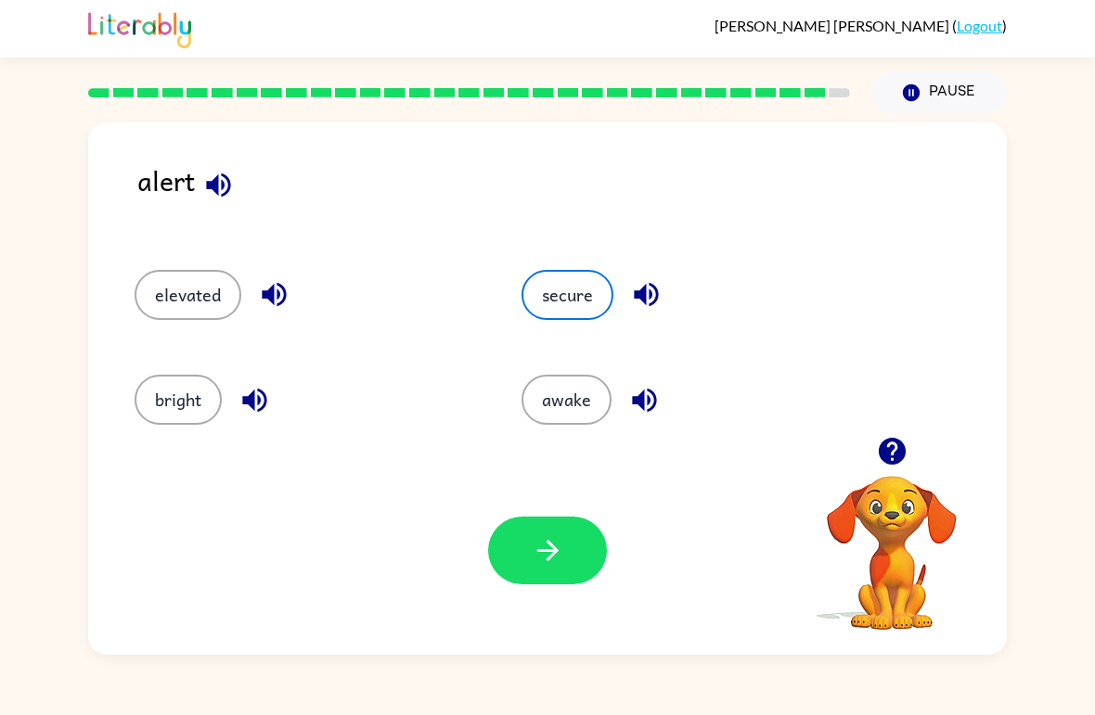
click at [522, 537] on button "button" at bounding box center [547, 551] width 119 height 68
